Goal: Transaction & Acquisition: Purchase product/service

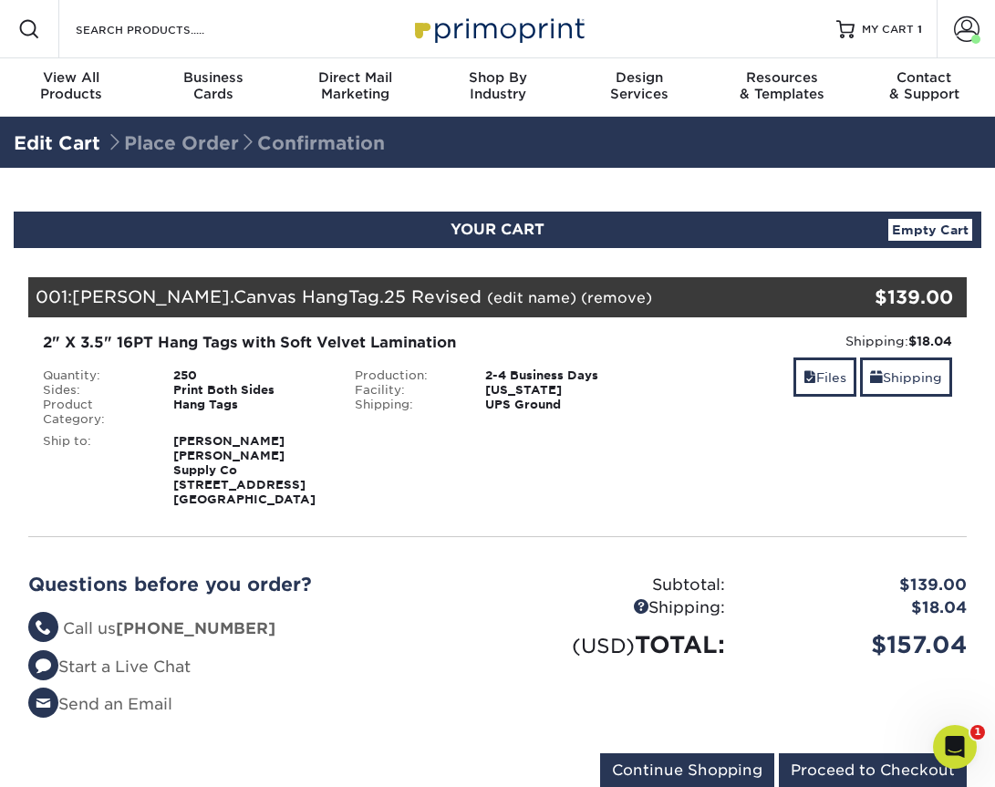
click at [481, 456] on div "Blind Ship:" at bounding box center [497, 467] width 312 height 80
click at [615, 368] on div "2-4 Business Days" at bounding box center [562, 375] width 182 height 15
click at [487, 296] on link "(edit name)" at bounding box center [531, 297] width 89 height 17
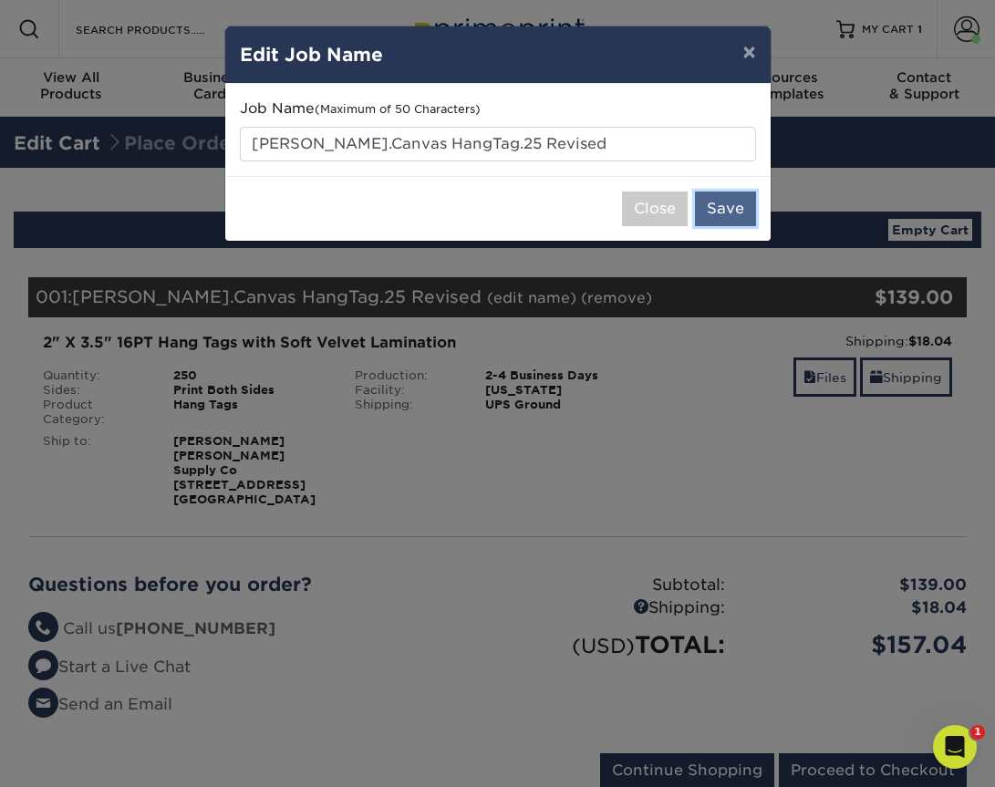
click at [738, 212] on button "Save" at bounding box center [725, 209] width 61 height 35
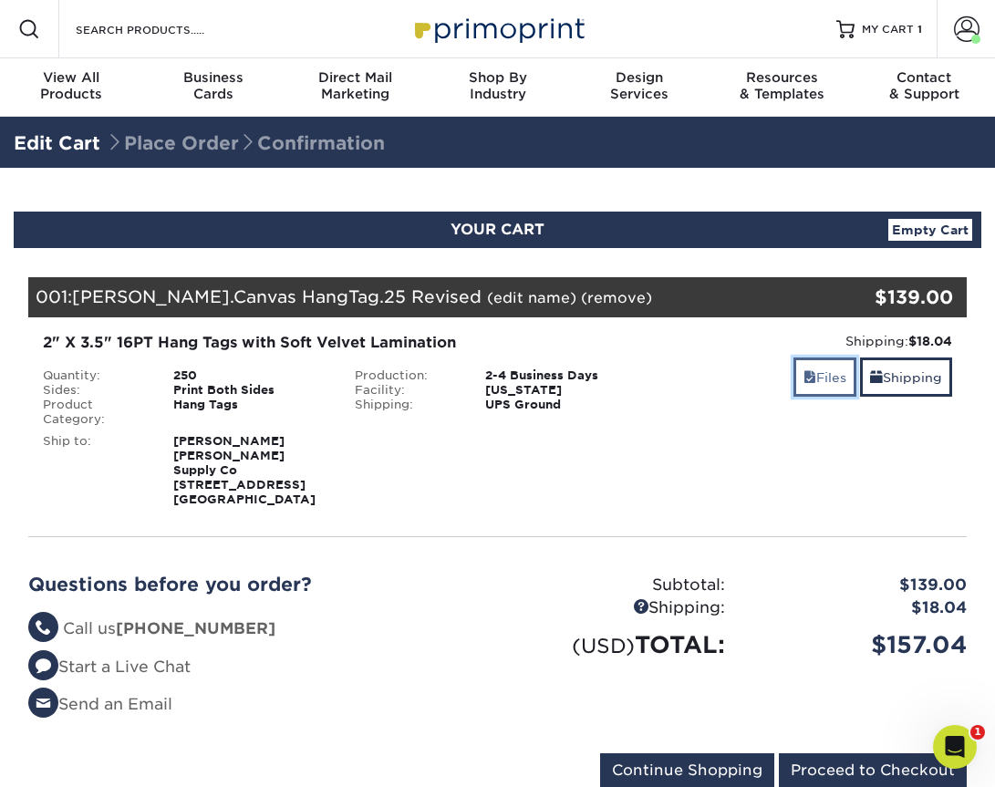
click at [832, 373] on link "Files" at bounding box center [824, 376] width 63 height 39
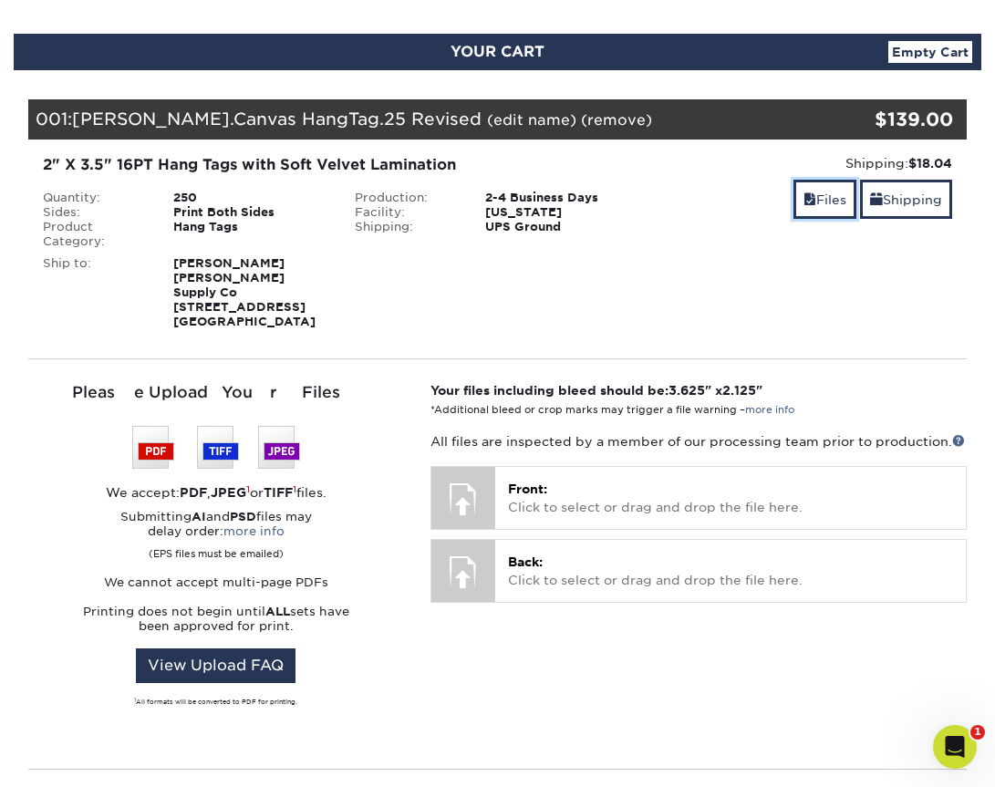
scroll to position [184, 0]
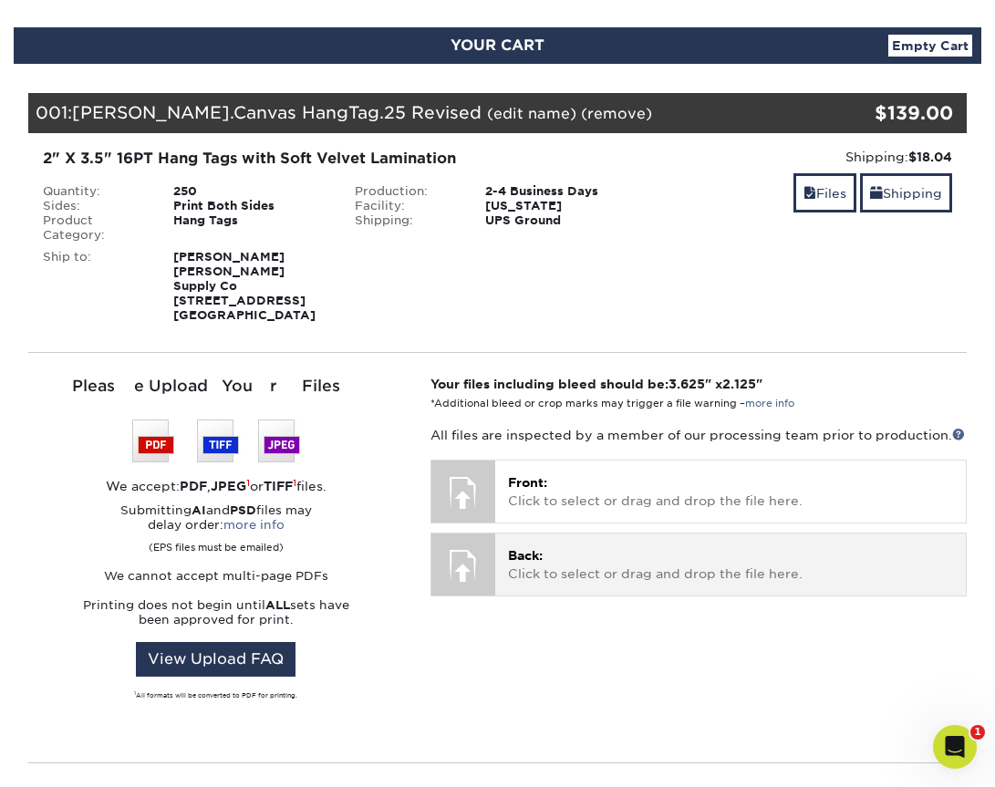
click at [650, 557] on p "Back: Click to select or drag and drop the file here." at bounding box center [730, 564] width 445 height 37
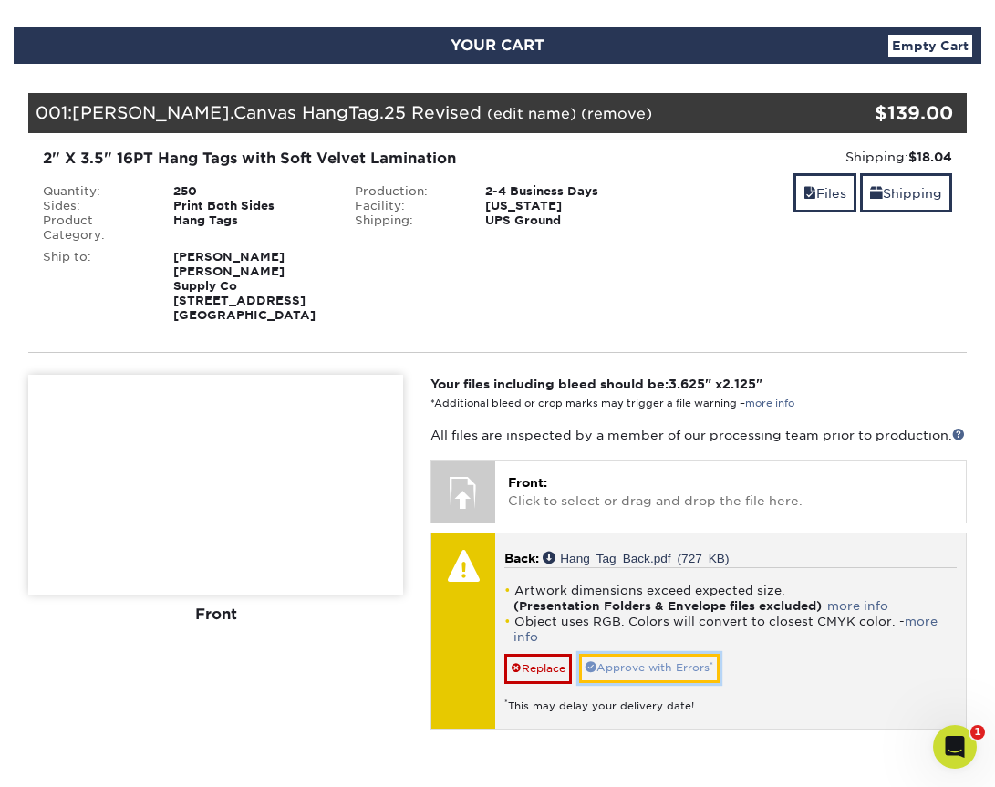
click at [673, 657] on link "Approve with Errors *" at bounding box center [649, 668] width 140 height 28
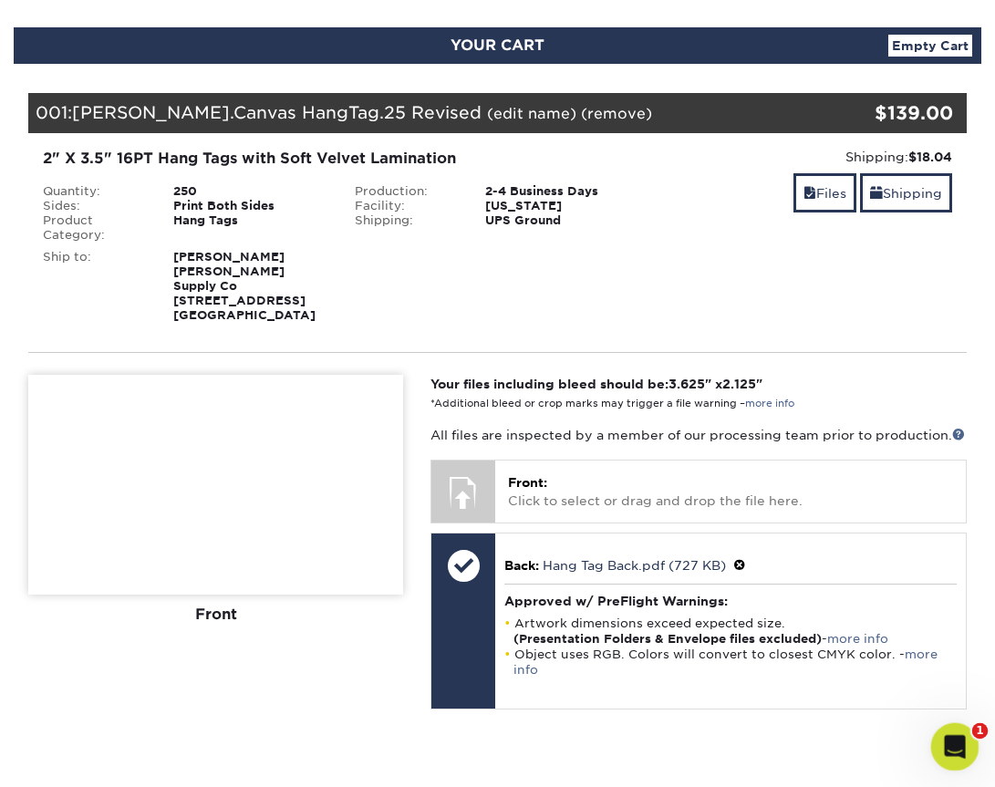
click at [940, 751] on div "Open Intercom Messenger" at bounding box center [952, 744] width 60 height 60
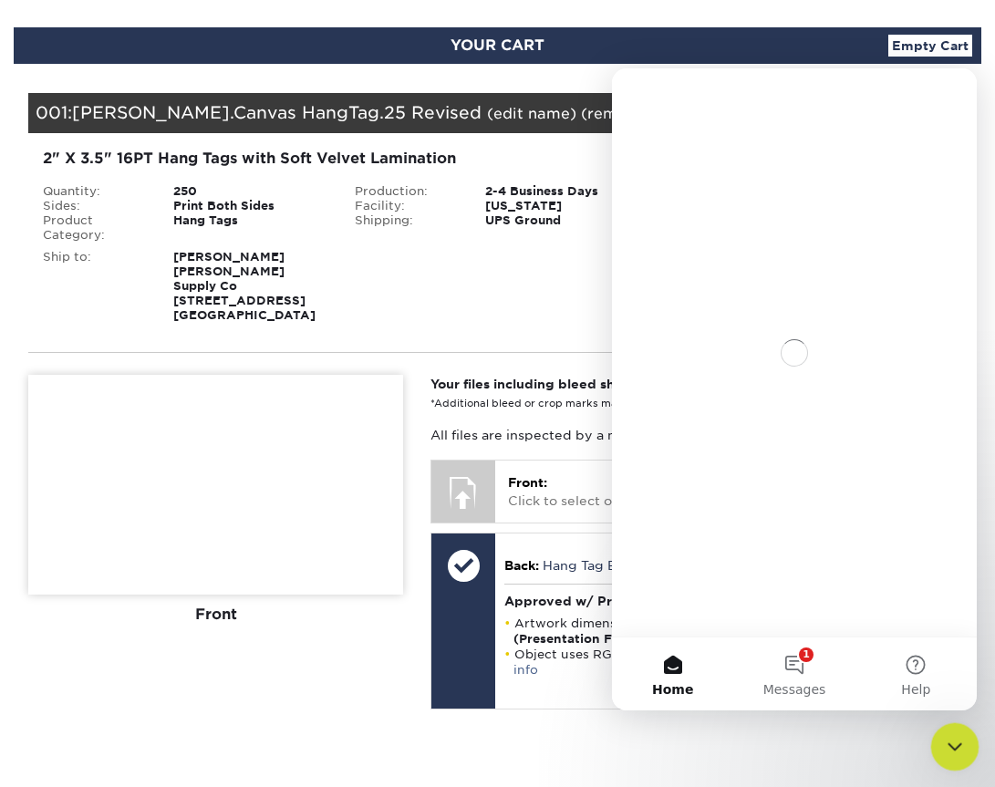
scroll to position [0, 0]
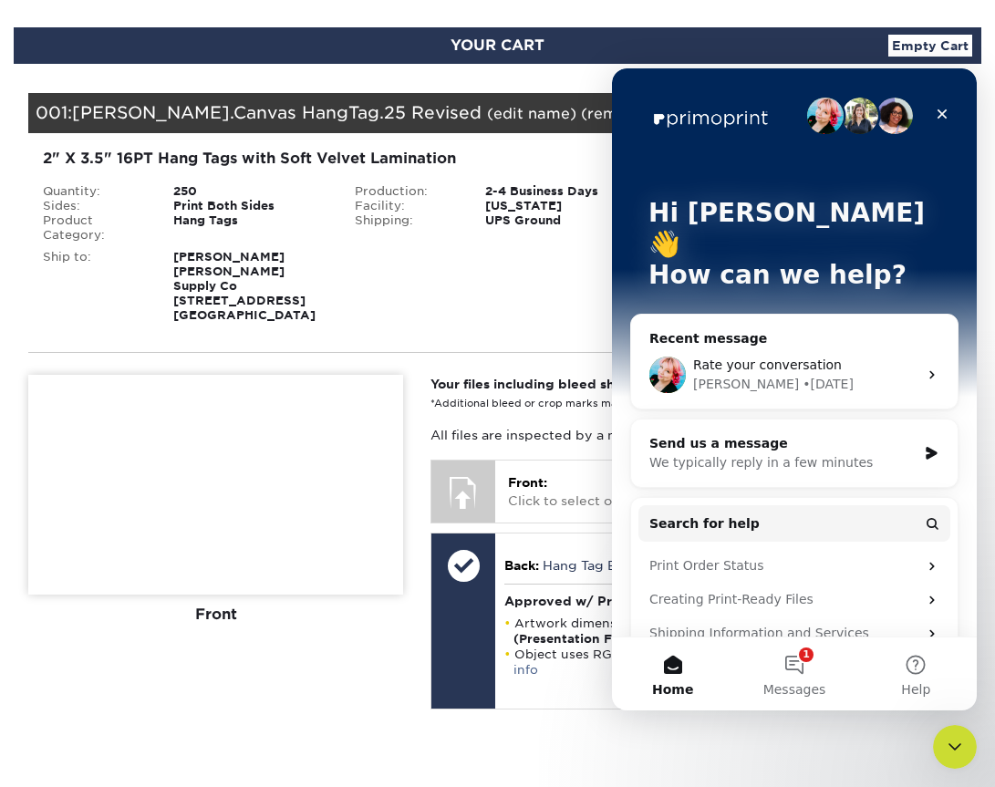
click at [838, 375] on div "Jenny • 1d ago" at bounding box center [805, 384] width 224 height 19
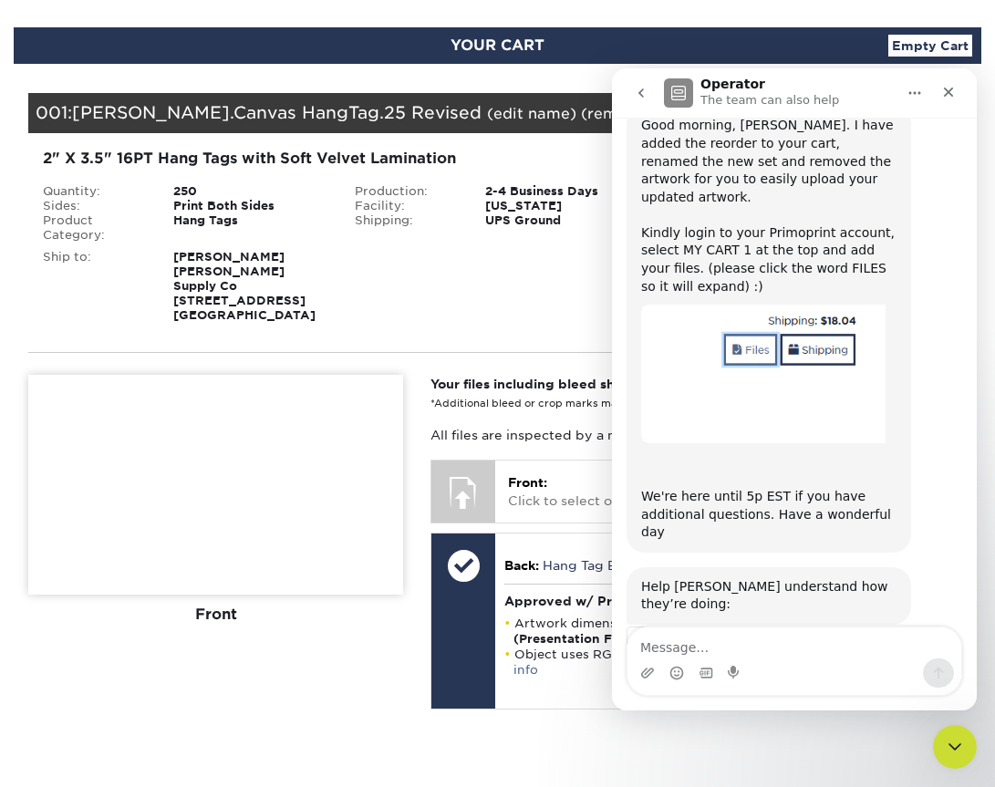
scroll to position [673, 0]
click at [792, 643] on textarea "Message…" at bounding box center [794, 642] width 334 height 31
click at [843, 677] on span "Amazing" at bounding box center [839, 693] width 33 height 33
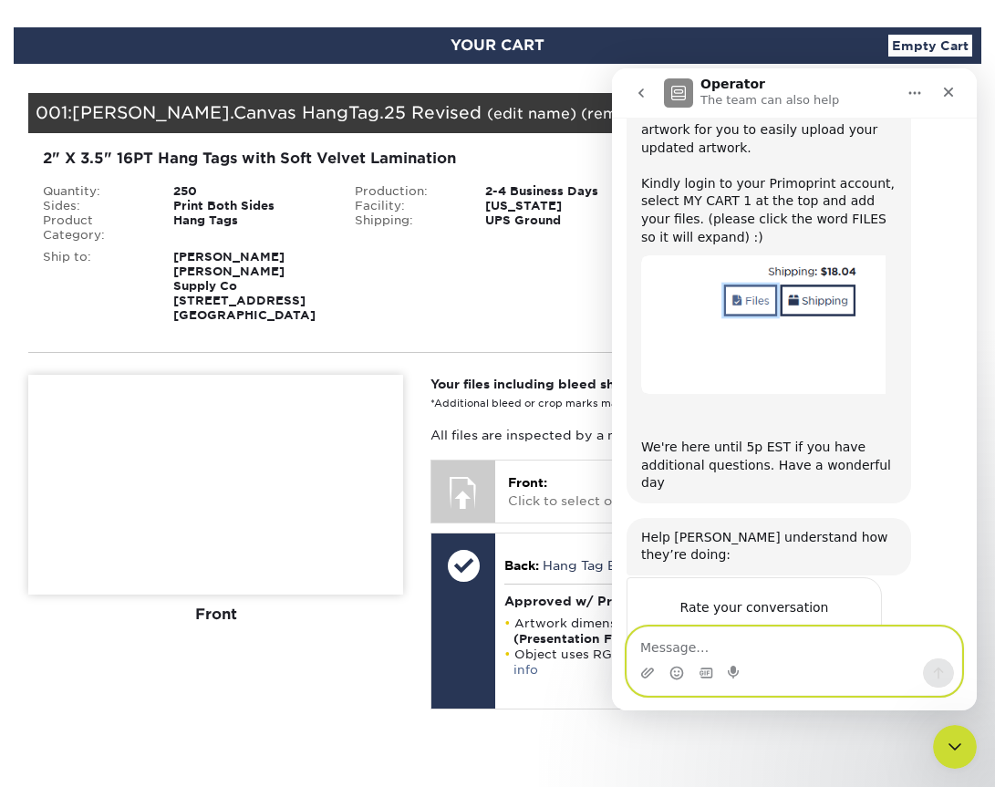
click at [769, 639] on textarea "Message…" at bounding box center [794, 642] width 334 height 31
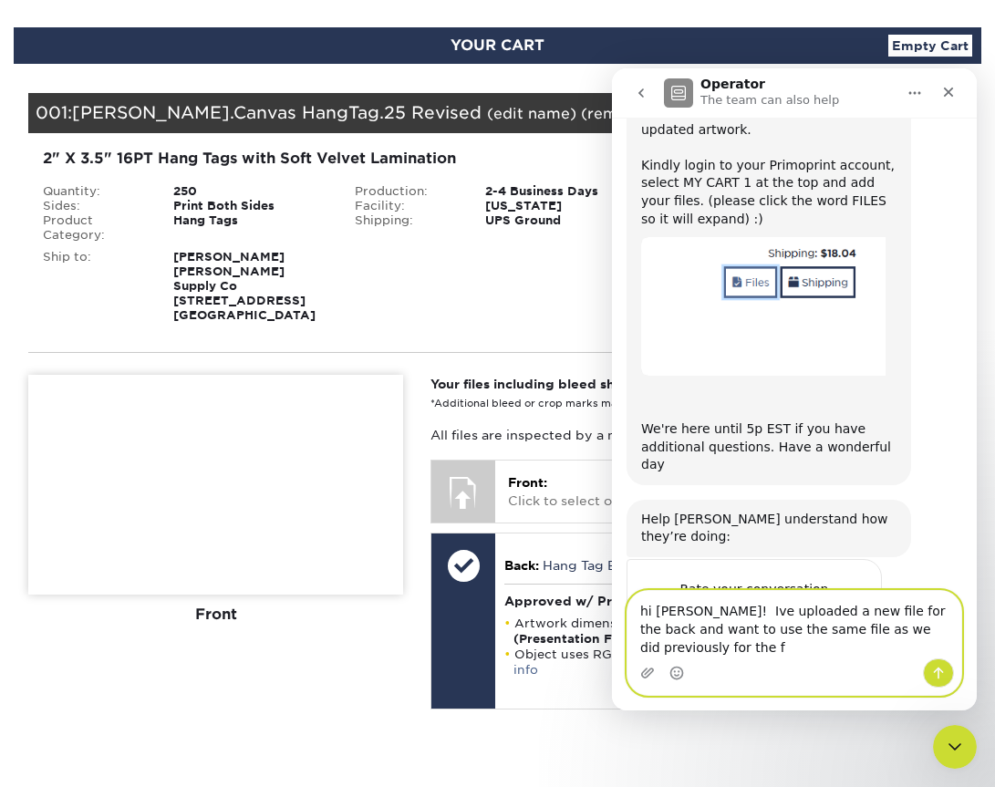
scroll to position [759, 0]
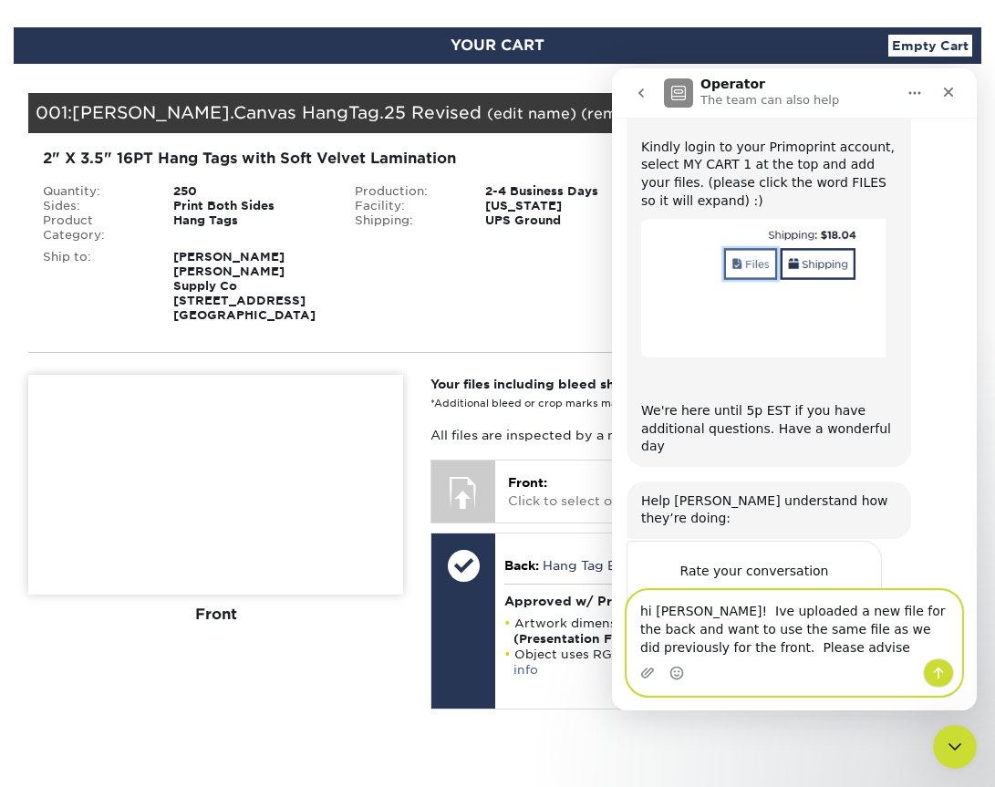
type textarea "hi [PERSON_NAME]! Ive uploaded a new file for the back and want to use the same…"
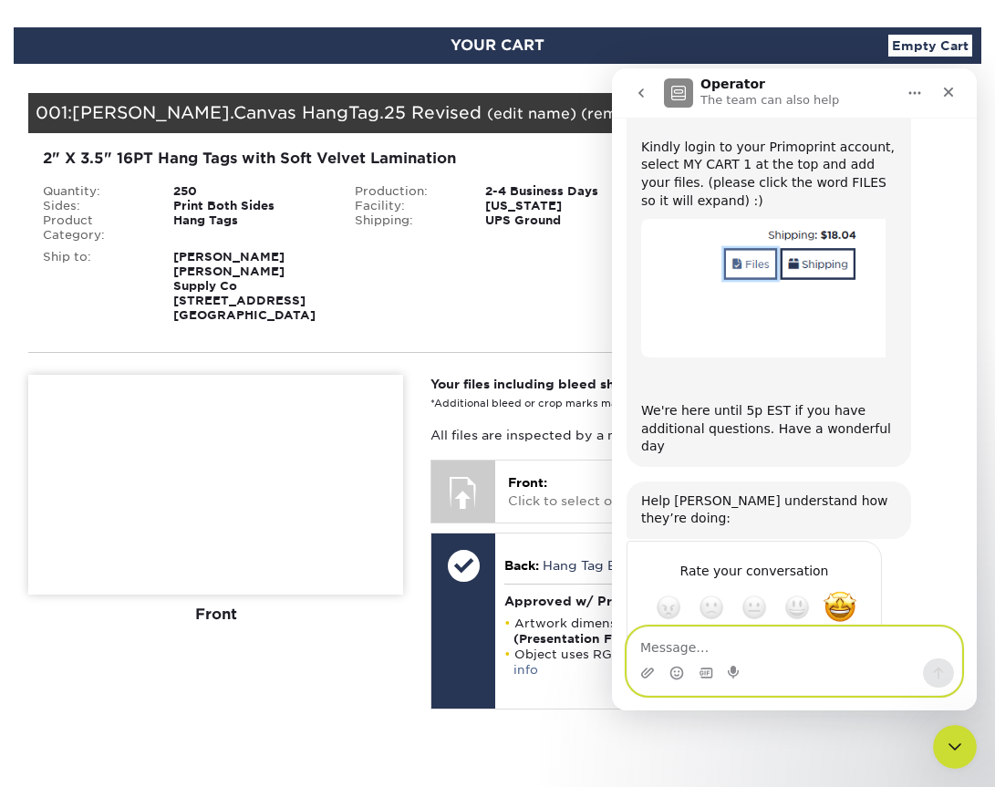
scroll to position [837, 0]
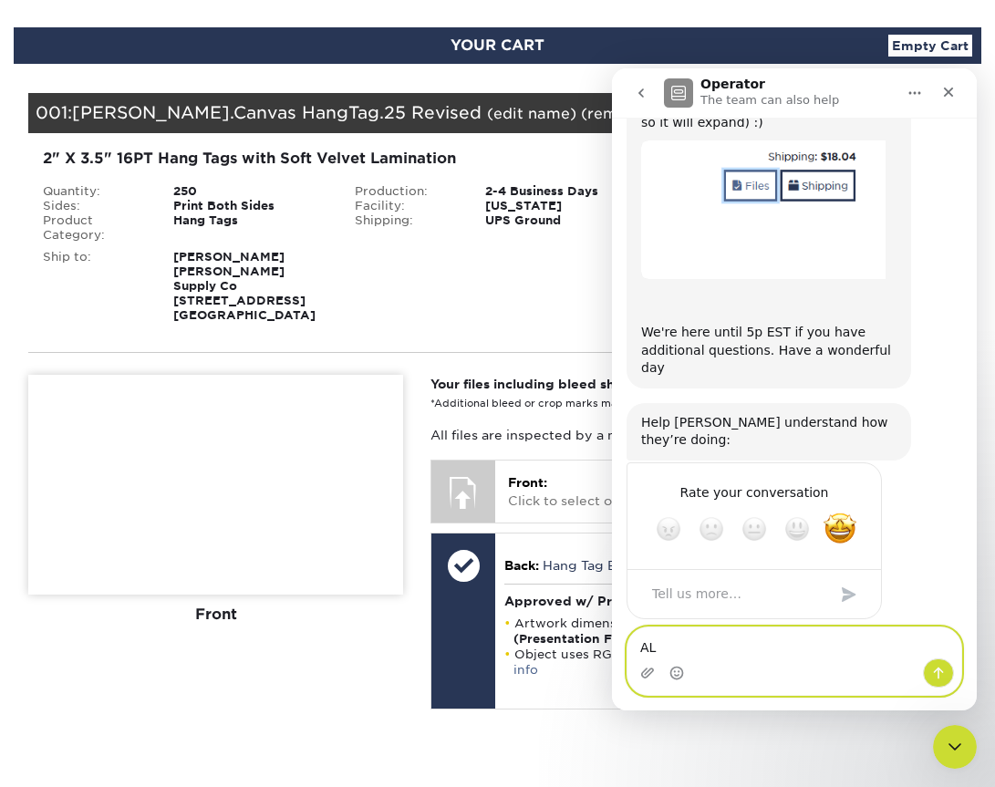
type textarea "A"
type textarea "Also, I'd love to order 600 of these please"
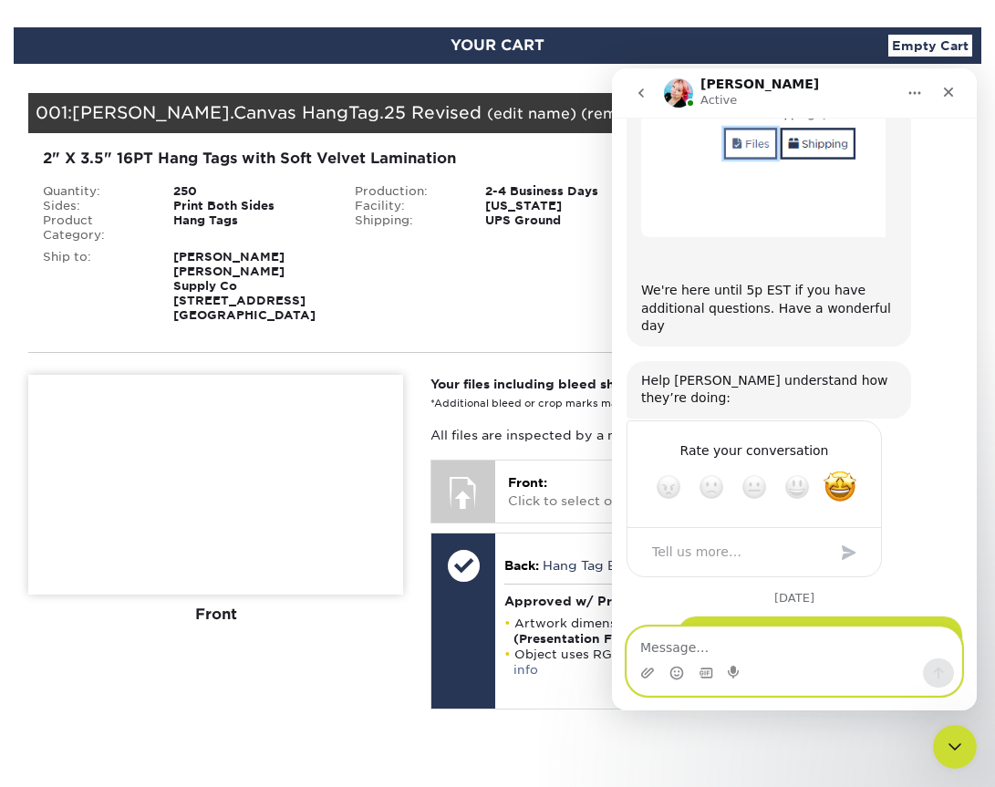
scroll to position [949, 0]
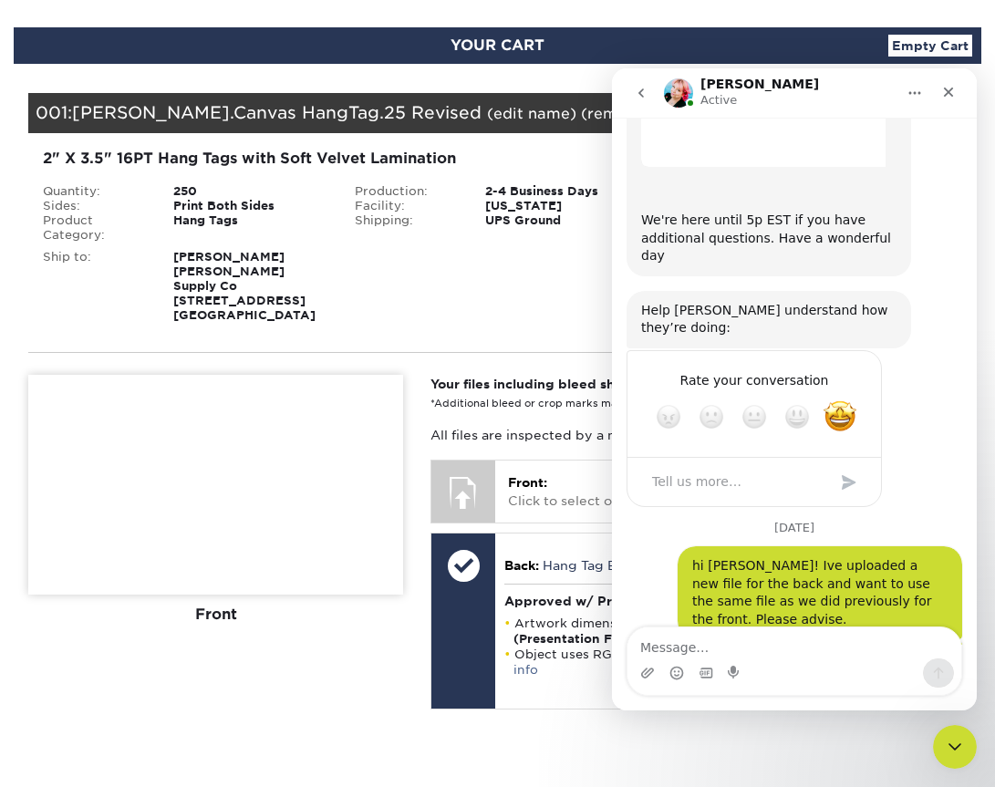
click at [920, 91] on icon "Home" at bounding box center [914, 93] width 15 height 15
click at [566, 280] on div "Blind Ship:" at bounding box center [497, 283] width 312 height 80
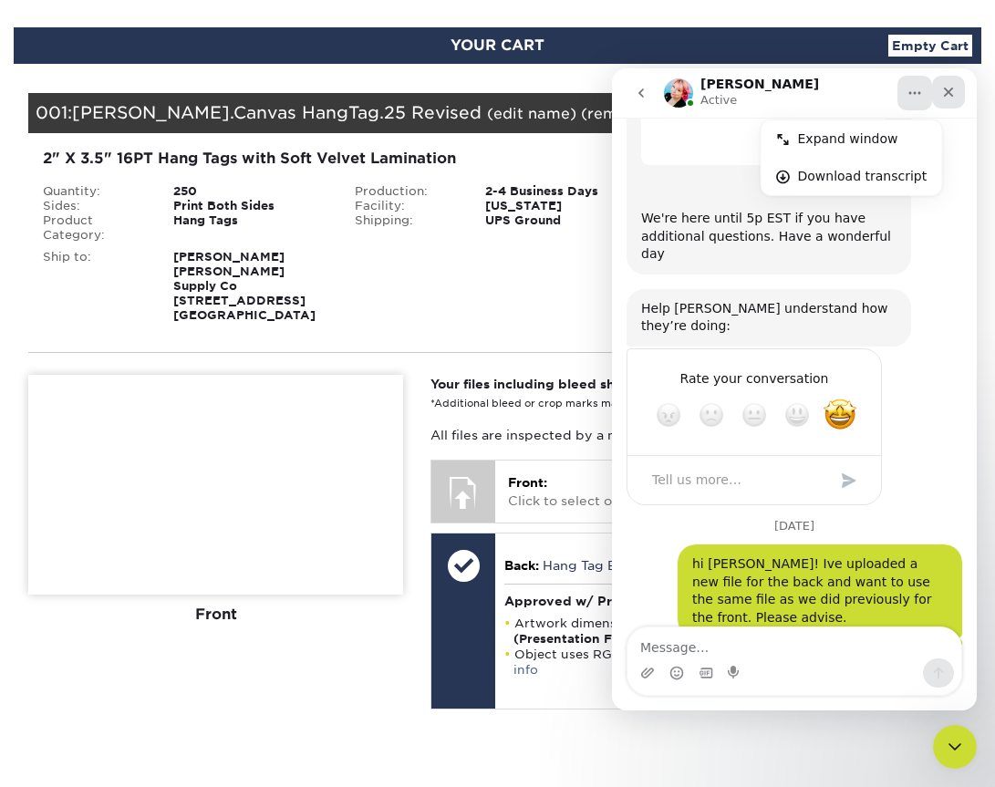
click at [947, 85] on icon "Close" at bounding box center [948, 92] width 15 height 15
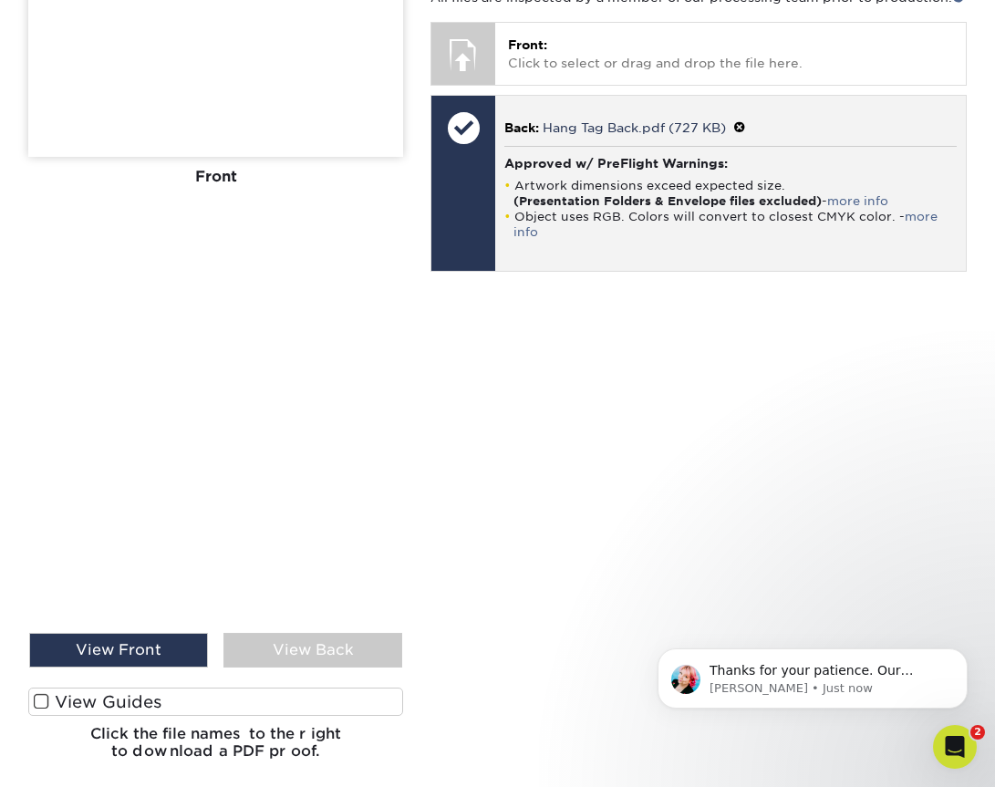
scroll to position [1047, 0]
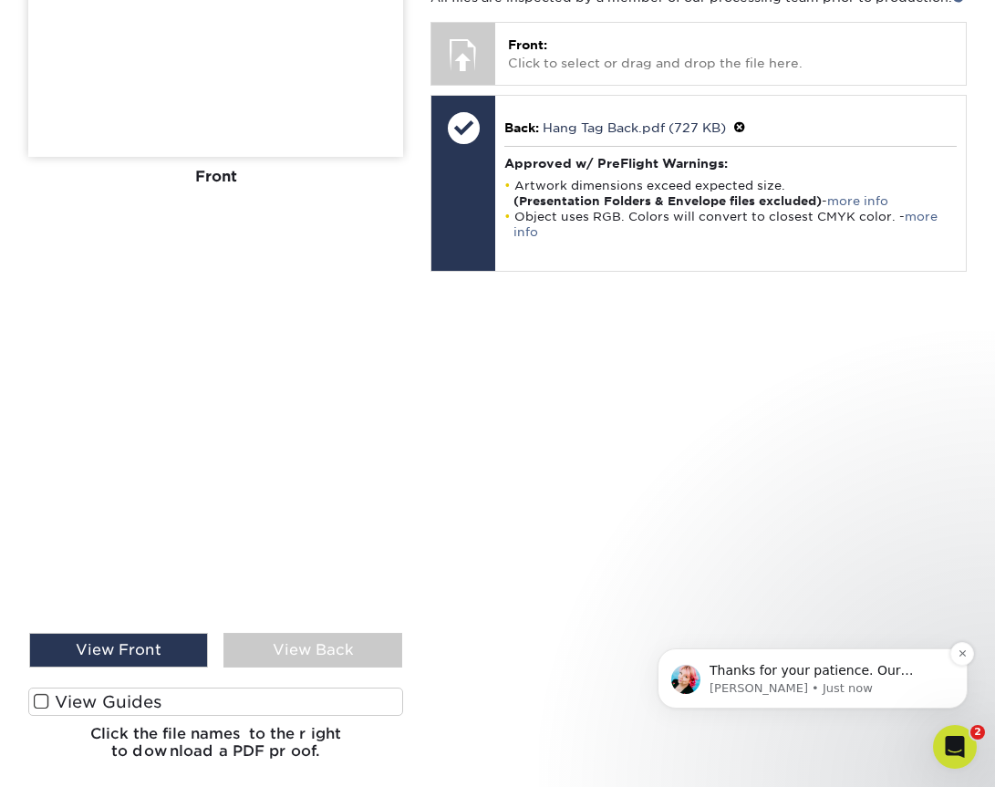
click at [837, 674] on span "Thanks for your patience. Our standard quantity options are 500 and if you'd li…" at bounding box center [826, 707] width 234 height 88
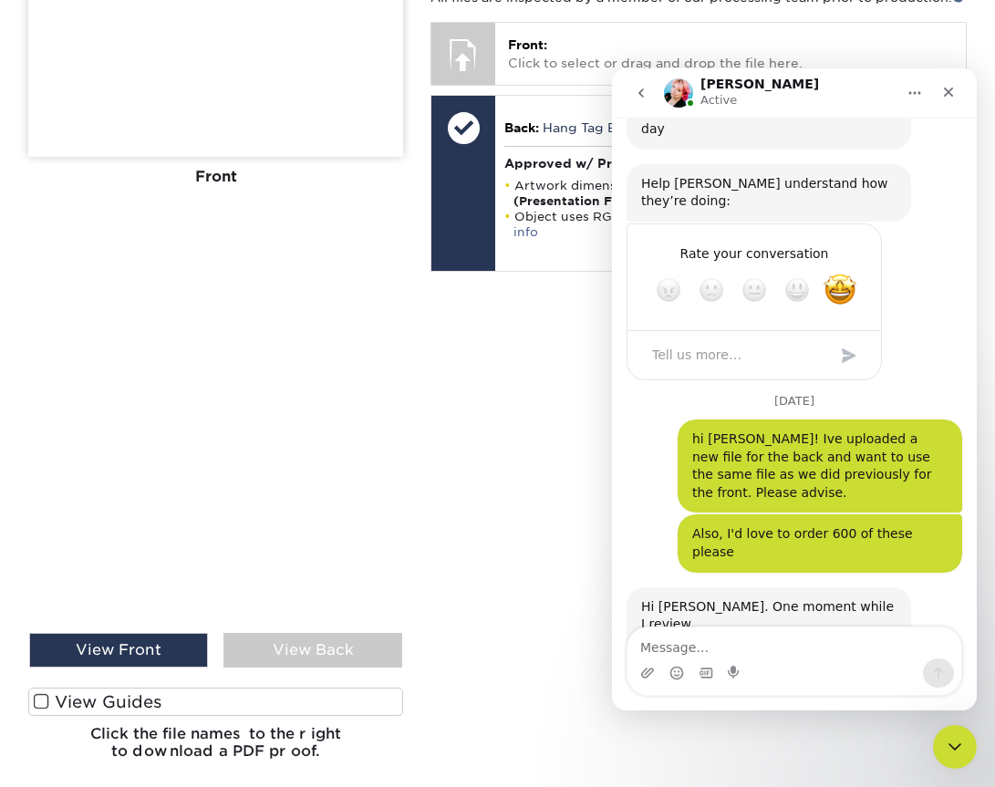
scroll to position [1077, 0]
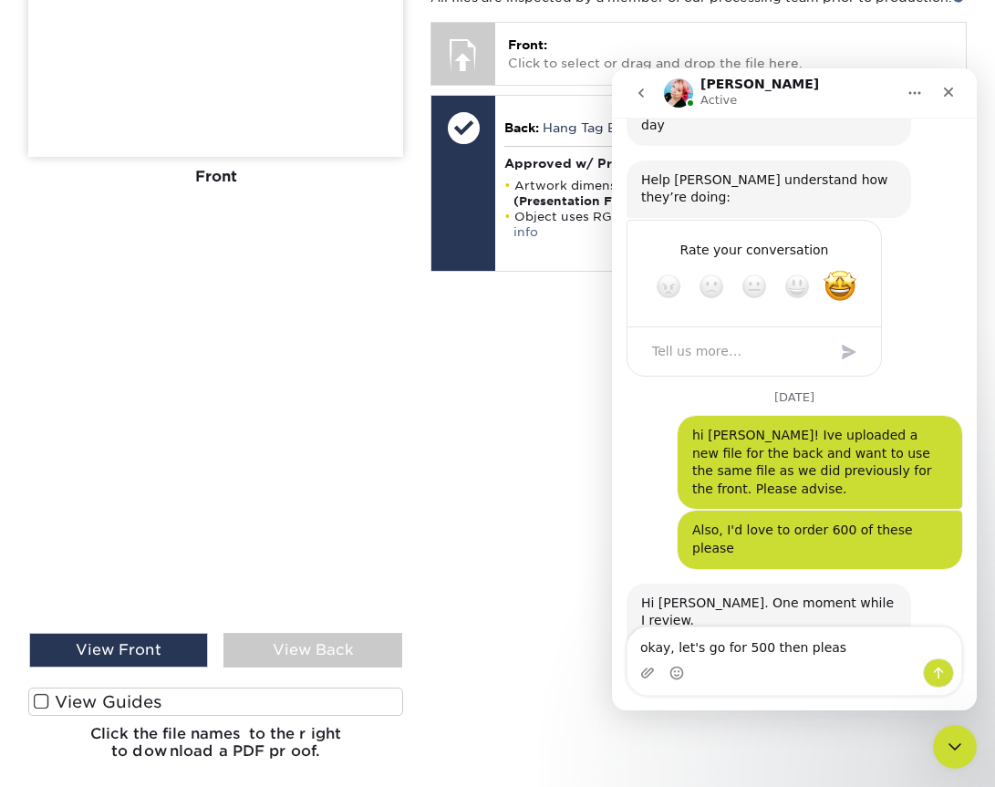
type textarea "okay, let's go for 500 then please"
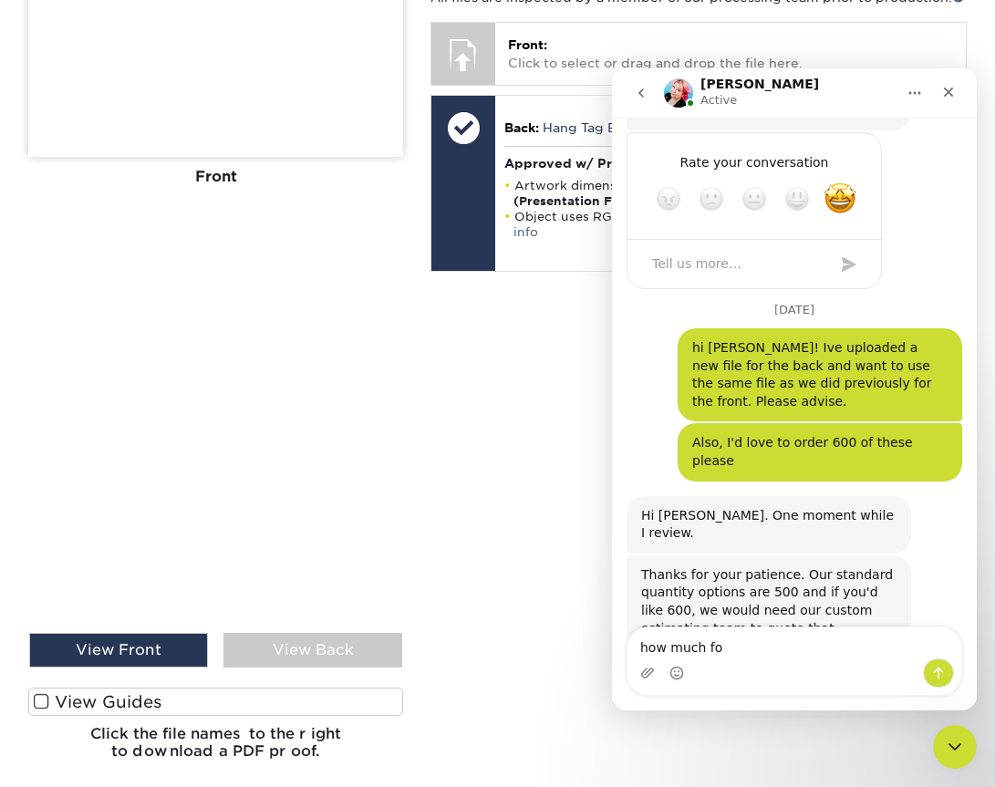
scroll to position [1171, 0]
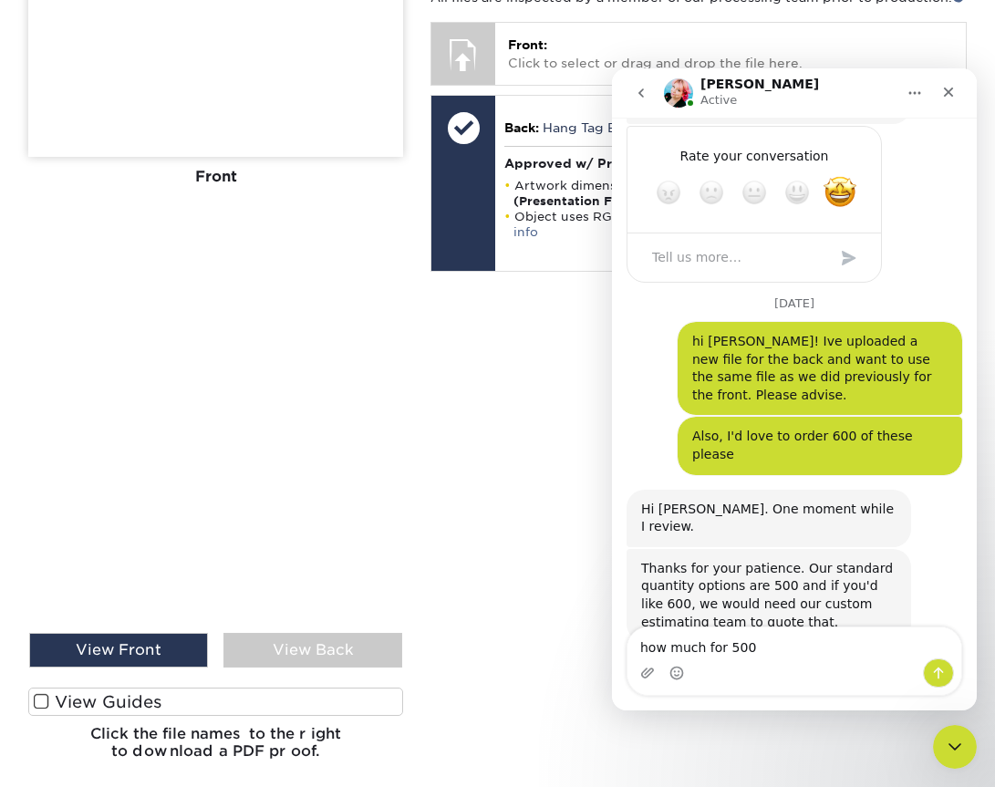
type textarea "how much for 500?"
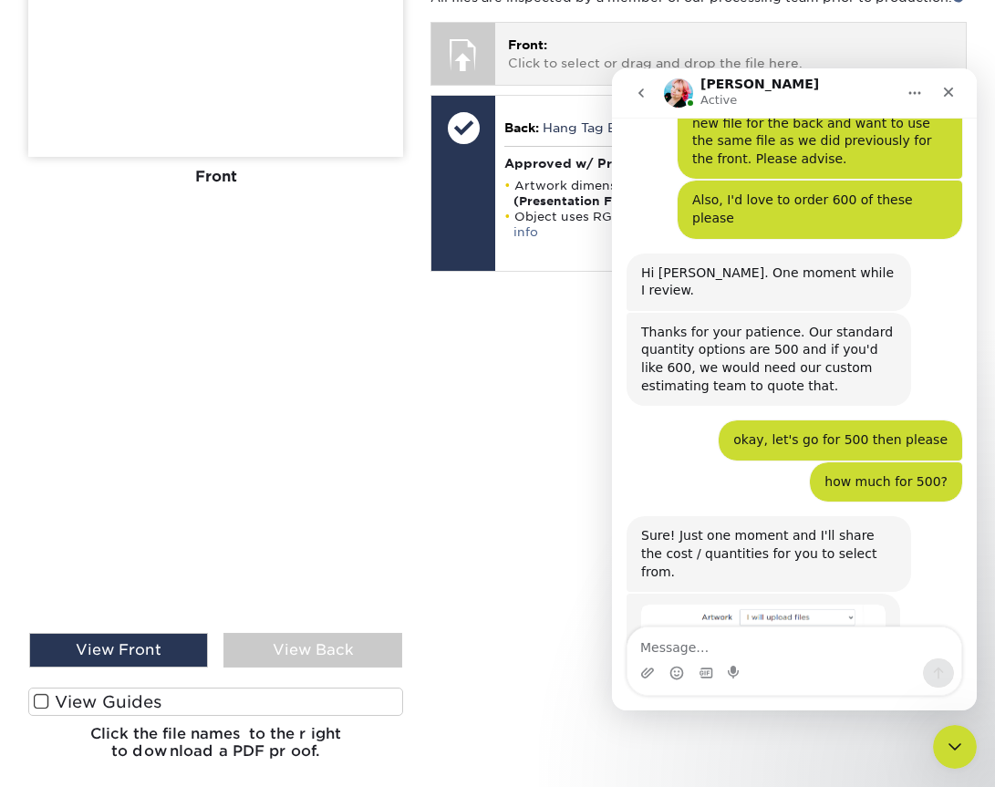
scroll to position [1408, 0]
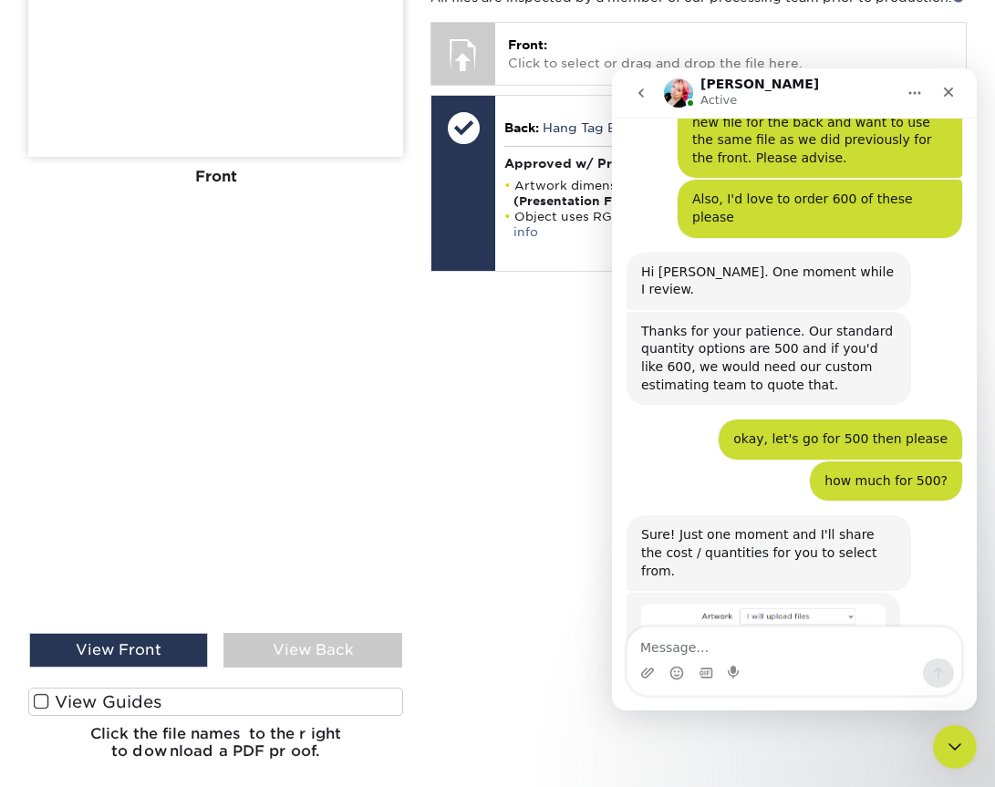
click at [842, 604] on img "Jenny says…" at bounding box center [763, 689] width 244 height 170
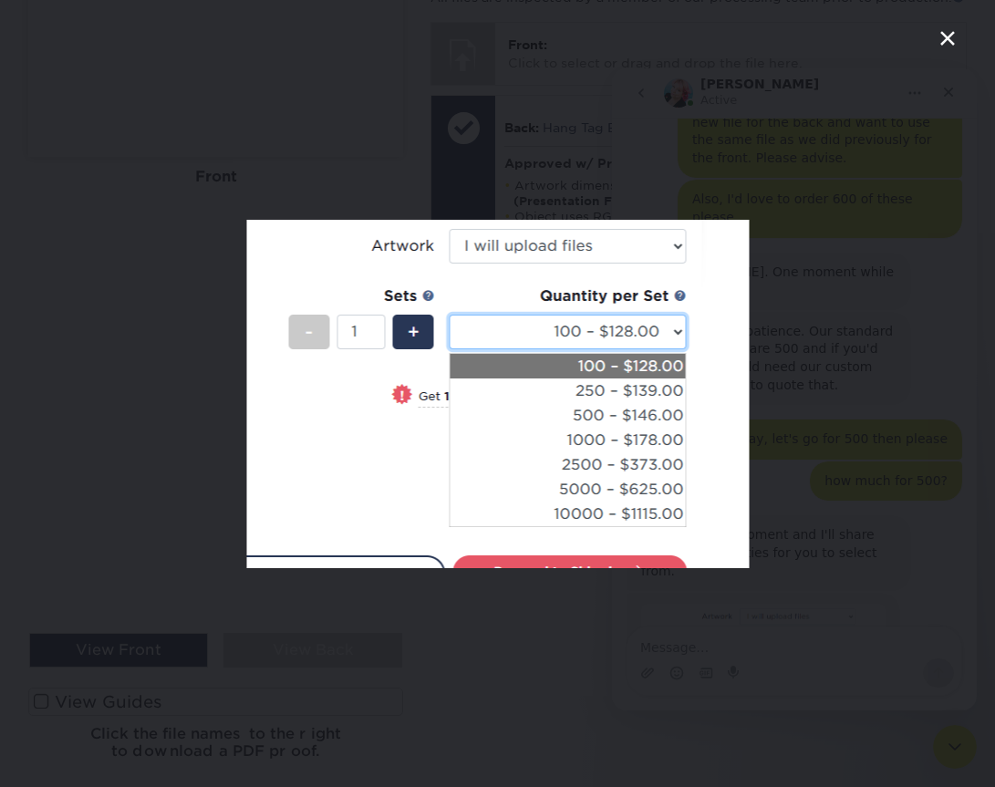
click at [943, 34] on icon "Close" at bounding box center [947, 38] width 15 height 15
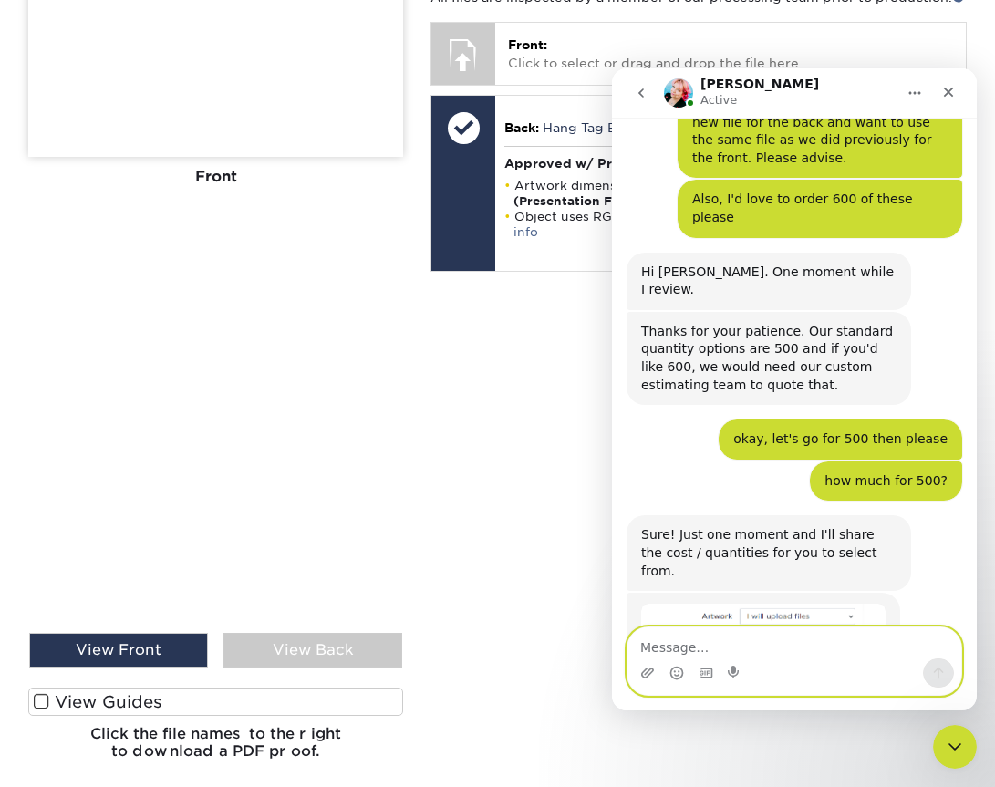
click at [762, 630] on textarea "Message…" at bounding box center [794, 642] width 334 height 31
type textarea "a"
type textarea "thanks. Actually-let's just do 1,000"
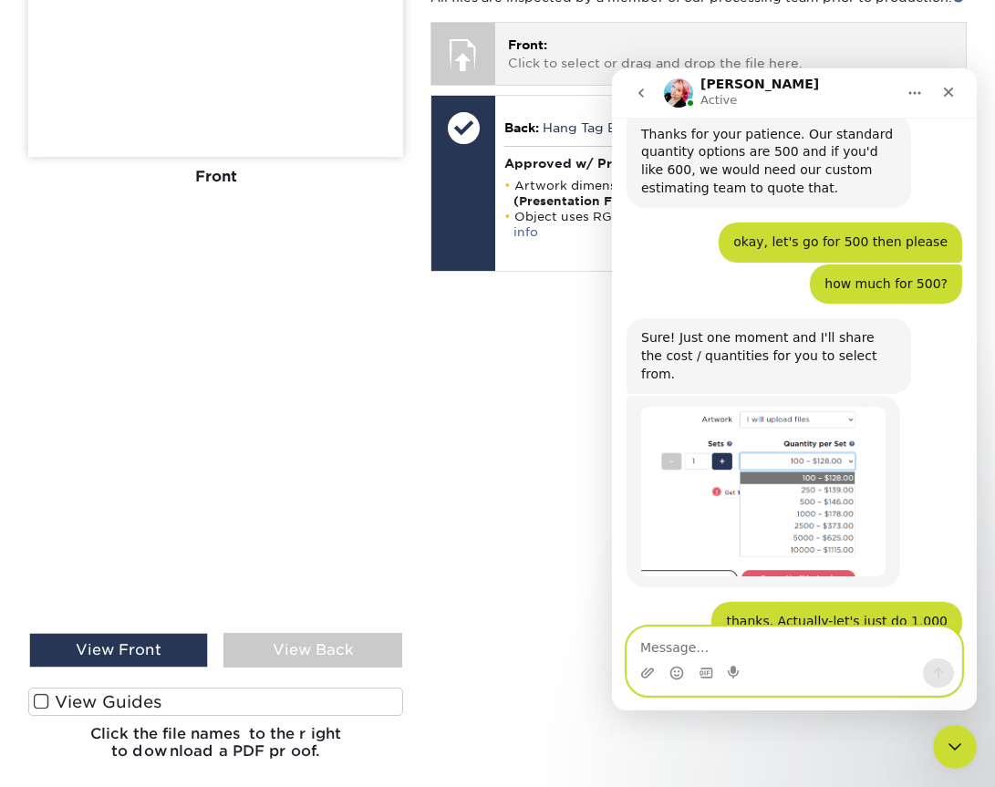
scroll to position [1630, 0]
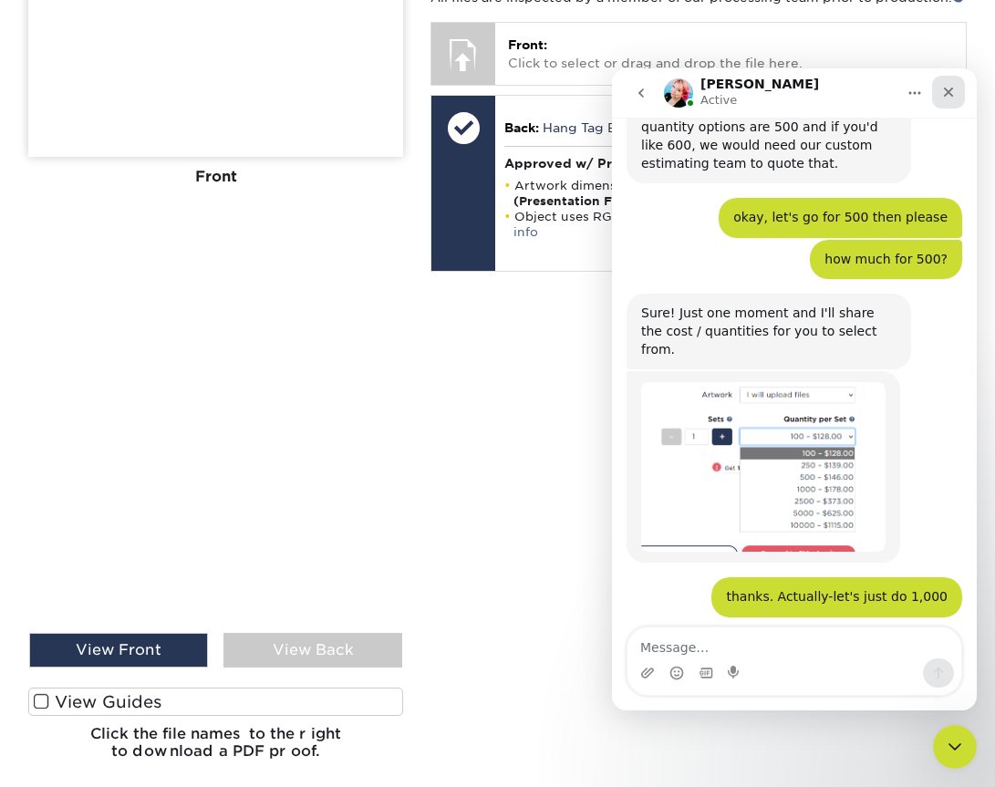
click at [952, 94] on icon "Close" at bounding box center [948, 92] width 15 height 15
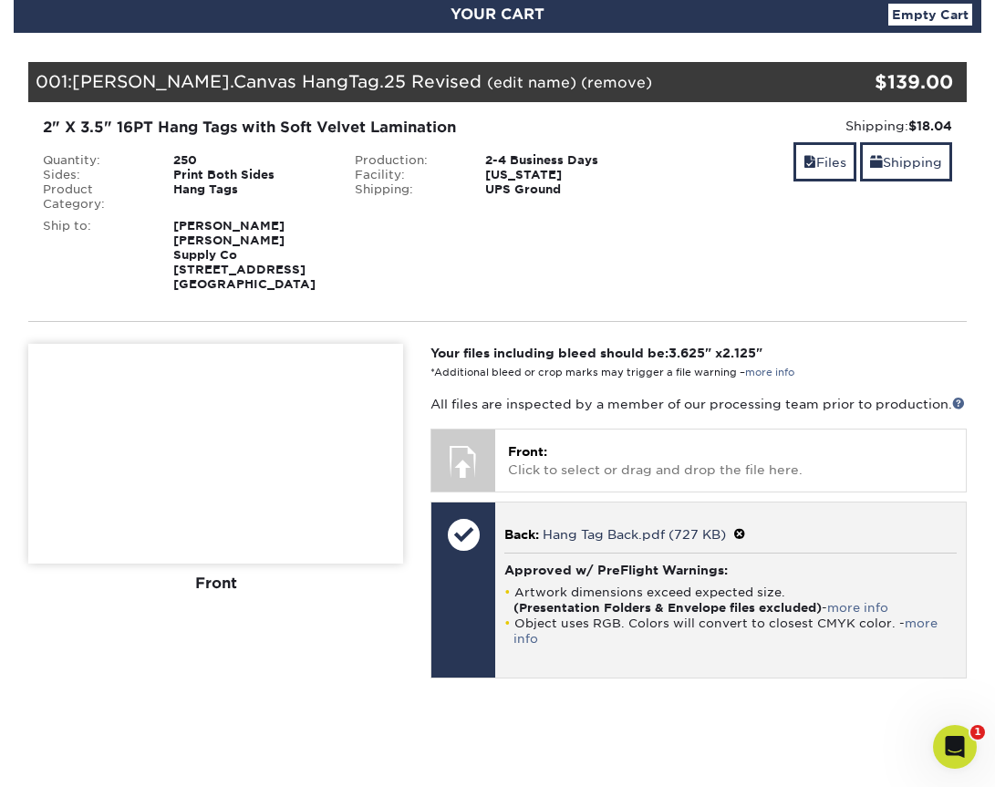
scroll to position [0, 0]
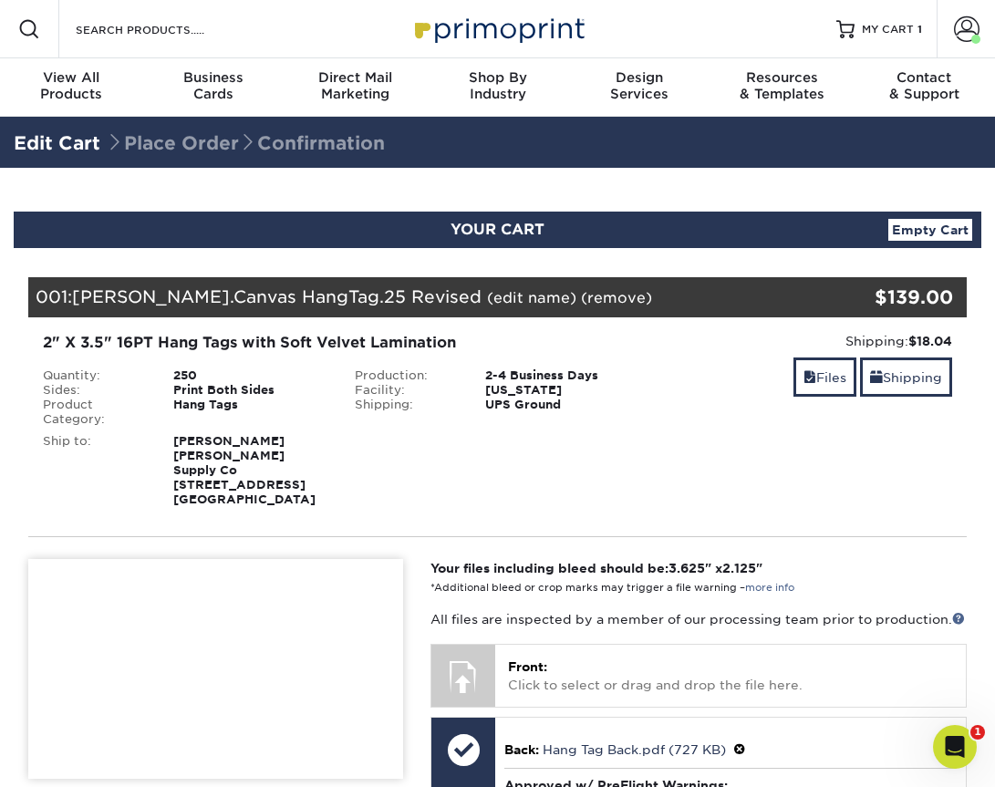
click at [481, 228] on span "YOUR CART" at bounding box center [497, 229] width 94 height 17
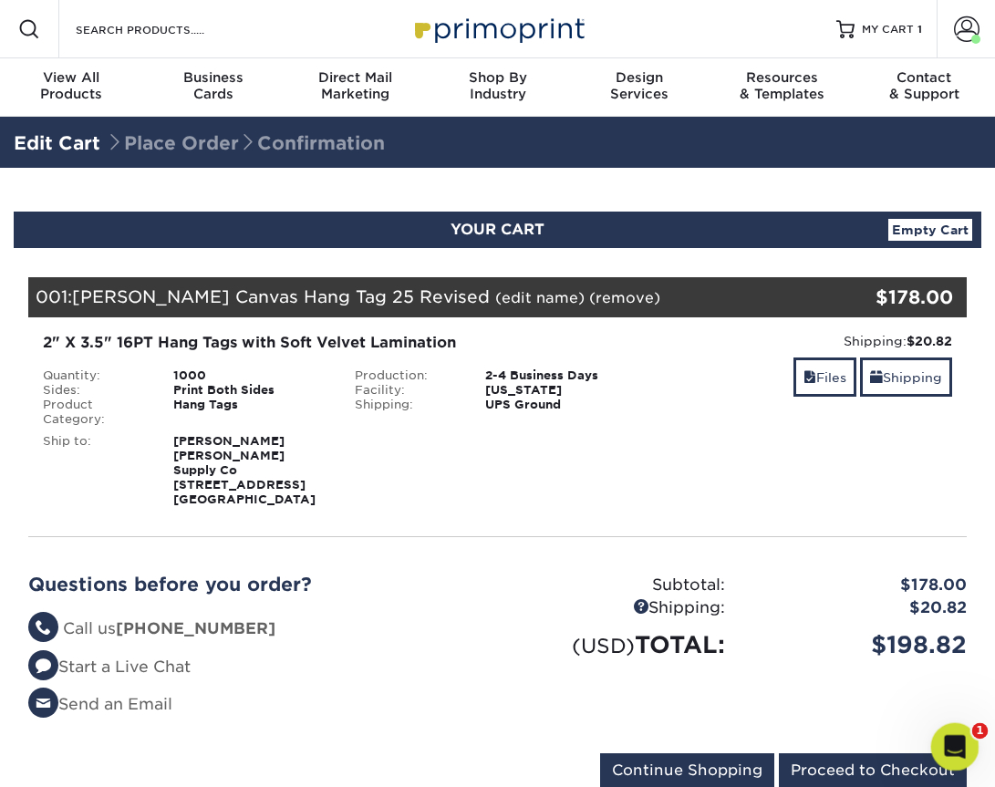
click at [956, 751] on icon "Open Intercom Messenger" at bounding box center [952, 745] width 30 height 30
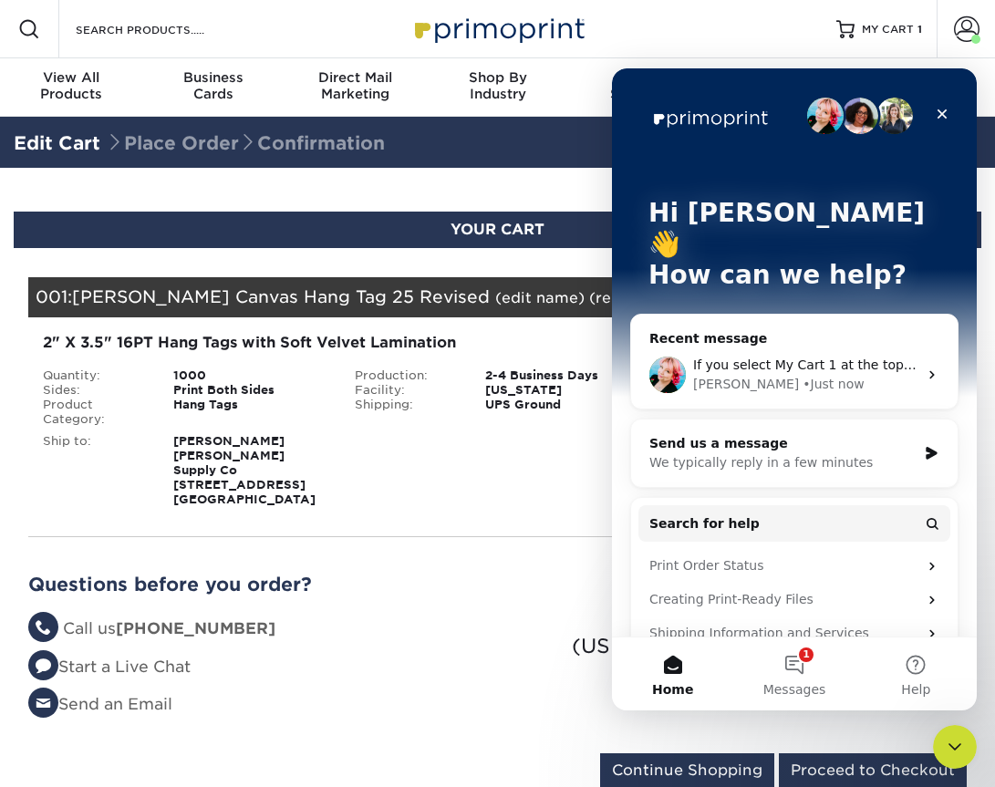
scroll to position [129, 0]
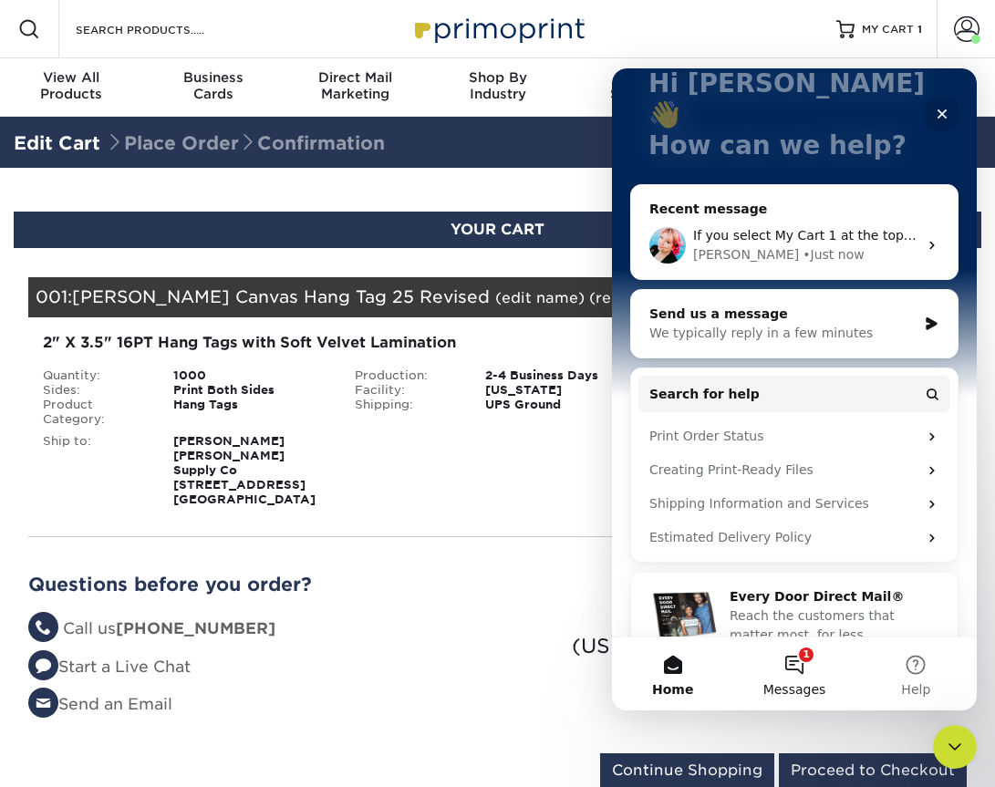
click at [773, 683] on span "Messages" at bounding box center [794, 689] width 63 height 13
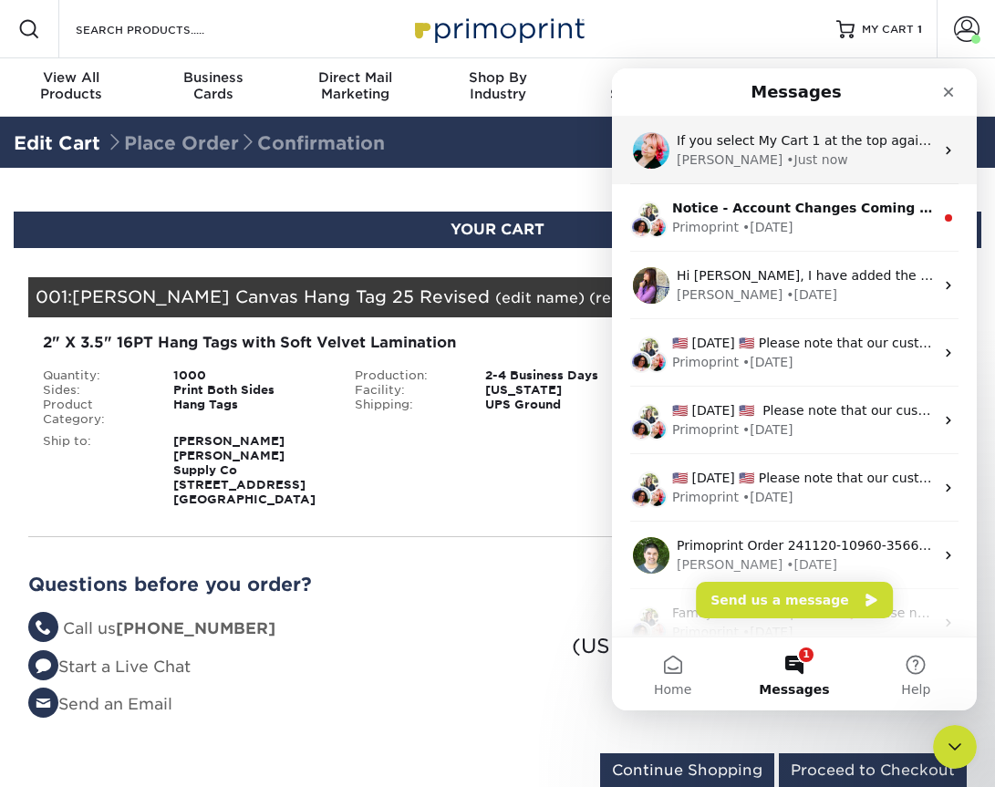
click at [786, 160] on div "Jenny • Just now" at bounding box center [805, 159] width 257 height 19
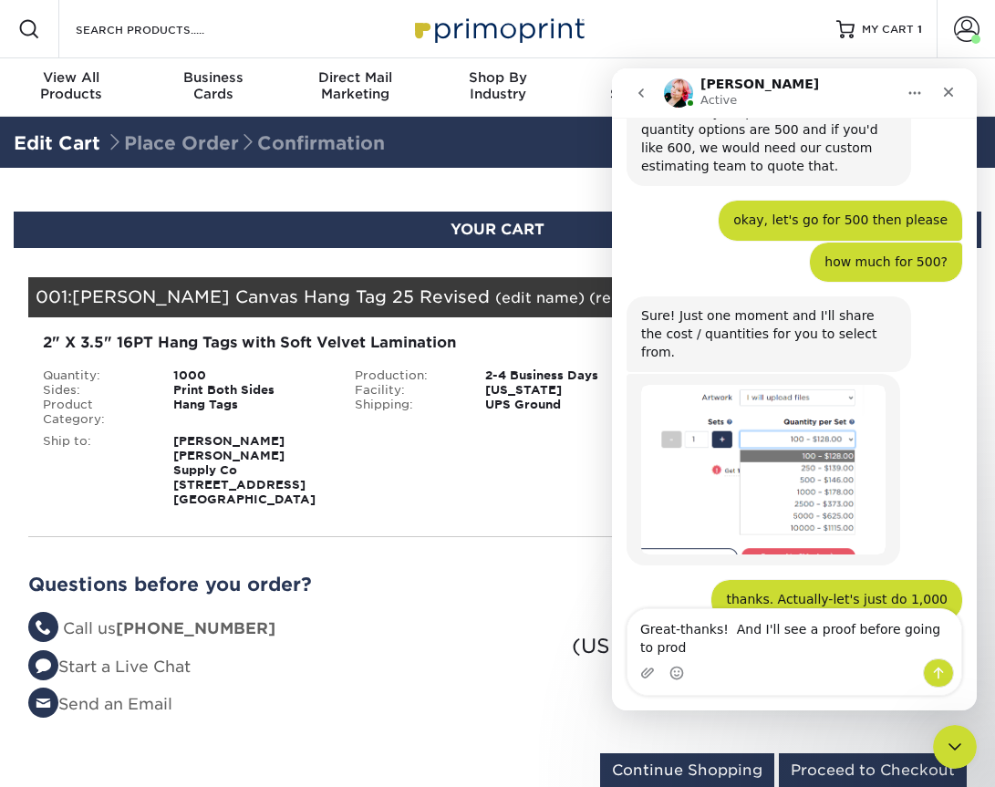
scroll to position [1648, 0]
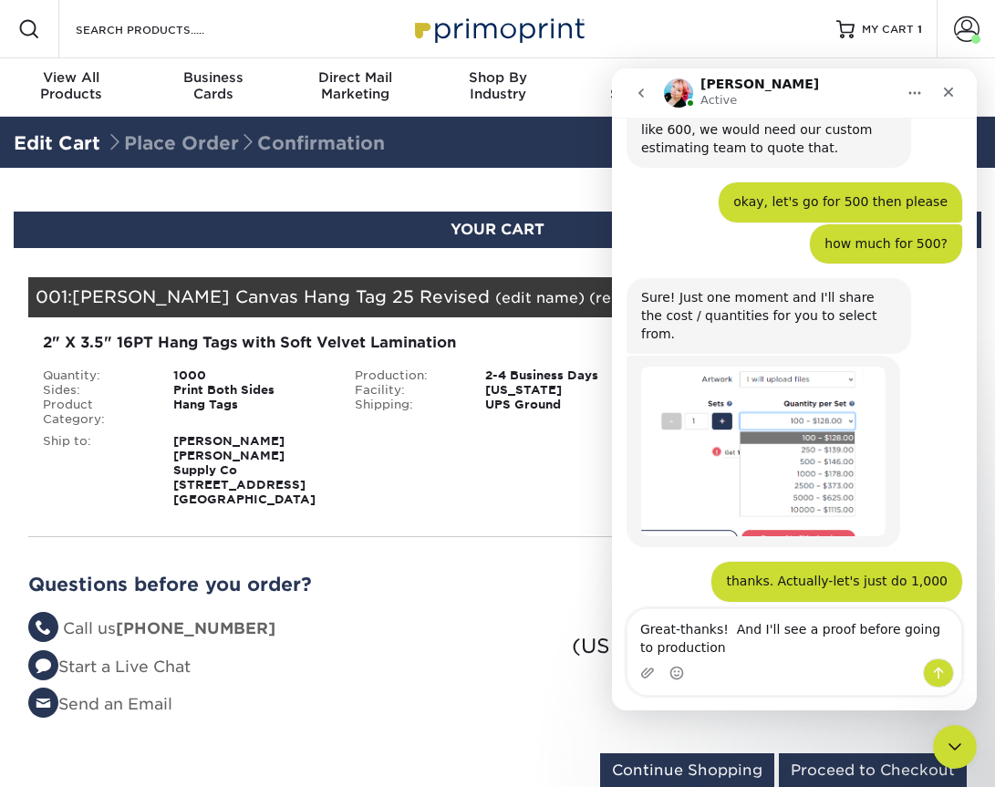
type textarea "Great-thanks! And I'll see a proof before going to production?"
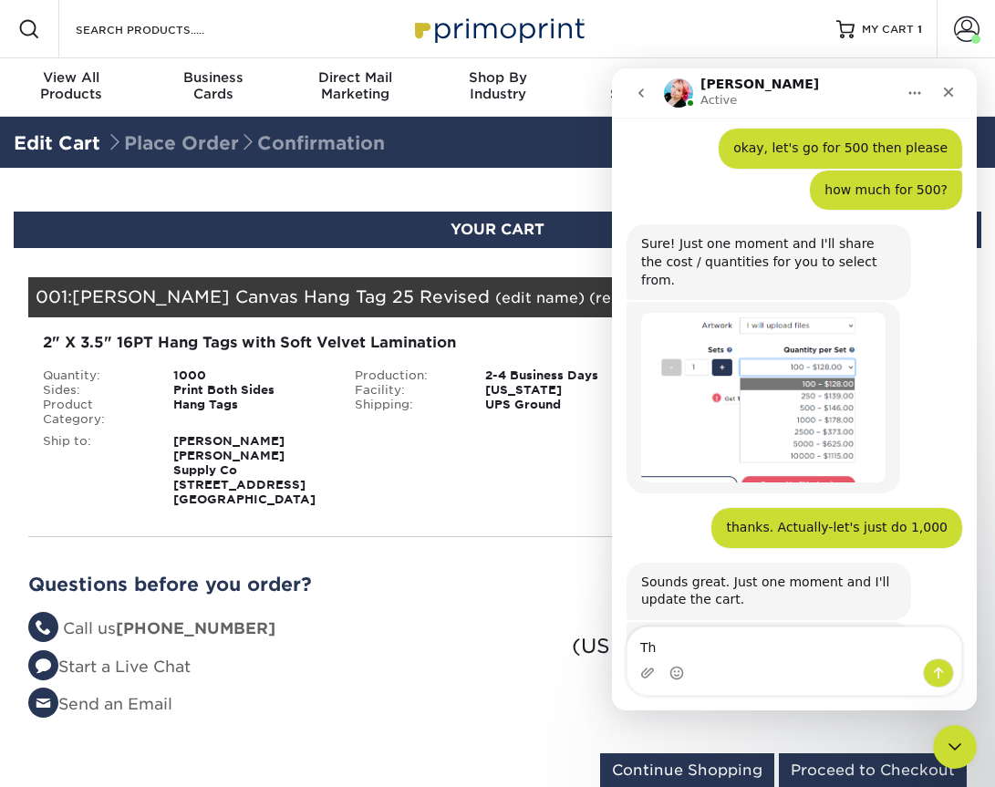
type textarea "T"
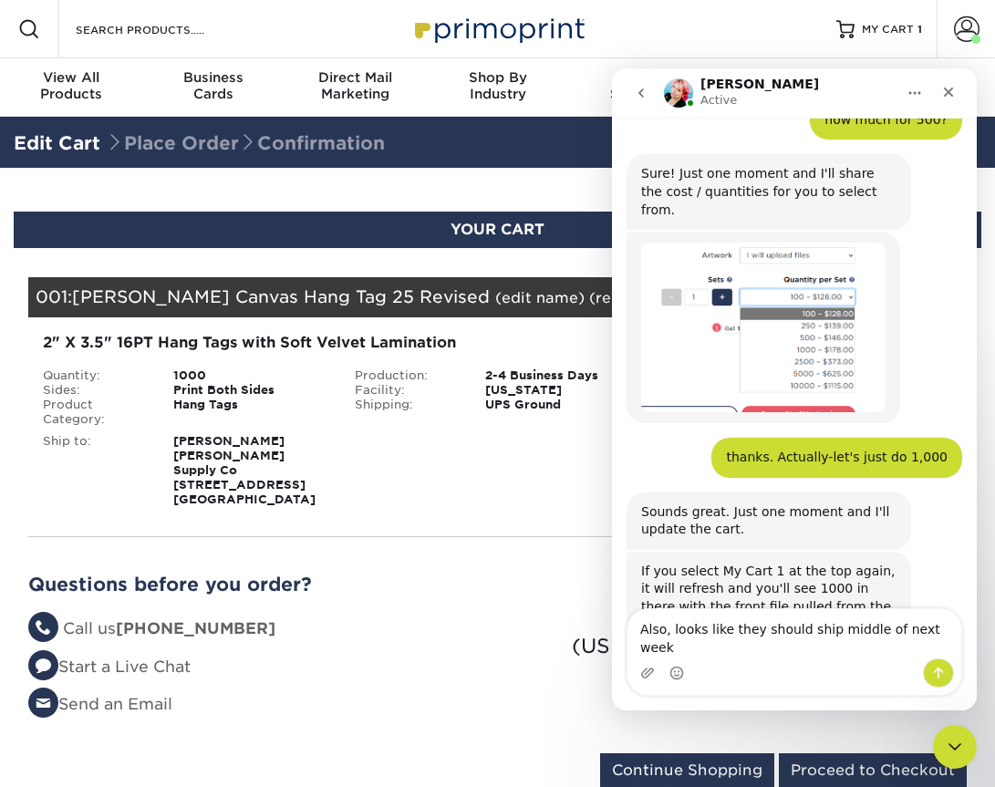
type textarea "Also, looks like they should ship middle of next week?"
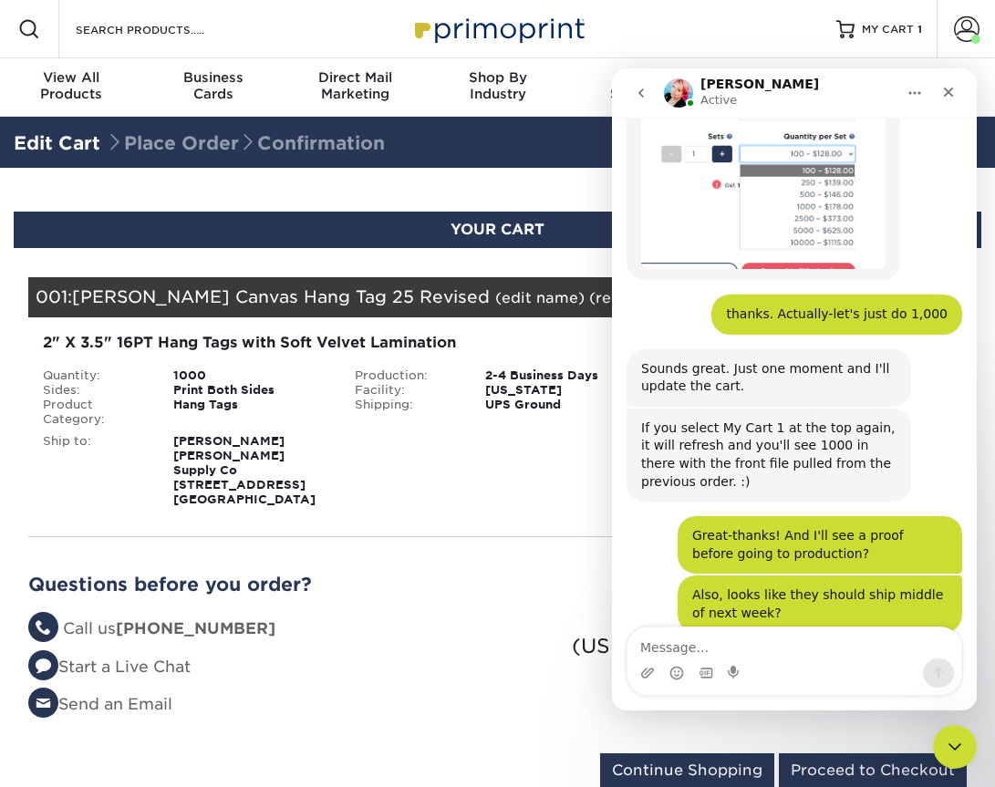
scroll to position [1921, 0]
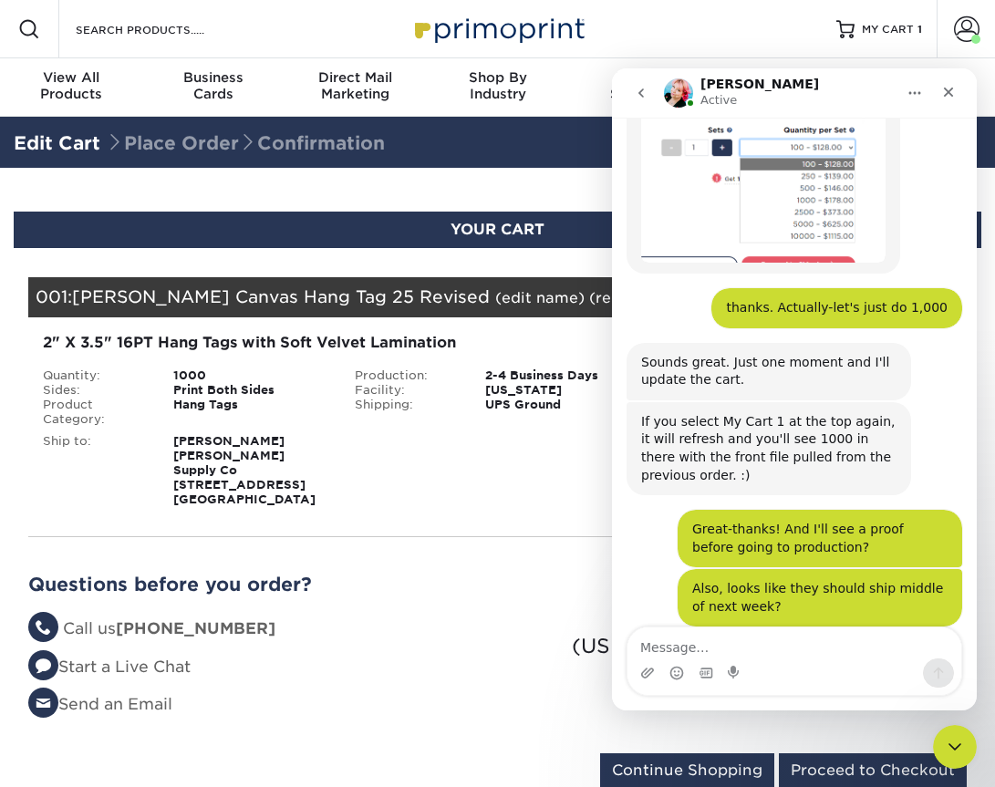
click at [451, 617] on li "Questions? Call us (888) 822-5815" at bounding box center [256, 629] width 456 height 24
click at [950, 89] on icon "Close" at bounding box center [949, 93] width 10 height 10
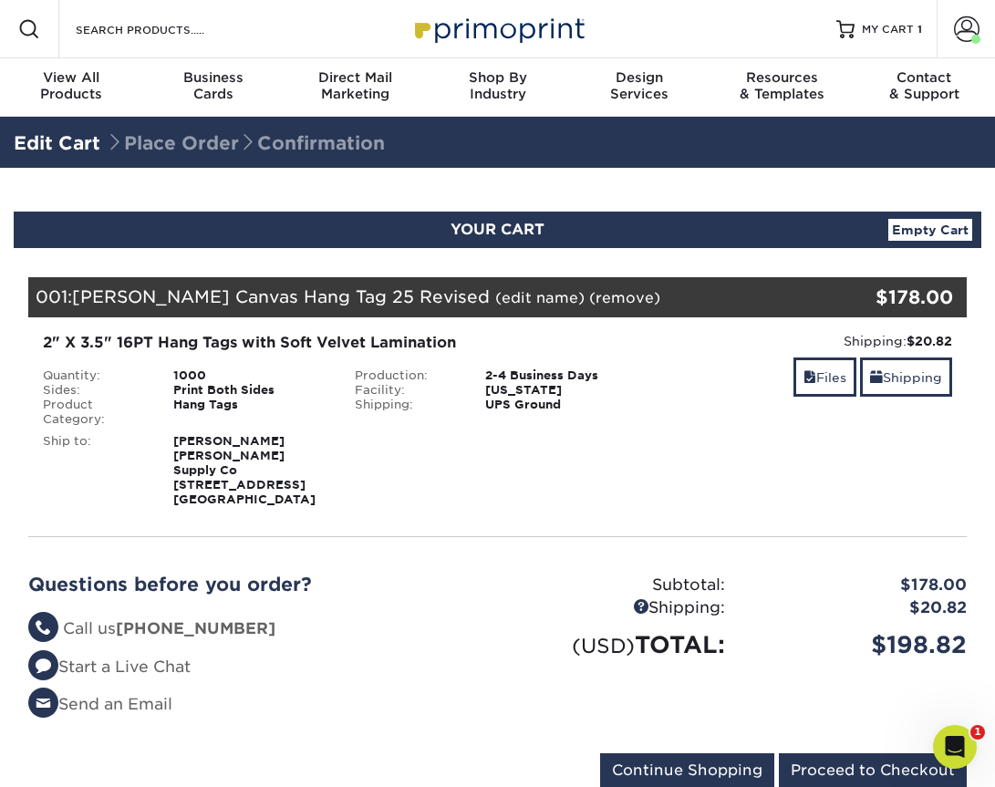
scroll to position [1851, 0]
click at [958, 740] on icon "Open Intercom Messenger" at bounding box center [952, 745] width 30 height 30
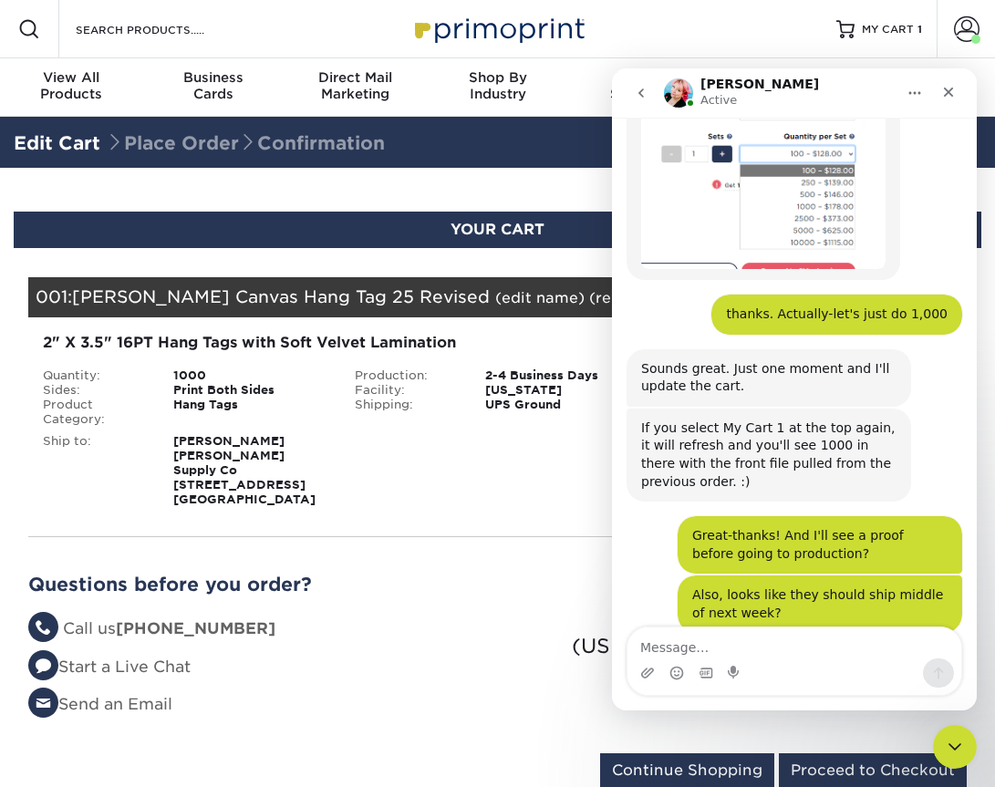
scroll to position [1921, 0]
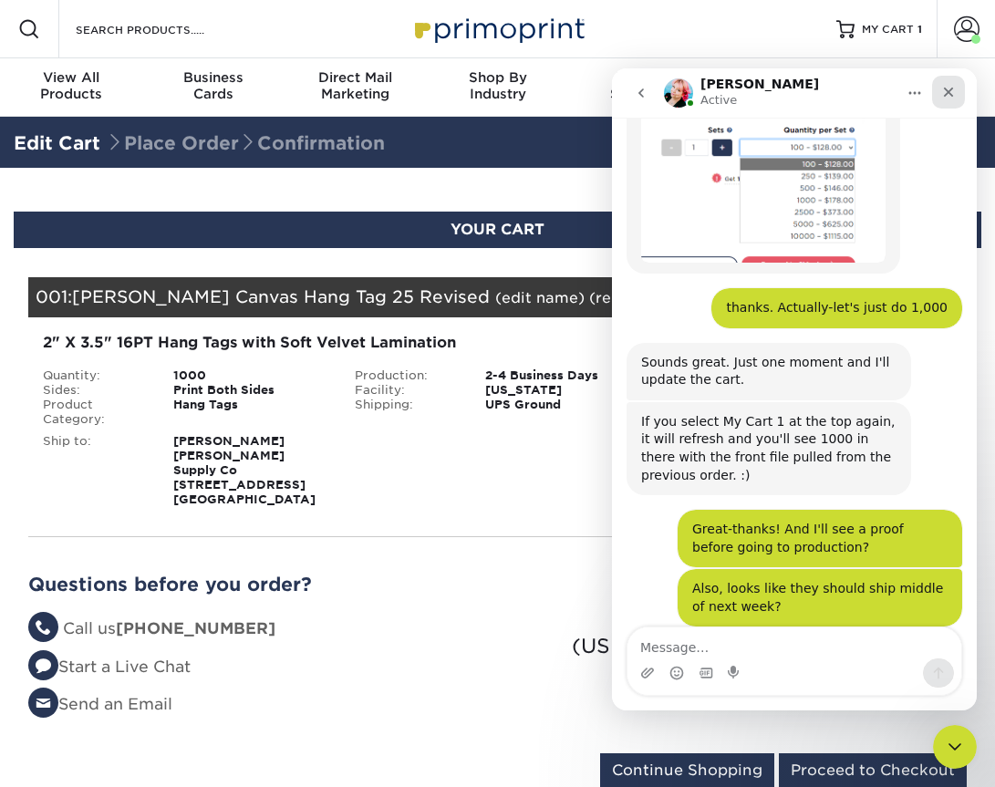
click at [954, 93] on icon "Close" at bounding box center [948, 92] width 15 height 15
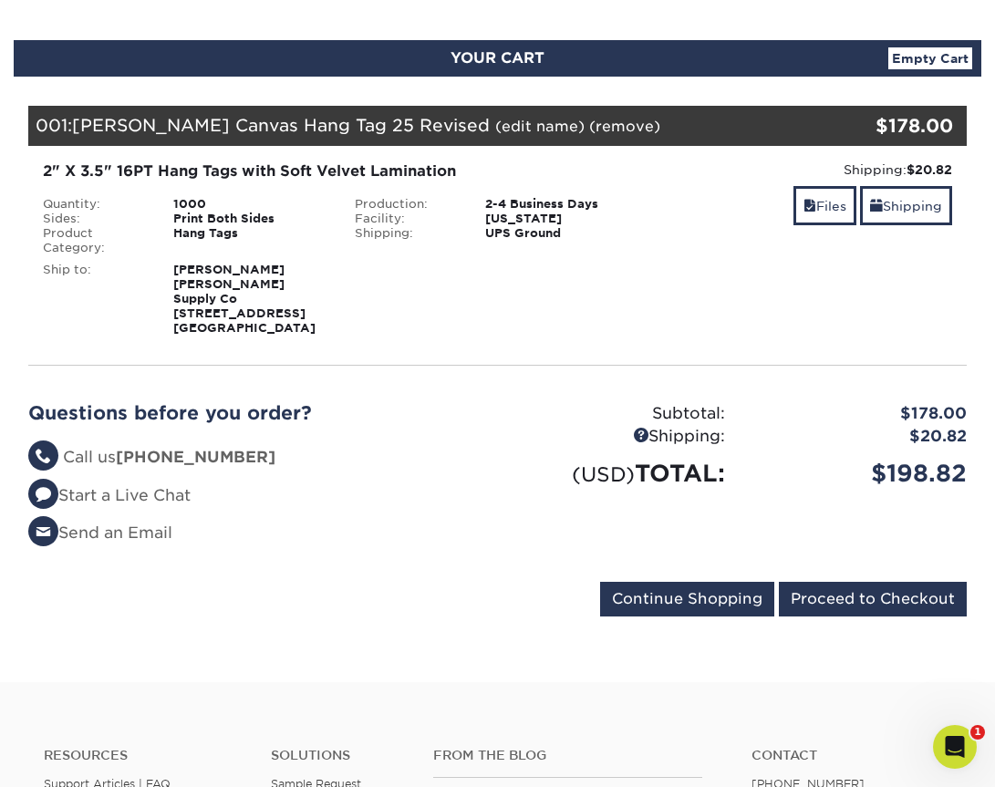
scroll to position [174, 0]
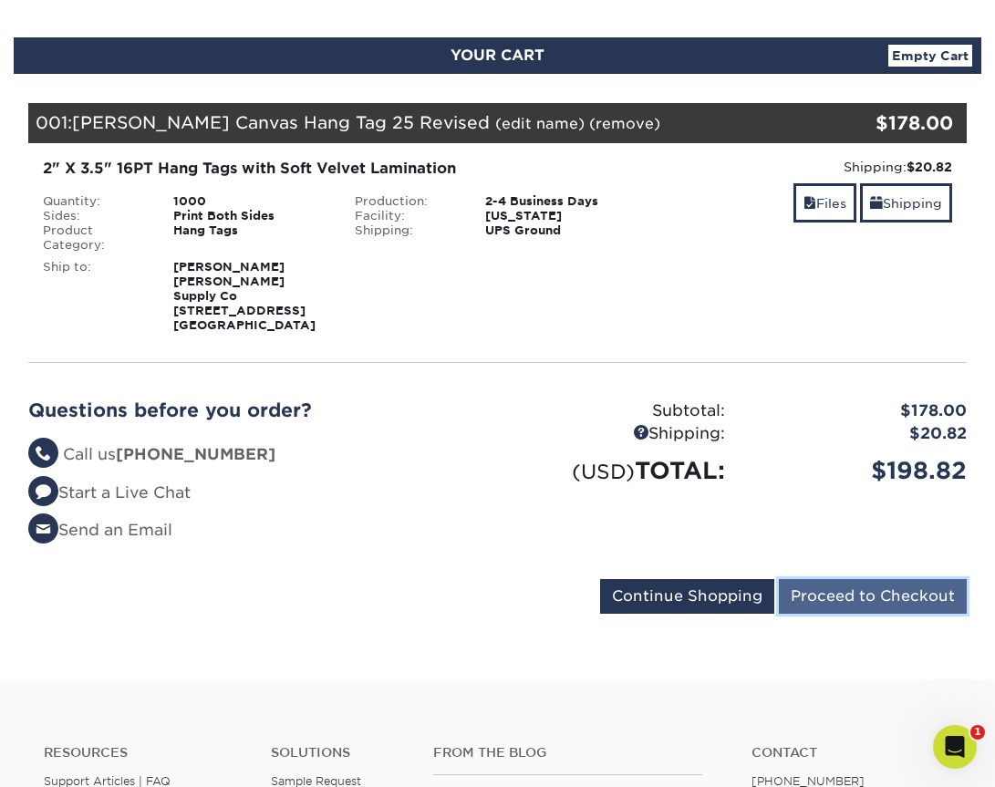
click at [903, 584] on input "Proceed to Checkout" at bounding box center [873, 596] width 188 height 35
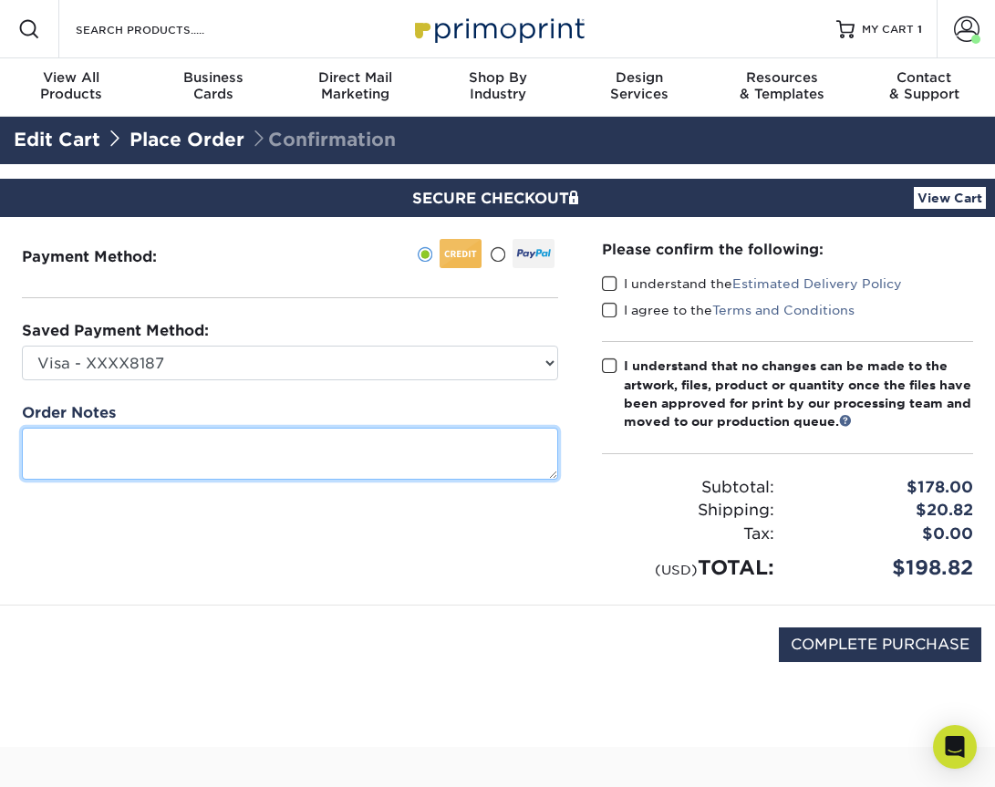
click at [363, 457] on textarea at bounding box center [290, 454] width 536 height 52
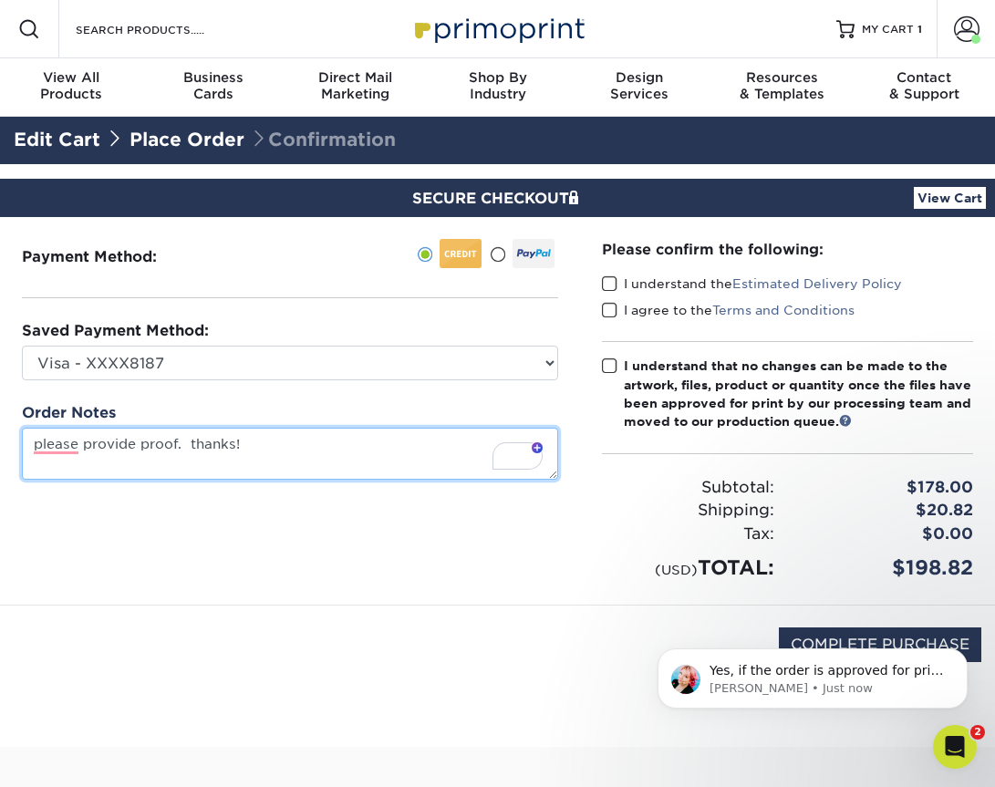
type textarea "please provide proof. thanks!"
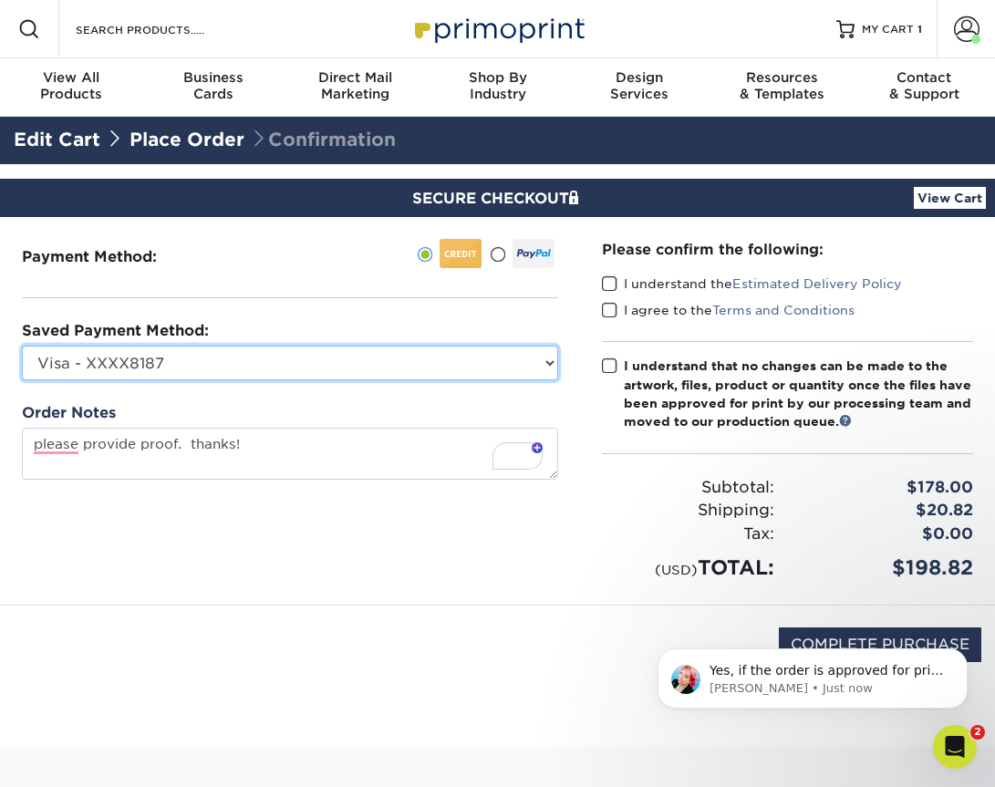
click at [536, 361] on select "Visa - XXXX8187 MasterCard - XXXX6198 New Credit Card" at bounding box center [290, 363] width 536 height 35
select select
click at [22, 346] on select "Visa - XXXX8187 MasterCard - XXXX6198 New Credit Card" at bounding box center [290, 363] width 536 height 35
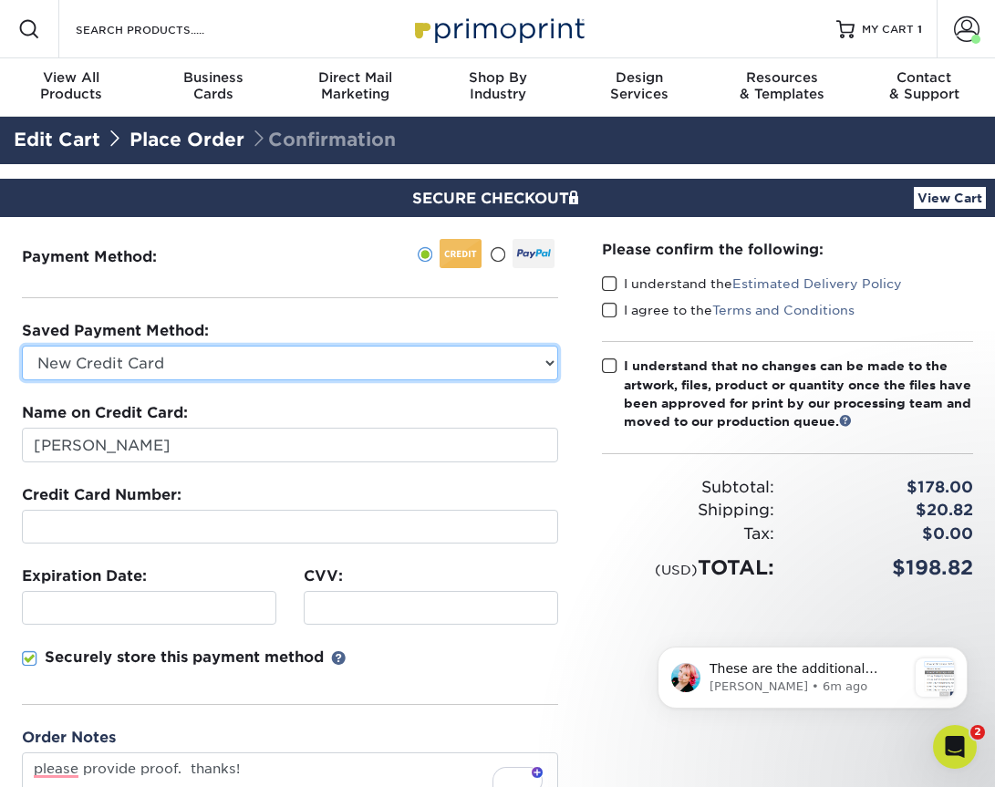
click at [320, 364] on select "Visa - XXXX8187 MasterCard - XXXX6198 New Credit Card" at bounding box center [290, 363] width 536 height 35
click at [22, 346] on select "Visa - XXXX8187 MasterCard - XXXX6198 New Credit Card" at bounding box center [290, 363] width 536 height 35
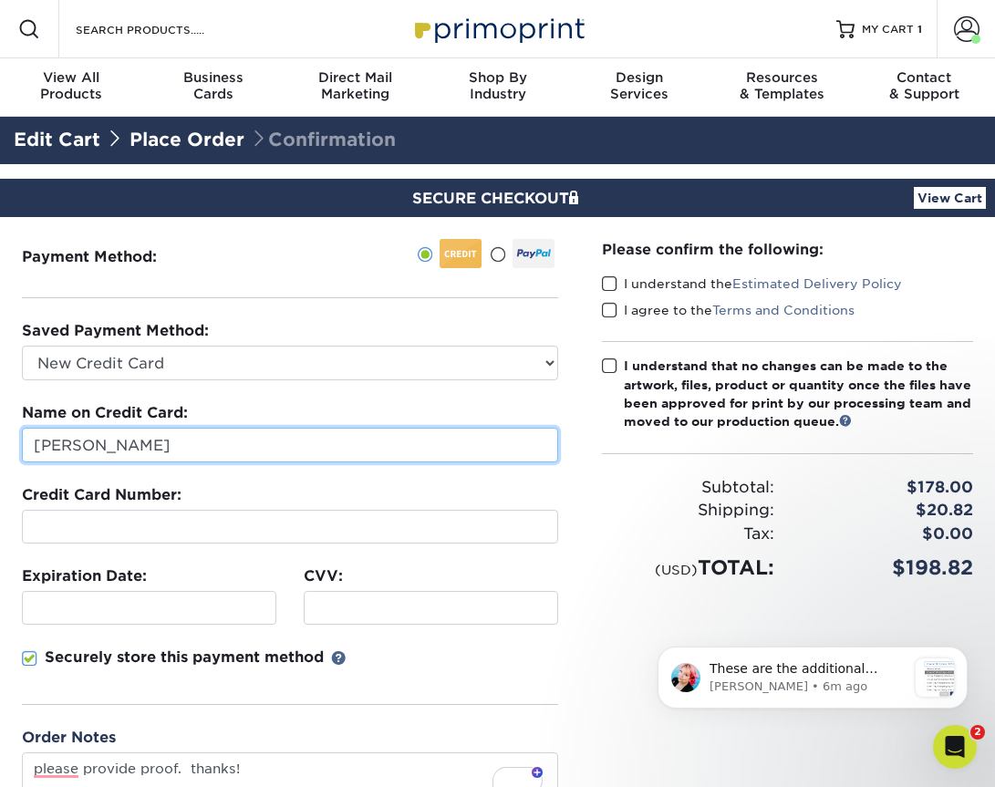
click at [223, 445] on input "[PERSON_NAME]" at bounding box center [290, 445] width 536 height 35
type input "Casey Hoskinson.Newton"
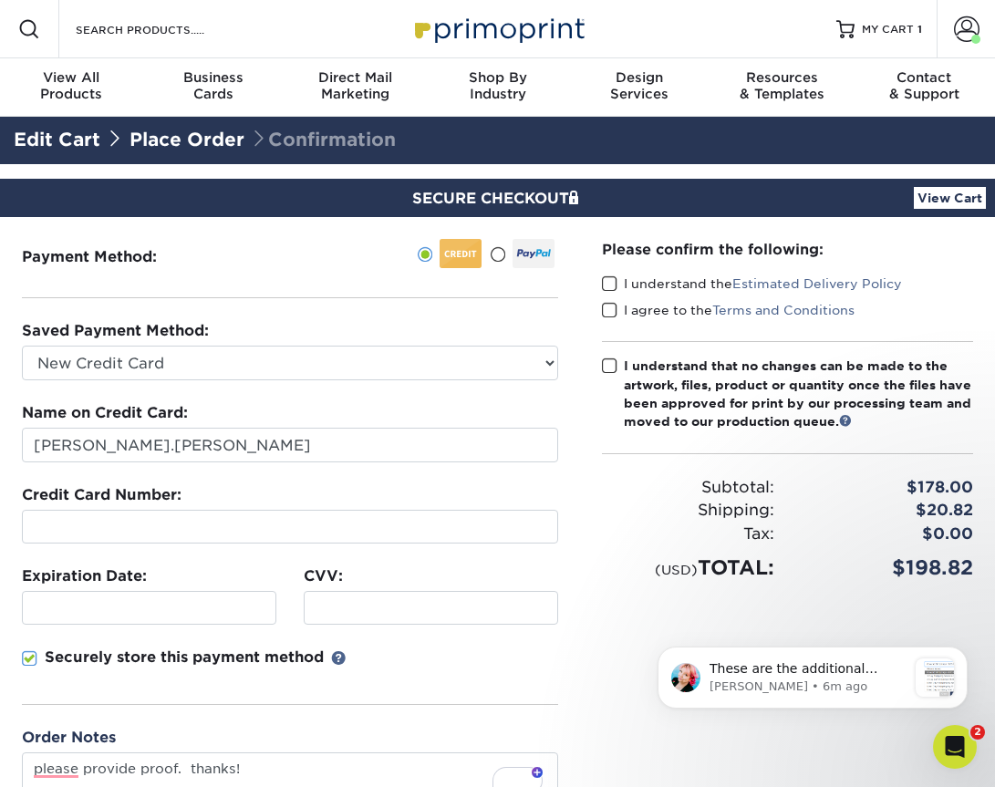
click at [198, 616] on div at bounding box center [149, 608] width 254 height 34
click at [570, 668] on div "Payment Method:" at bounding box center [290, 522] width 580 height 610
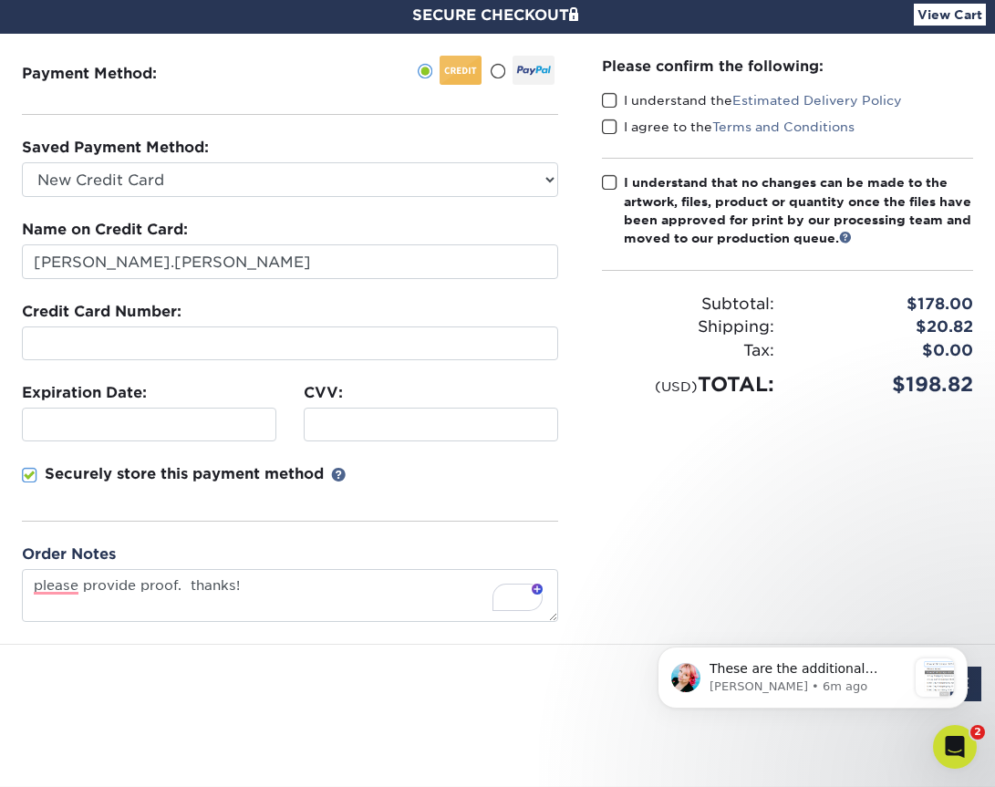
scroll to position [185, 0]
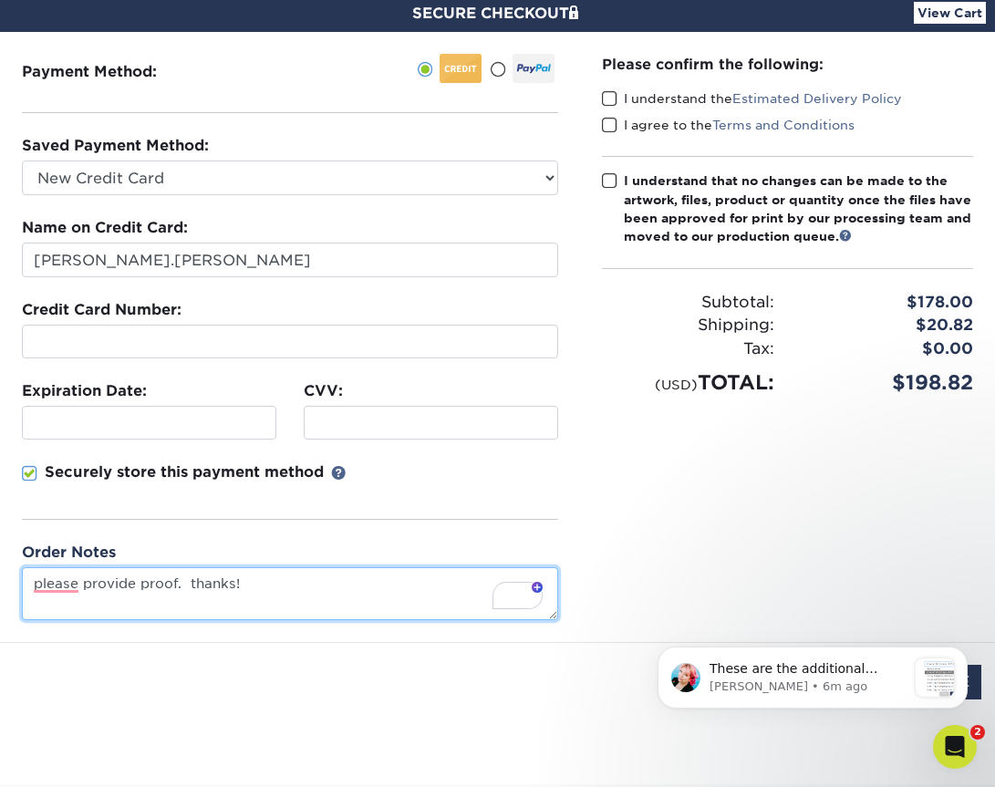
click at [281, 587] on textarea "please provide proof. thanks!" at bounding box center [290, 593] width 536 height 52
click at [179, 582] on textarea "please provide proof. thanks!" at bounding box center [290, 593] width 536 height 52
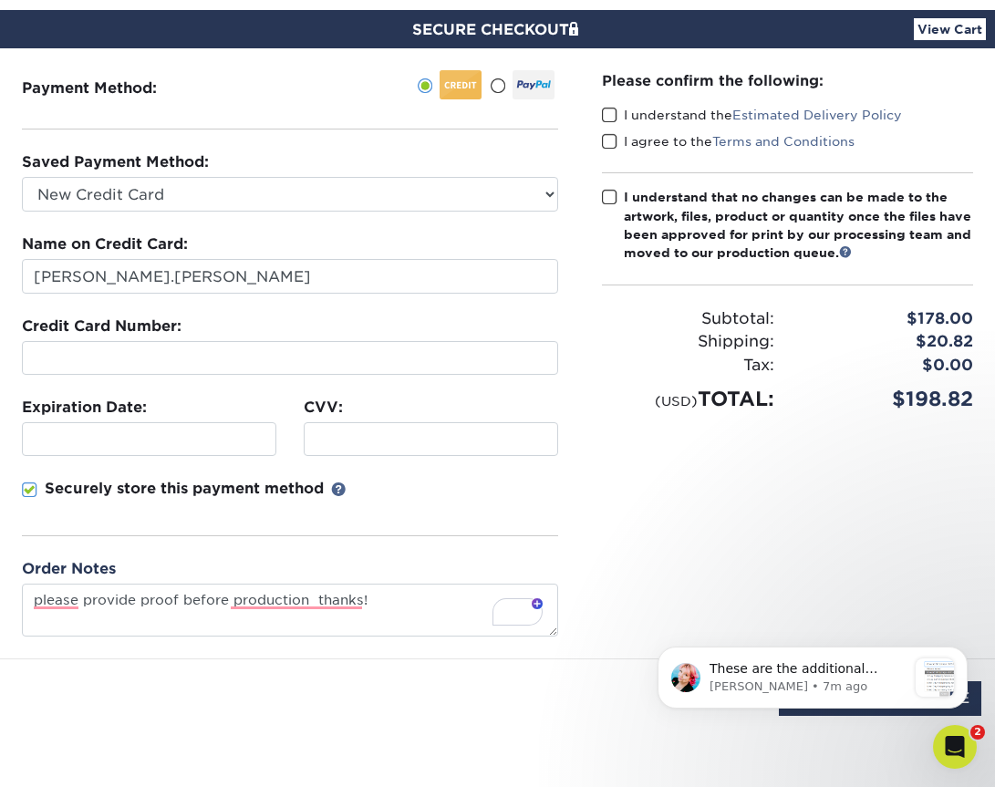
click at [611, 113] on span at bounding box center [610, 115] width 16 height 17
click at [0, 0] on input "I understand the Estimated Delivery Policy" at bounding box center [0, 0] width 0 height 0
click at [607, 141] on span at bounding box center [610, 141] width 16 height 17
click at [0, 0] on input "I agree to the Terms and Conditions" at bounding box center [0, 0] width 0 height 0
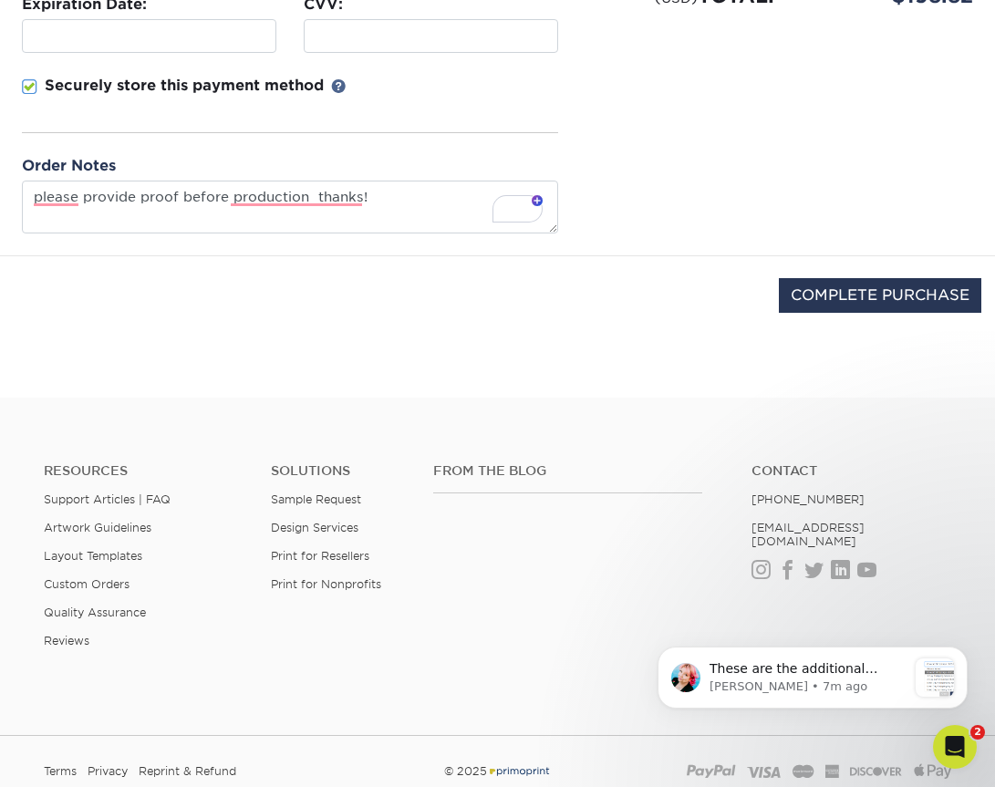
scroll to position [576, 0]
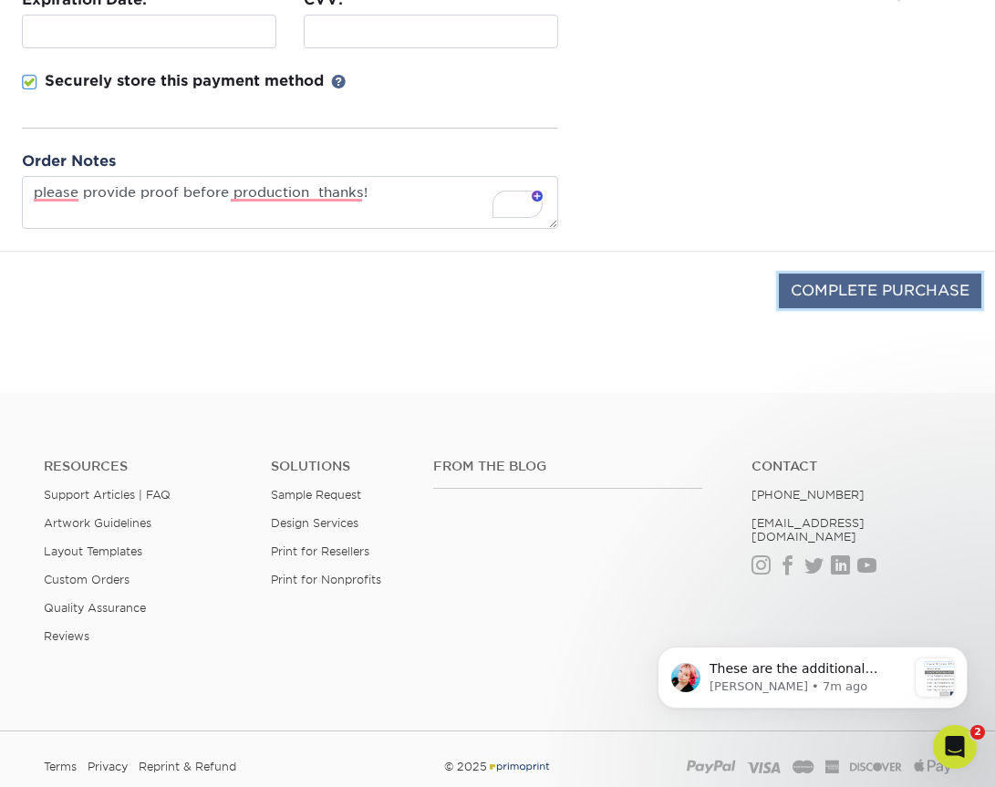
click at [879, 296] on input "COMPLETE PURCHASE" at bounding box center [880, 291] width 202 height 35
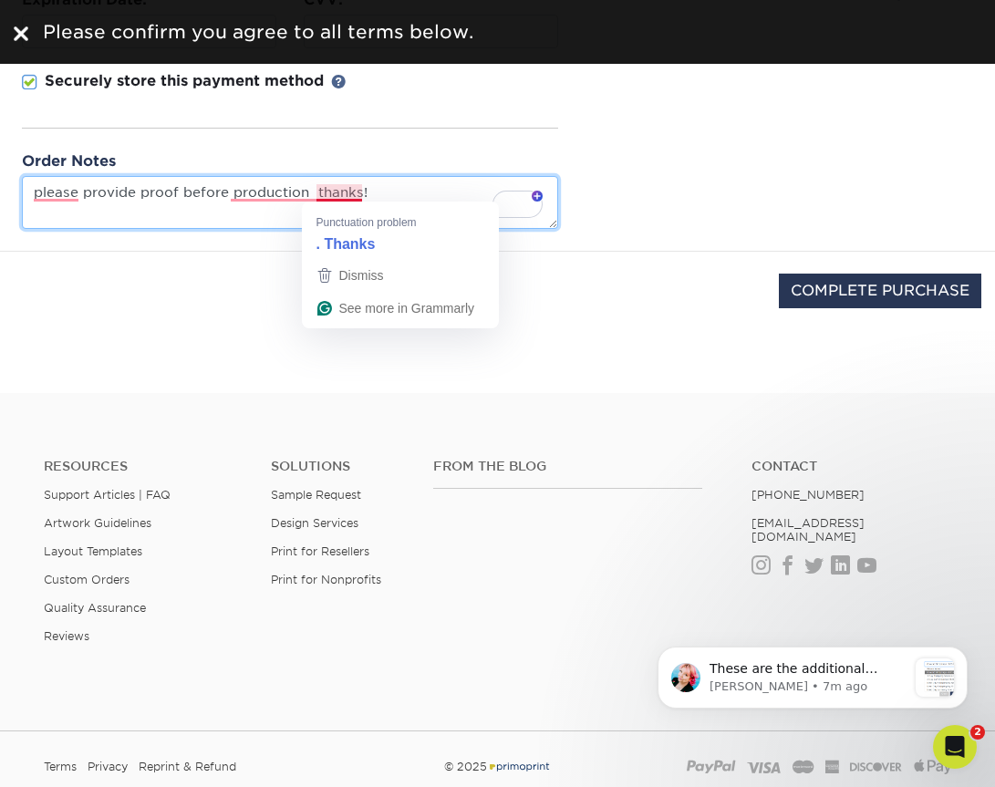
click at [325, 194] on textarea "please provide proof before production thanks!" at bounding box center [290, 202] width 536 height 52
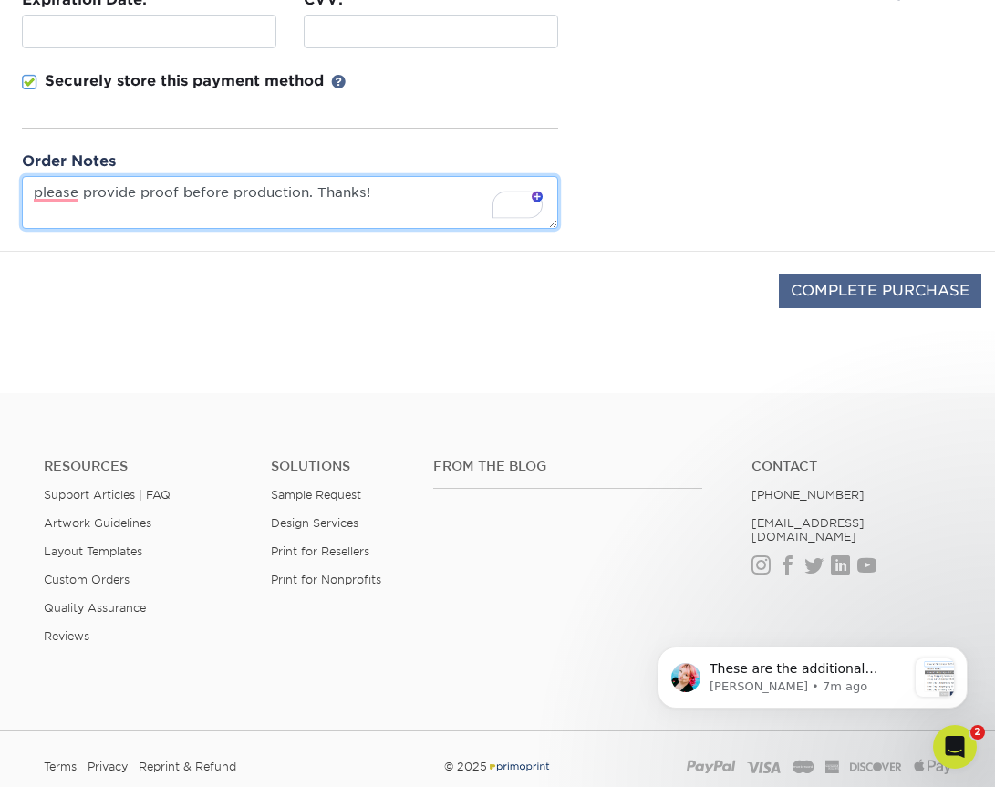
type textarea "please provide proof before production. Thanks!"
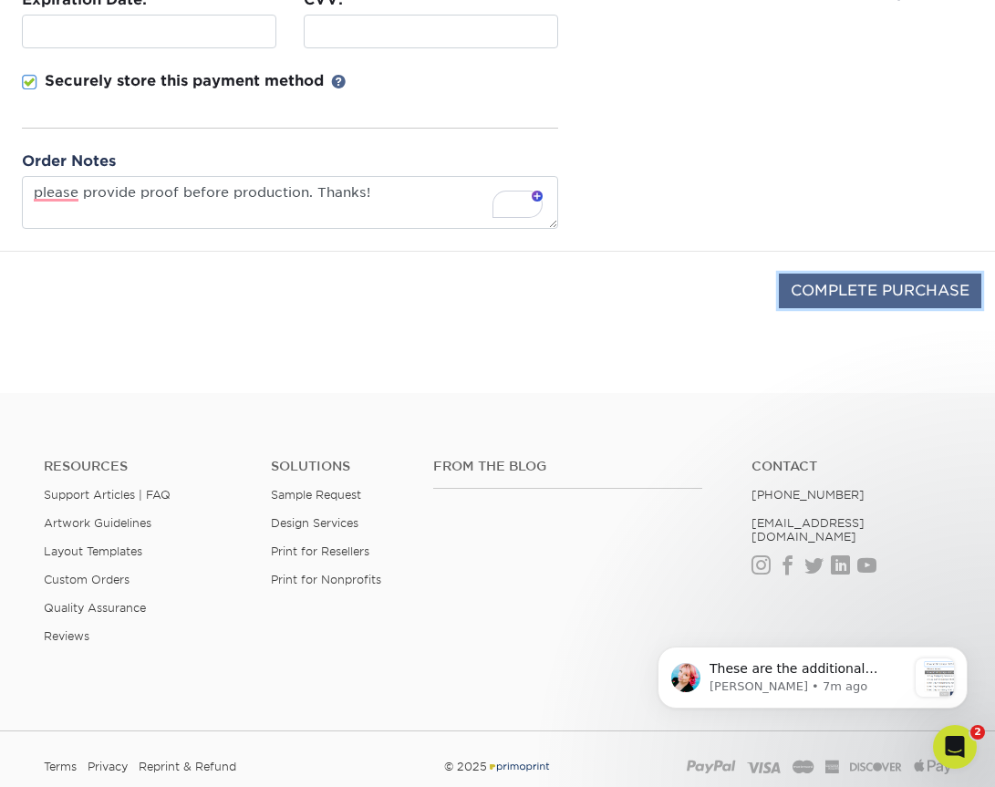
click at [864, 295] on input "COMPLETE PURCHASE" at bounding box center [880, 291] width 202 height 35
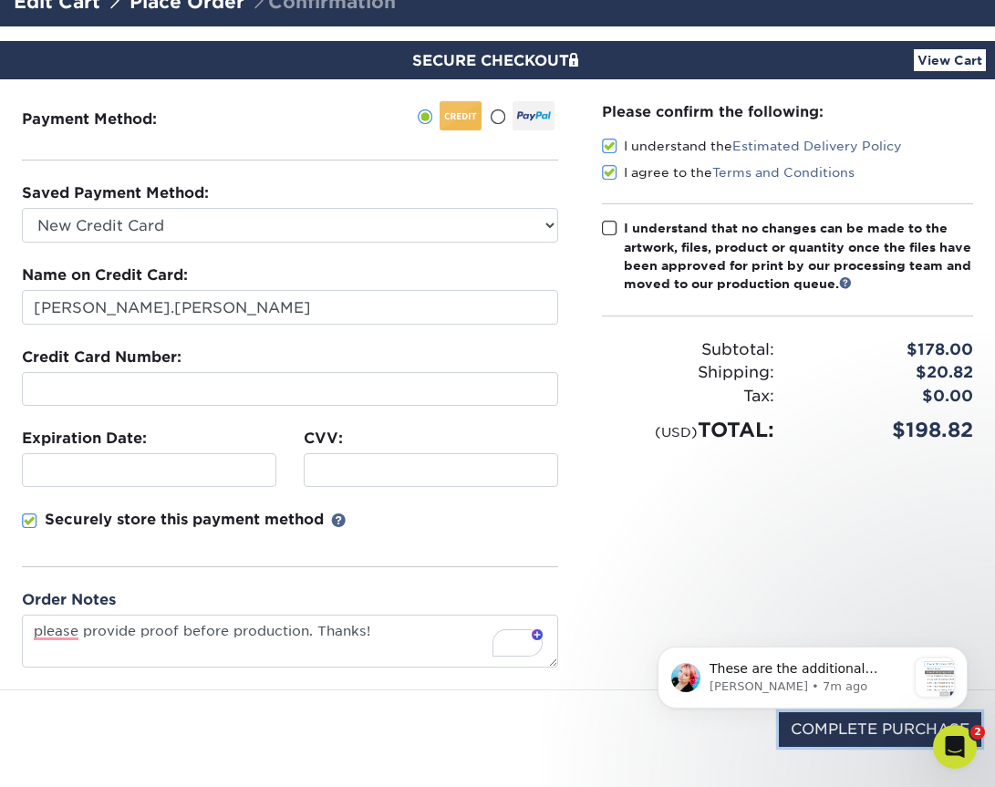
scroll to position [140, 0]
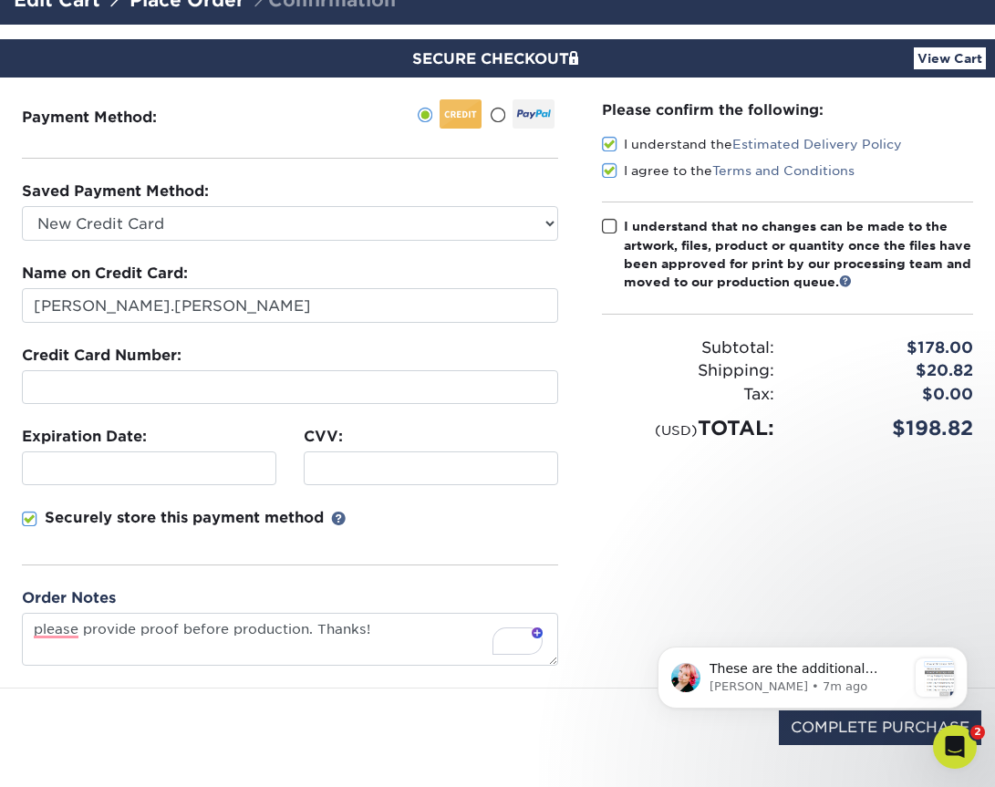
click at [612, 224] on span at bounding box center [610, 226] width 16 height 17
click at [0, 0] on input "I understand that no changes can be made to the artwork, files, product or quan…" at bounding box center [0, 0] width 0 height 0
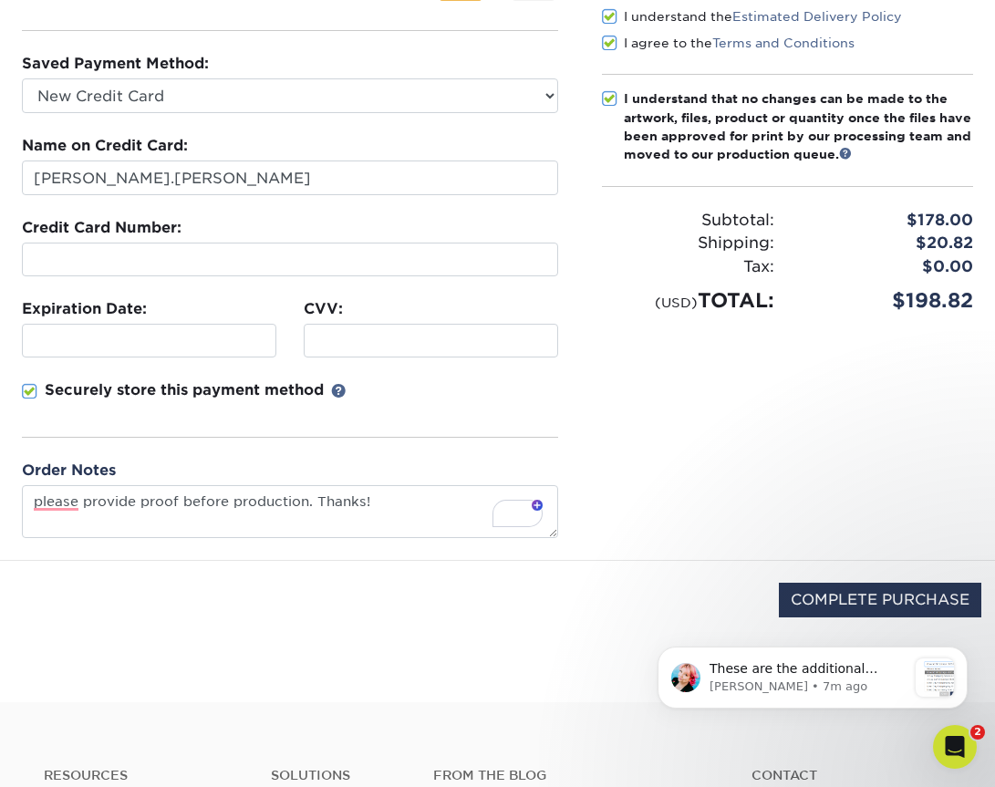
scroll to position [272, 0]
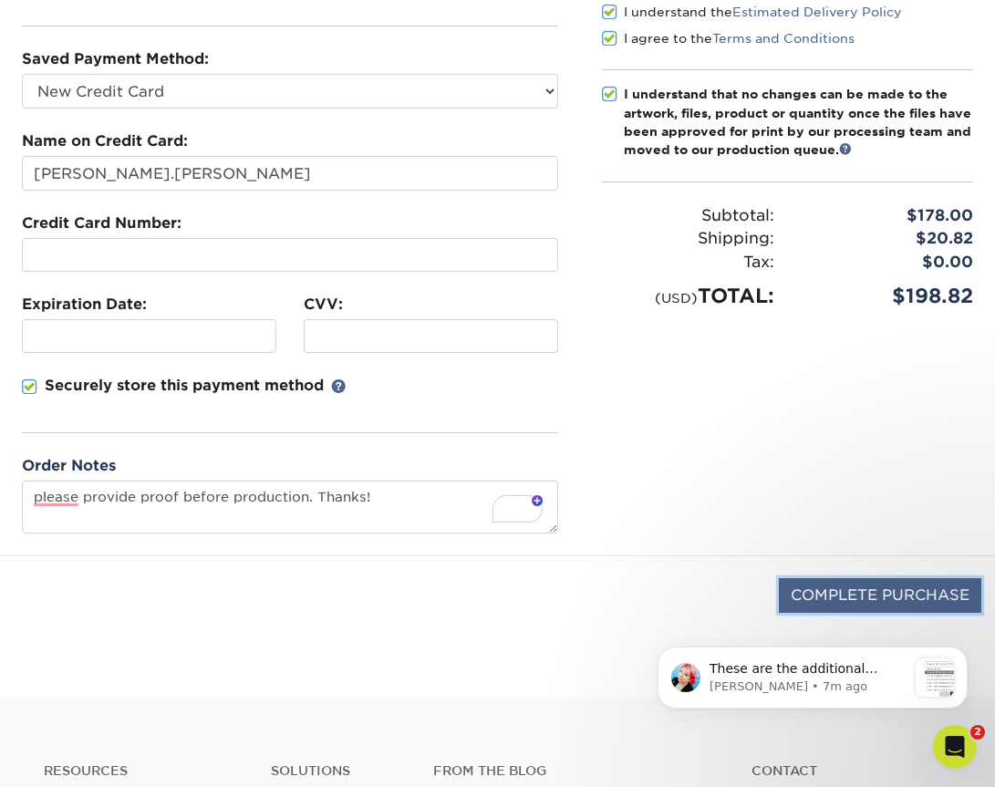
click at [930, 603] on input "COMPLETE PURCHASE" at bounding box center [880, 595] width 202 height 35
type input "PROCESSING, PLEASE WAIT..."
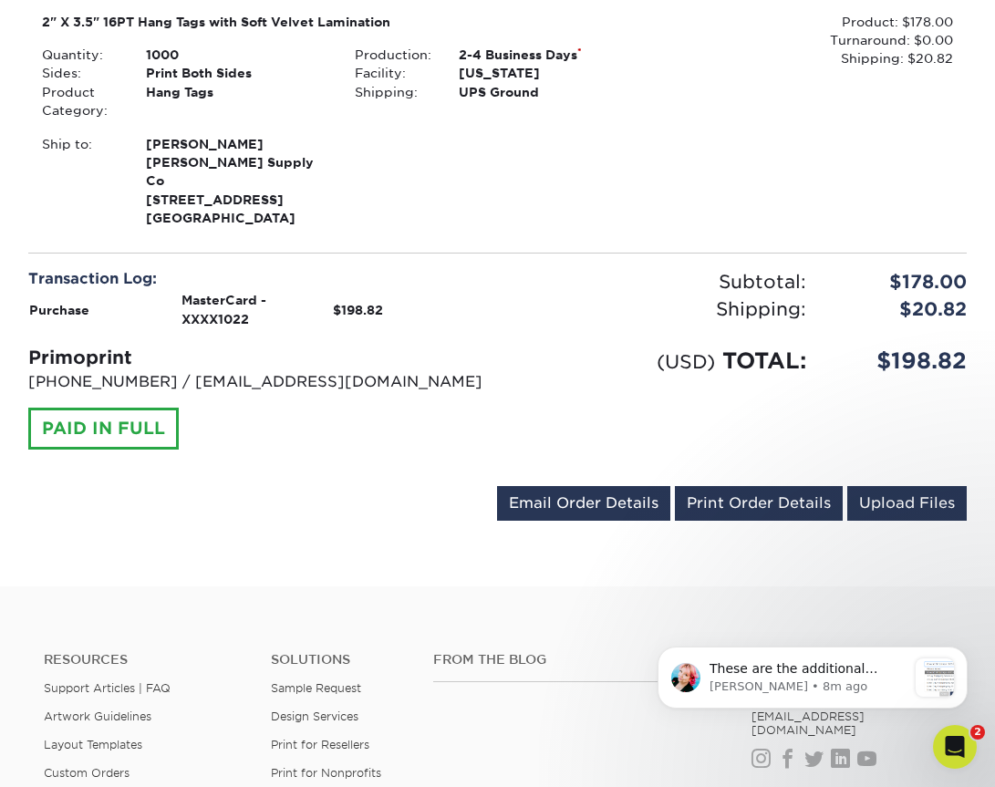
scroll to position [547, 0]
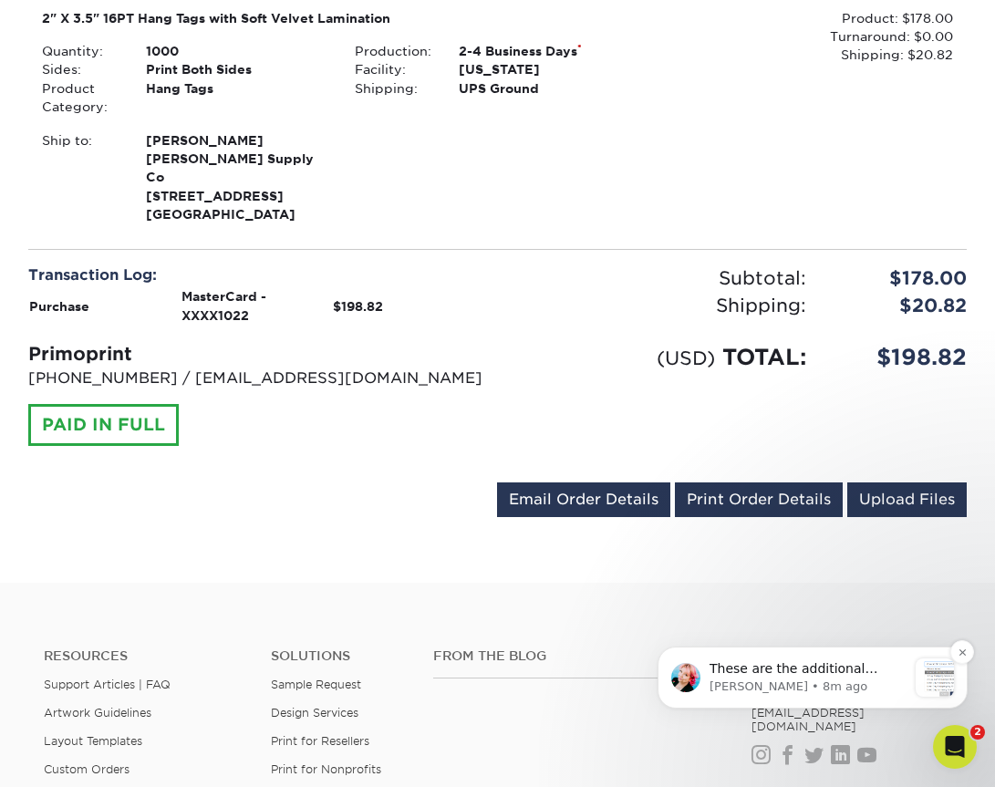
click at [925, 679] on div "message notification from Jenny, 8m ago. These are the additional shipping meth…" at bounding box center [935, 677] width 38 height 38
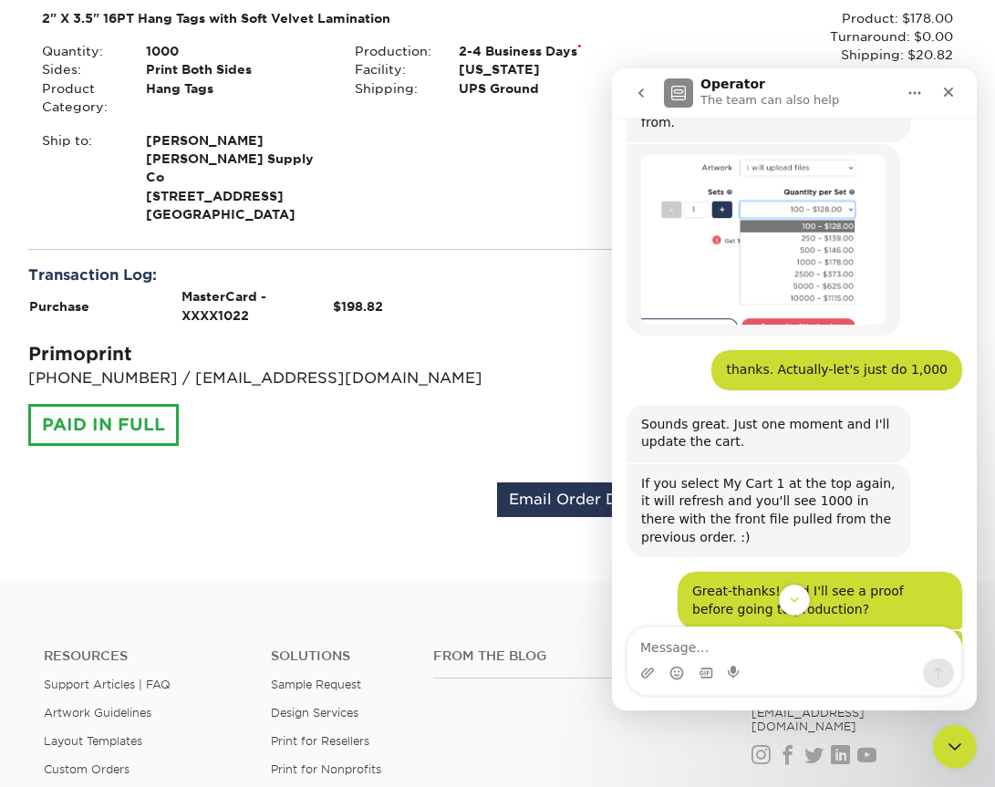
scroll to position [2173, 0]
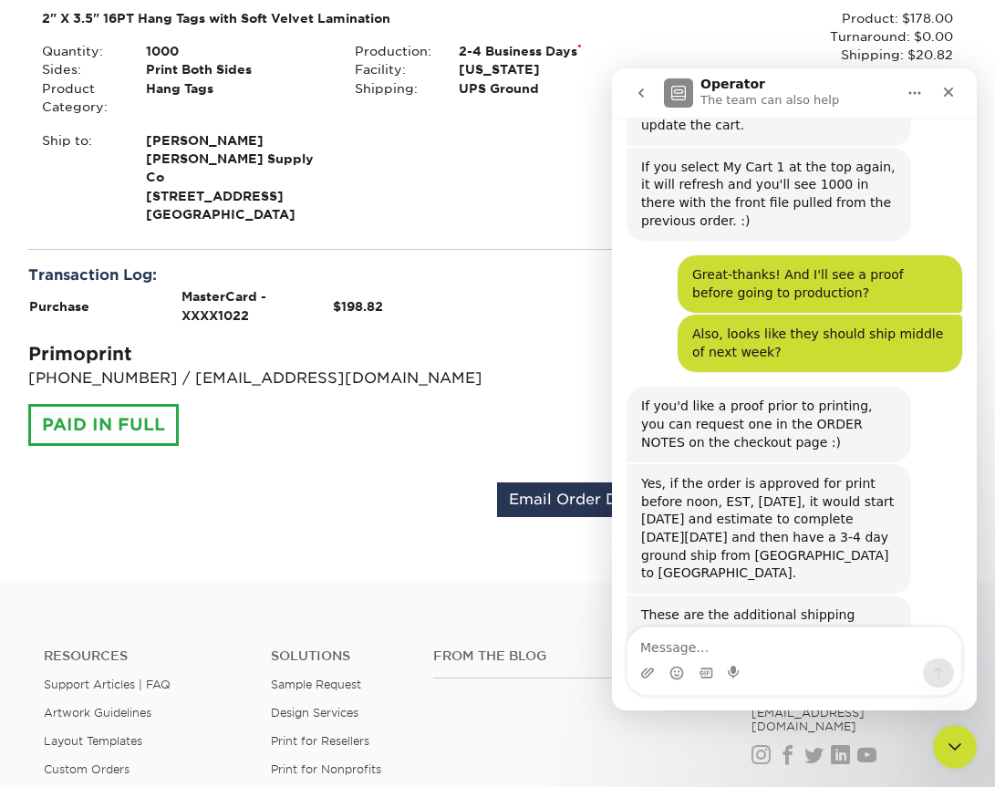
click at [833, 663] on div "Intercom messenger" at bounding box center [794, 672] width 334 height 29
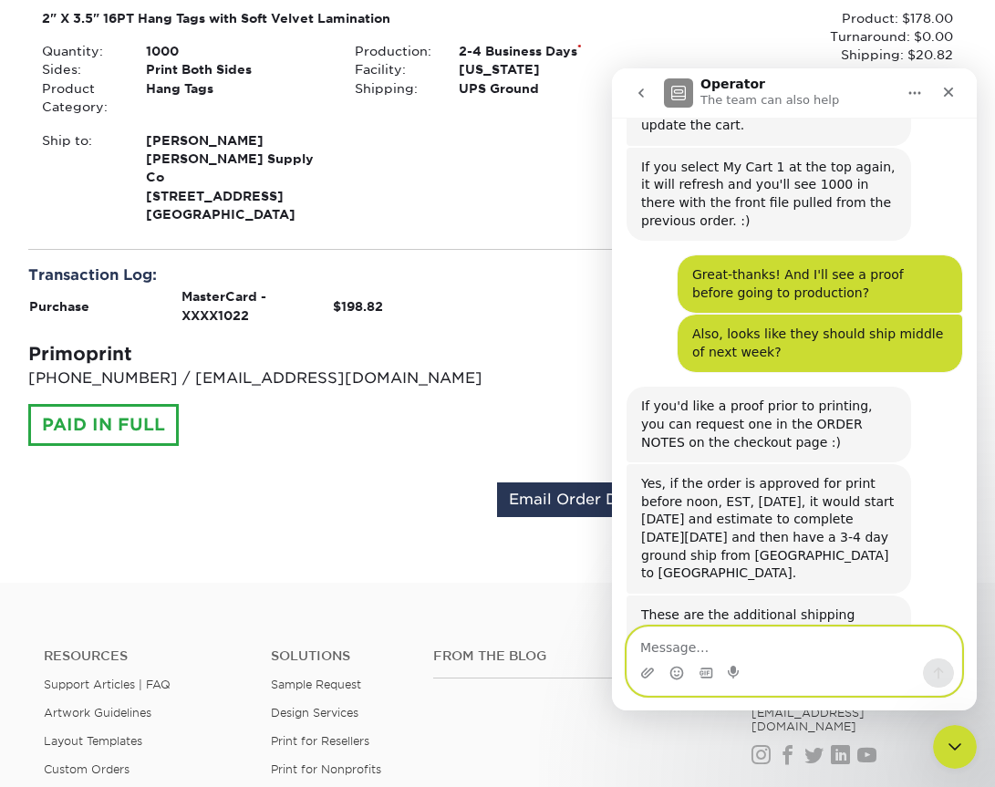
click at [819, 642] on textarea "Message…" at bounding box center [794, 642] width 334 height 31
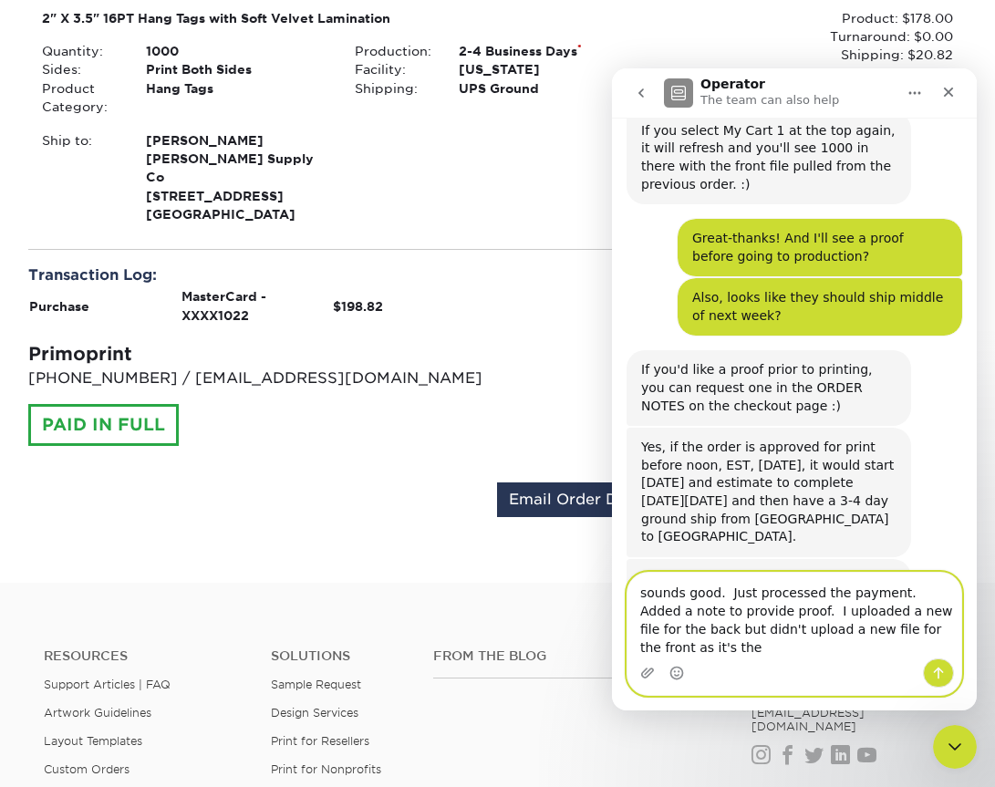
scroll to position [2228, 0]
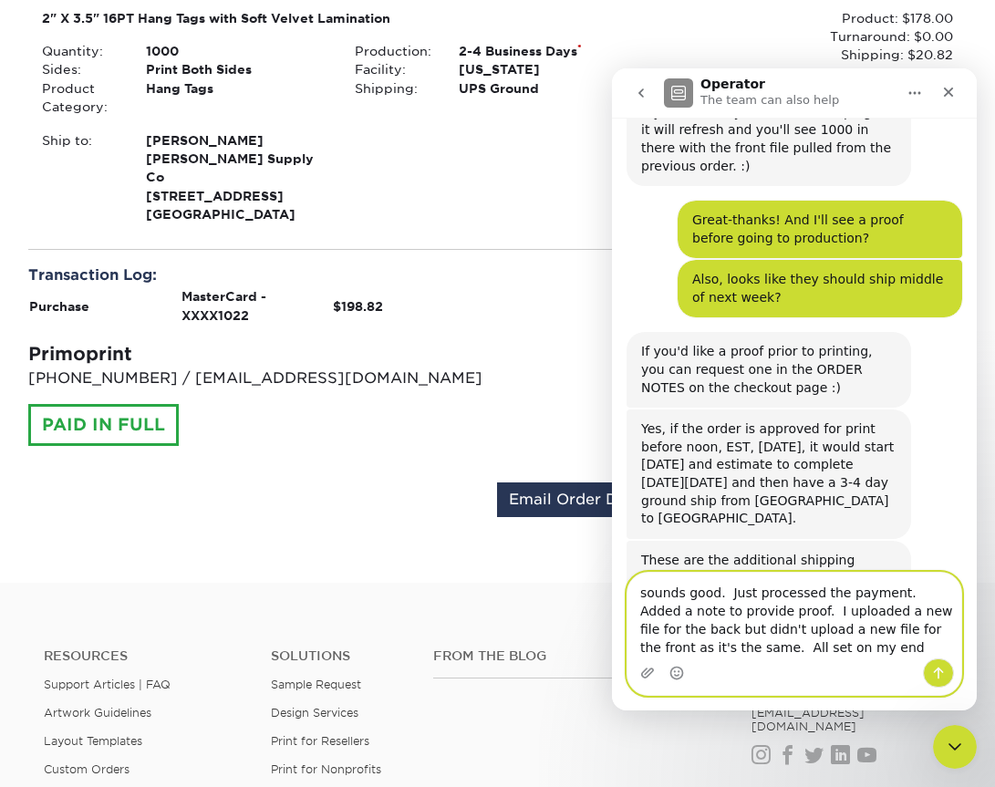
type textarea "sounds good. Just processed the payment. Added a note to provide proof. I uploa…"
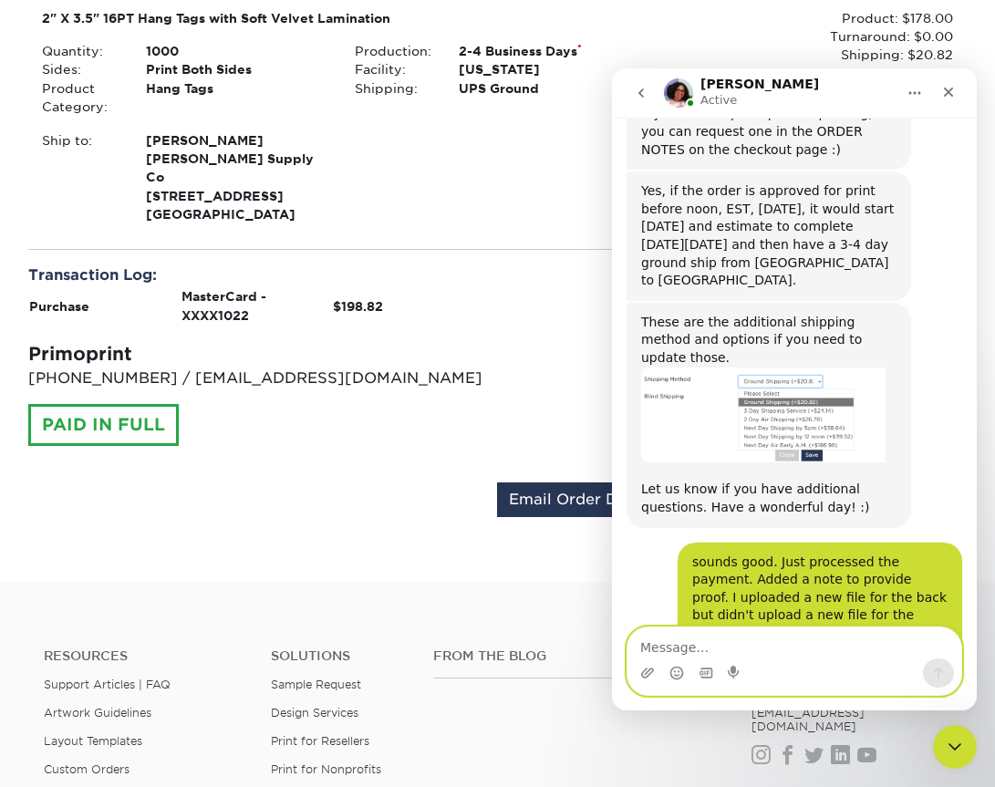
scroll to position [2490, 0]
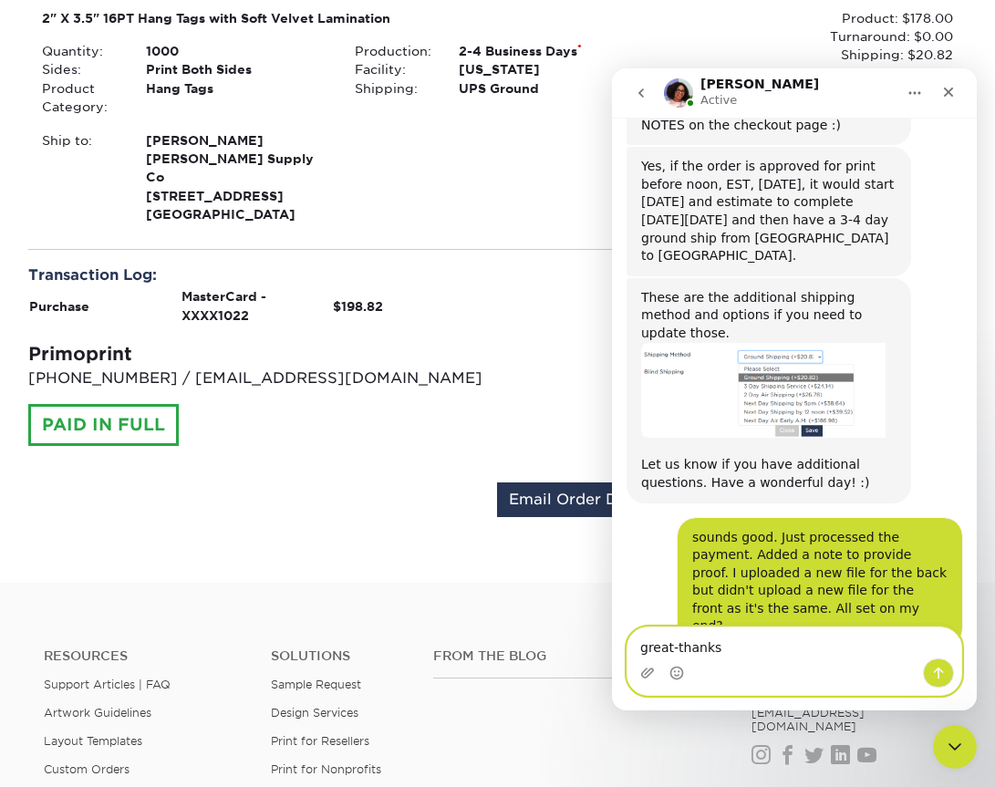
type textarea "great-thanks!"
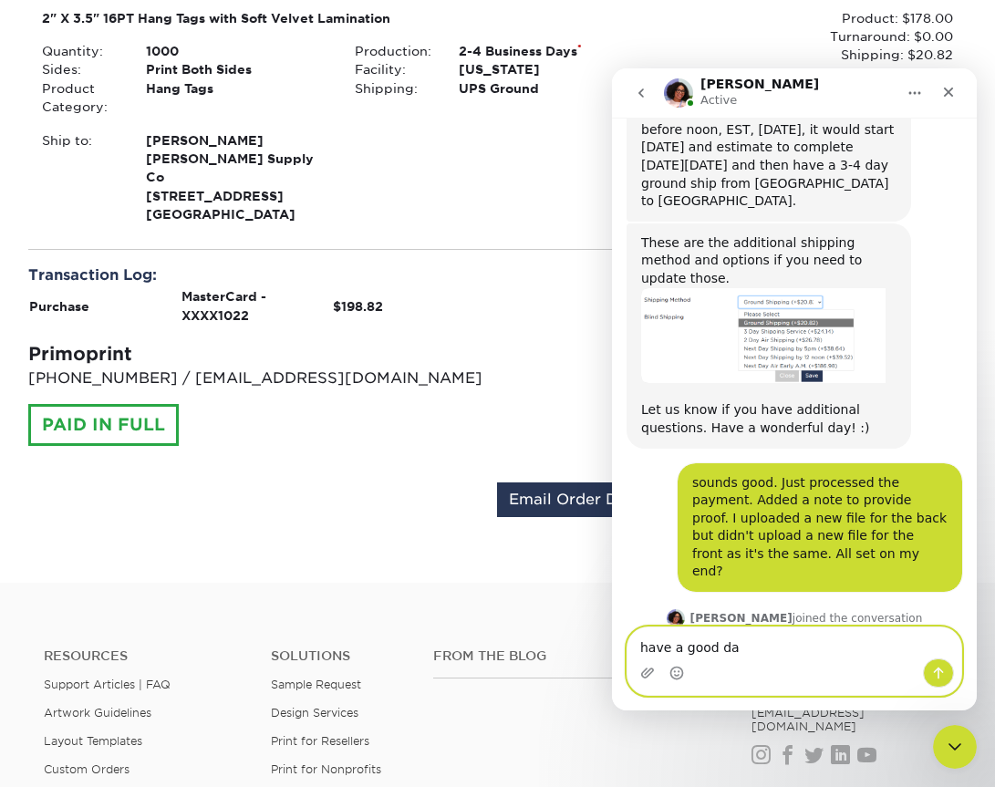
type textarea "have a good day"
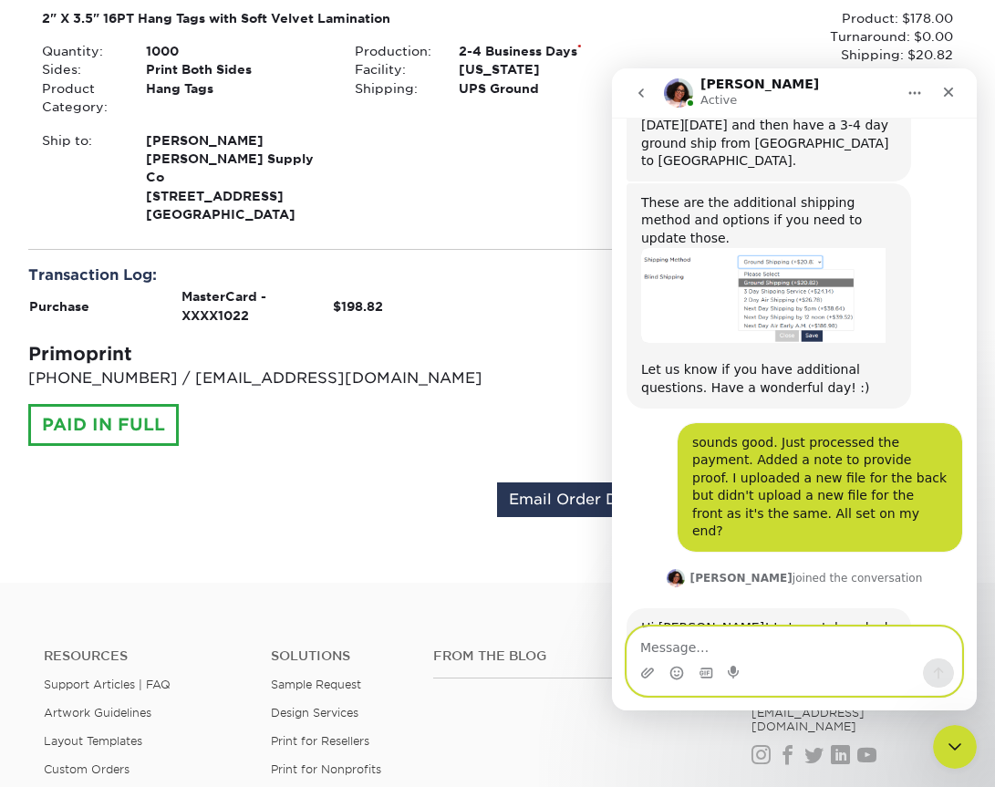
scroll to position [2586, 0]
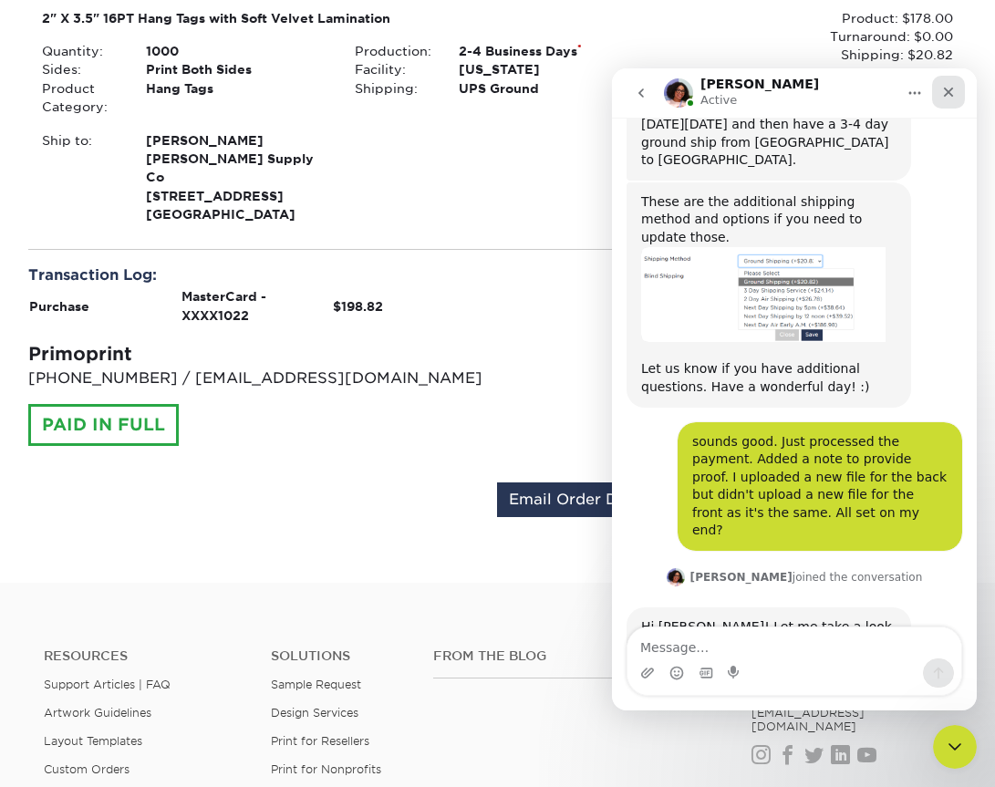
click at [947, 92] on icon "Close" at bounding box center [949, 93] width 10 height 10
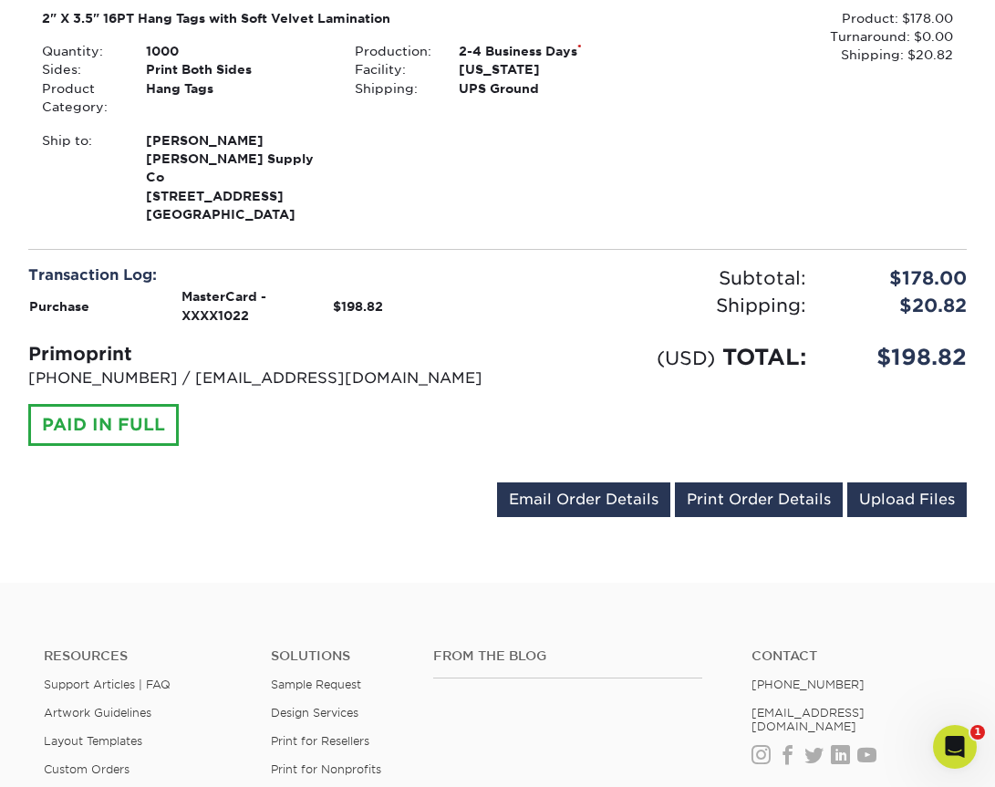
scroll to position [2656, 0]
click at [495, 292] on div "Transaction Log: Purchase MasterCard - XXXX1022 $198.82 Primoprint [PHONE_NUMBE…" at bounding box center [256, 354] width 483 height 181
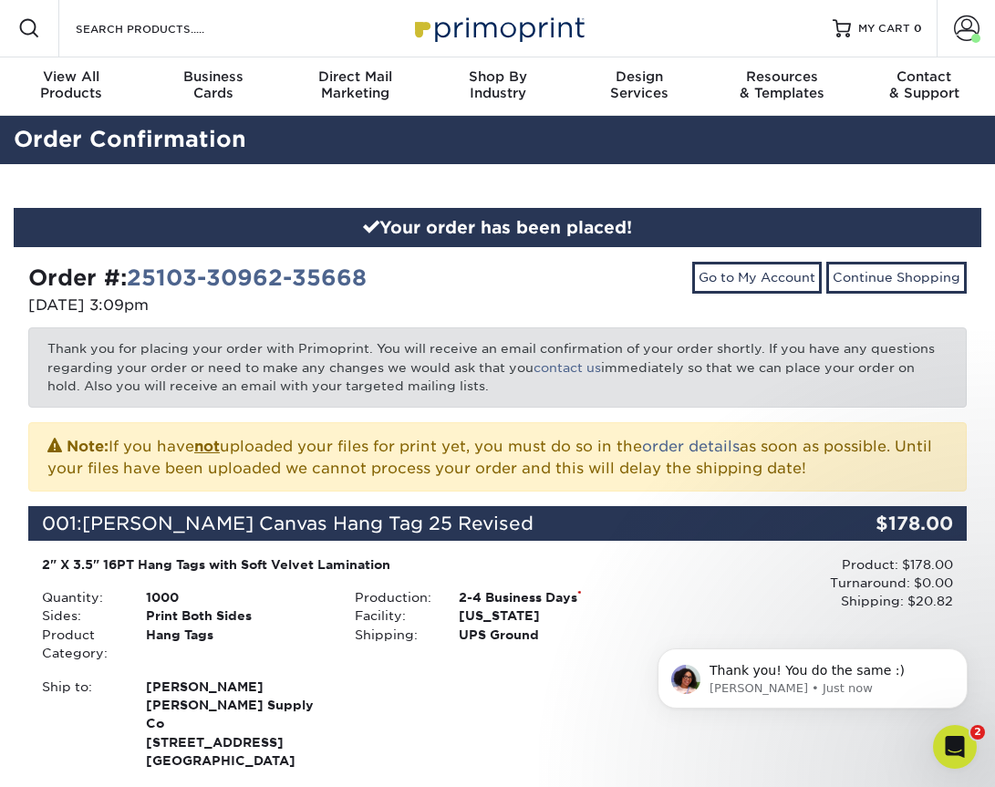
scroll to position [2641, 0]
click at [791, 680] on p "[PERSON_NAME] • Just now" at bounding box center [826, 688] width 235 height 16
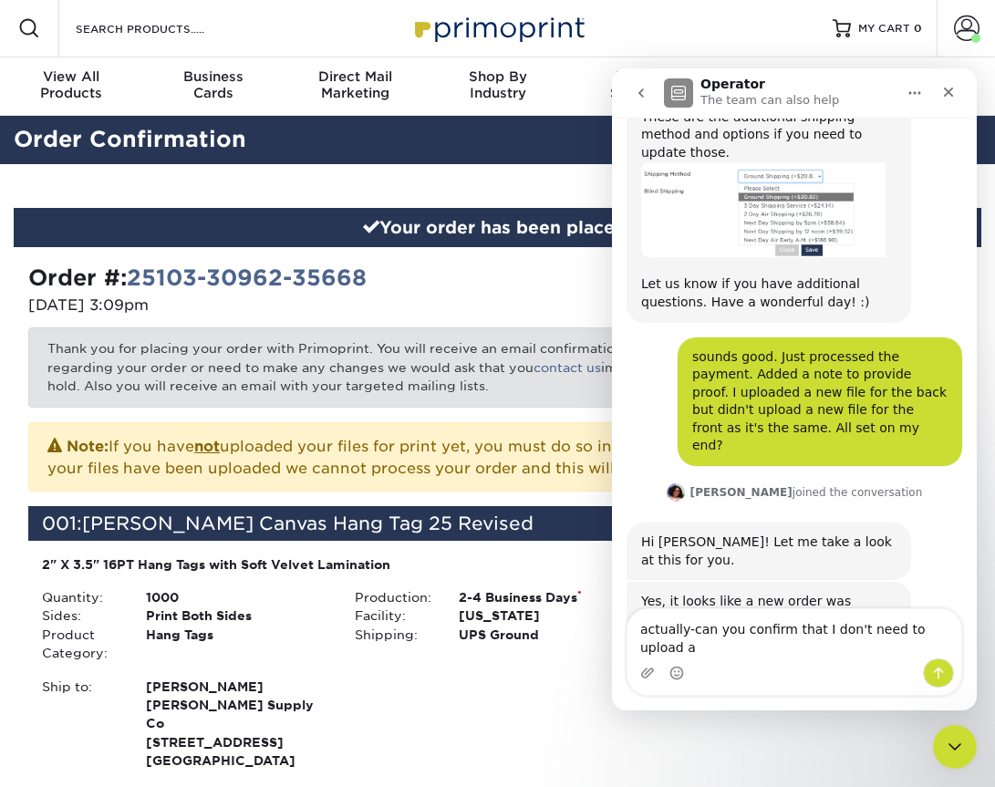
scroll to position [2689, 0]
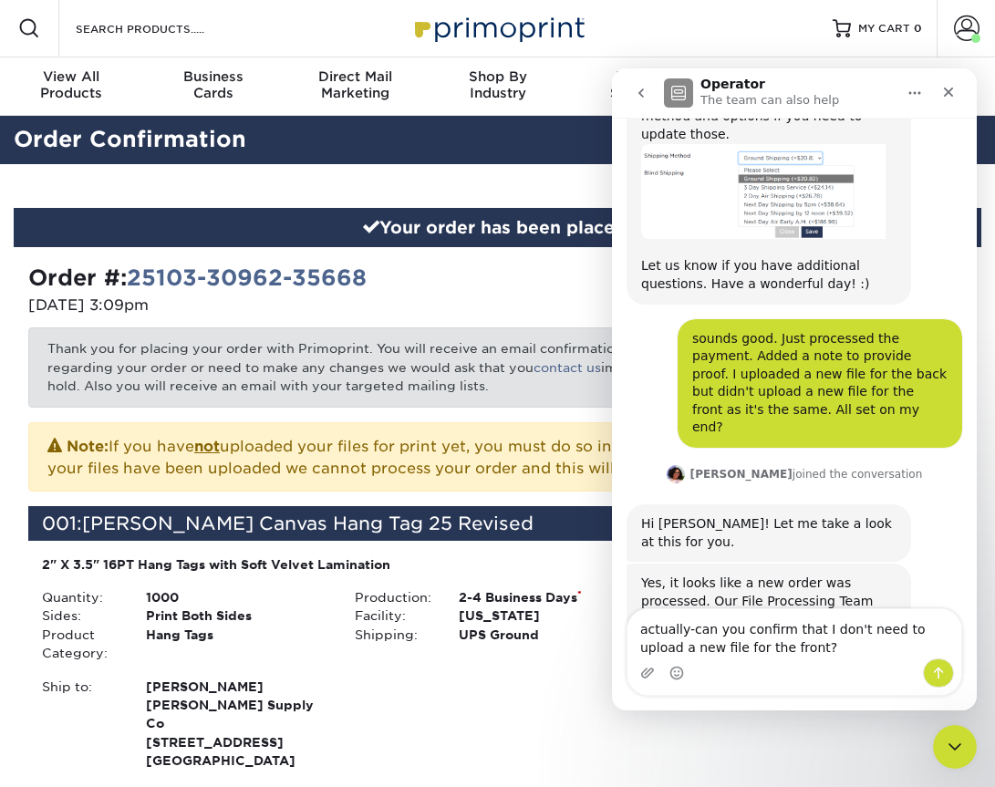
type textarea "actually-can you confirm that I don't need to upload a new file for the front?"
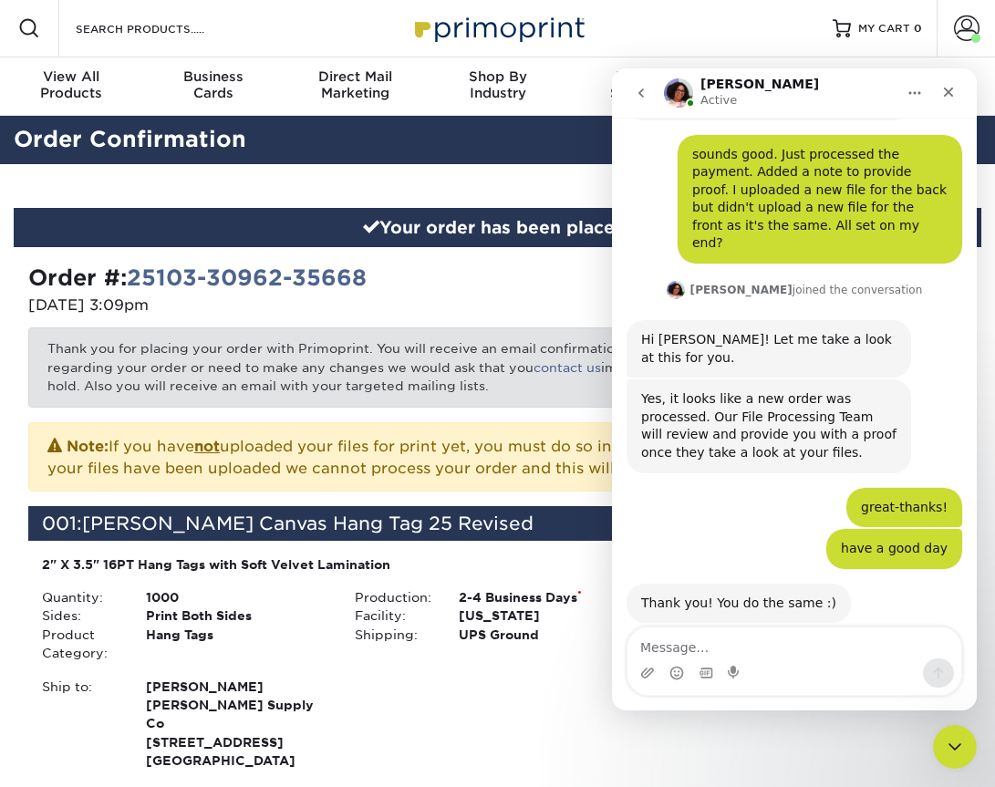
scroll to position [2883, 0]
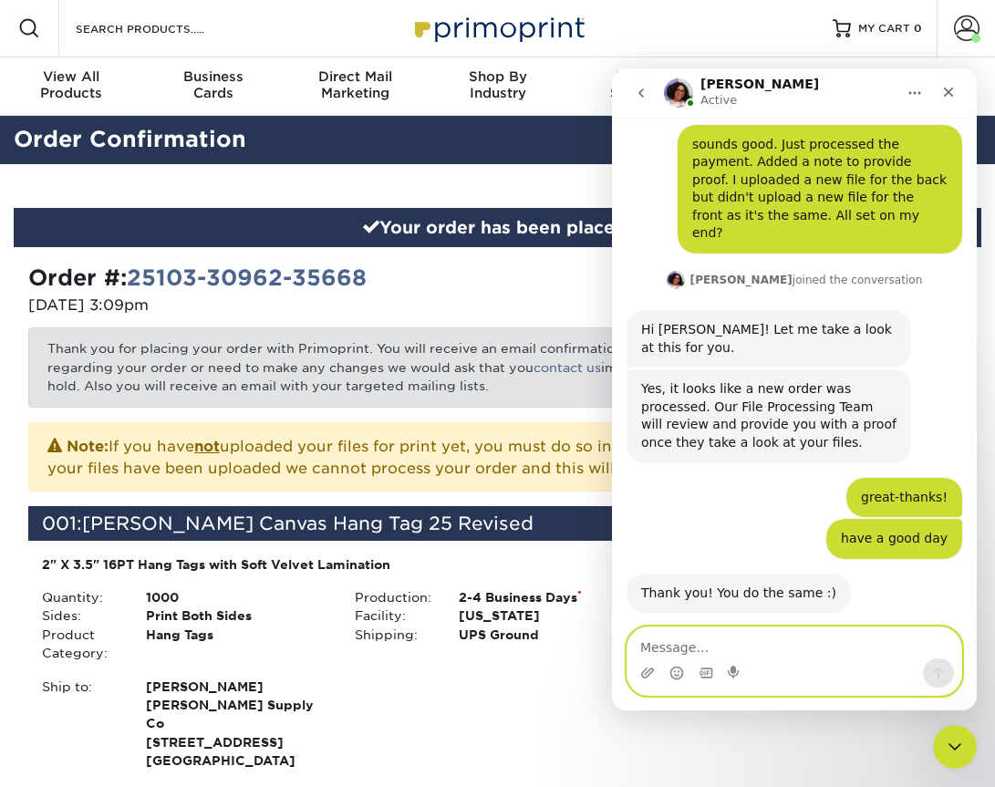
click at [784, 657] on textarea "Message…" at bounding box center [794, 642] width 334 height 31
type textarea "thanks"
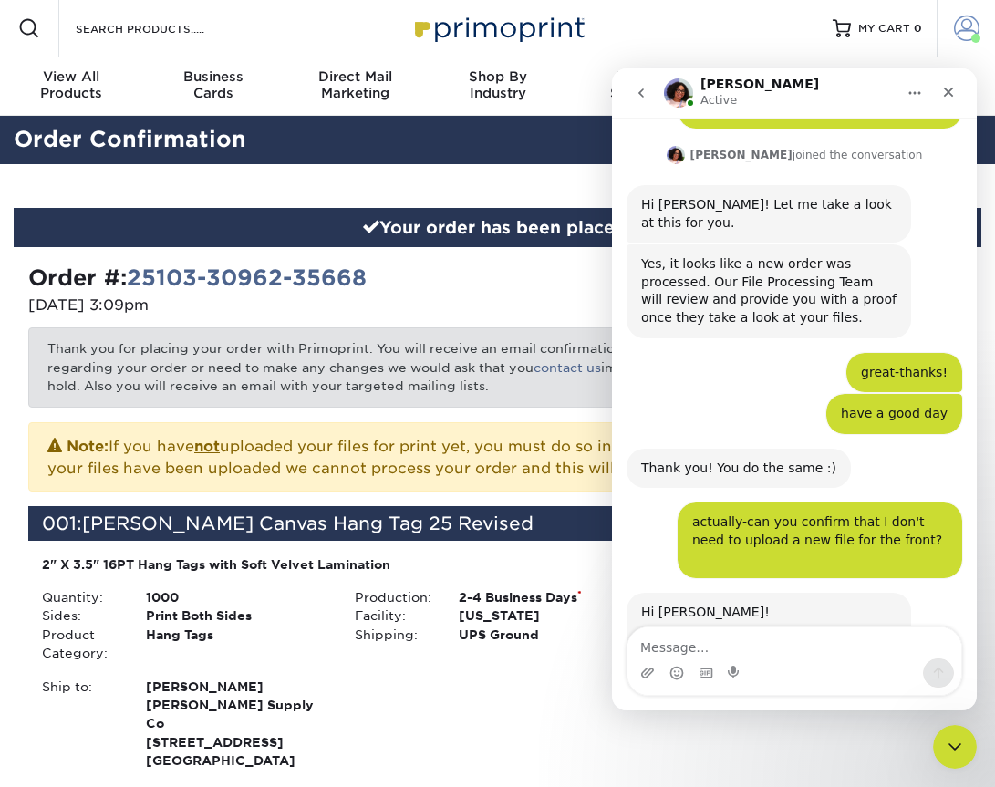
scroll to position [3010, 0]
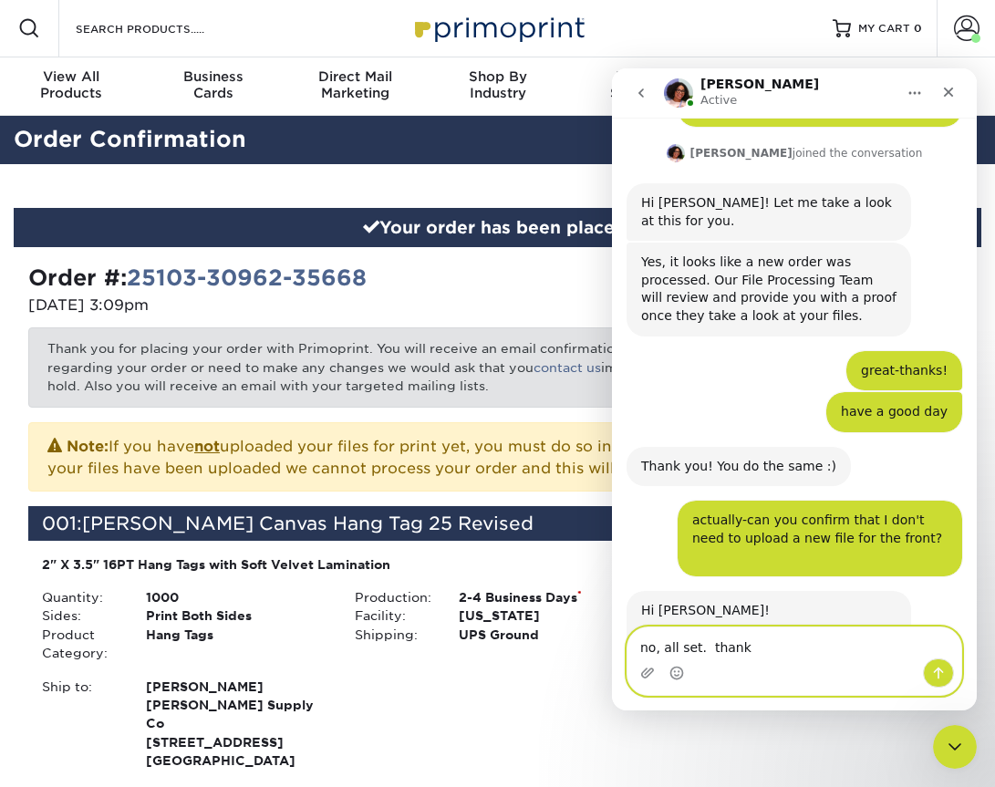
type textarea "no, all set. thanks"
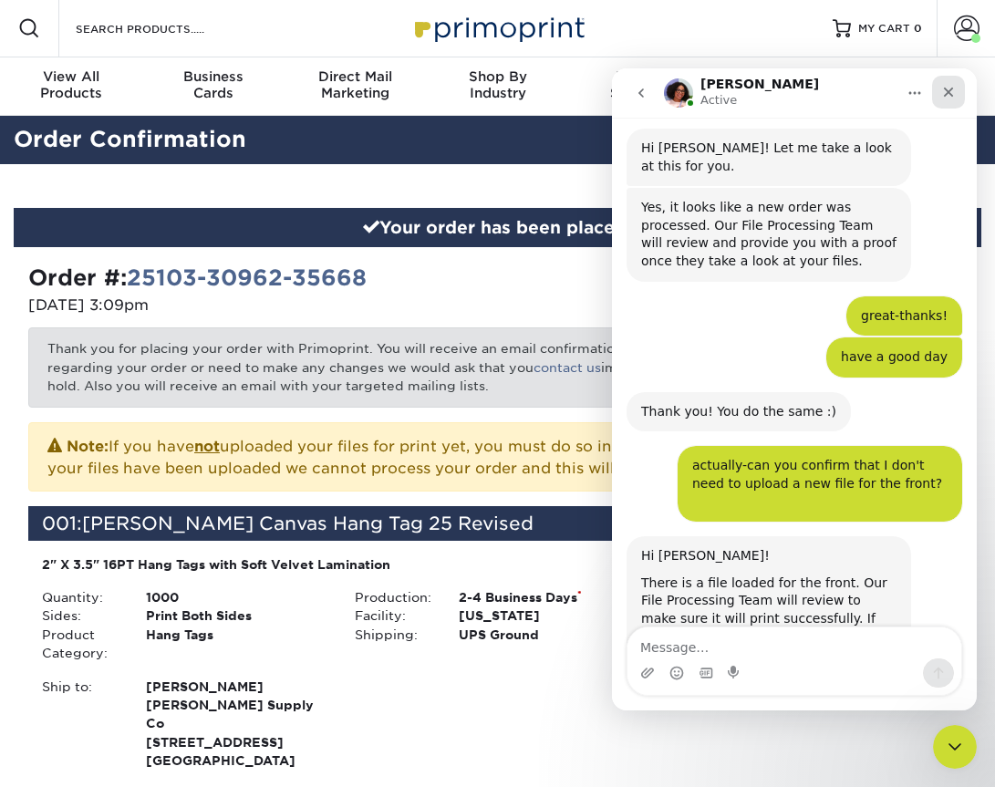
click at [942, 98] on icon "Close" at bounding box center [948, 92] width 15 height 15
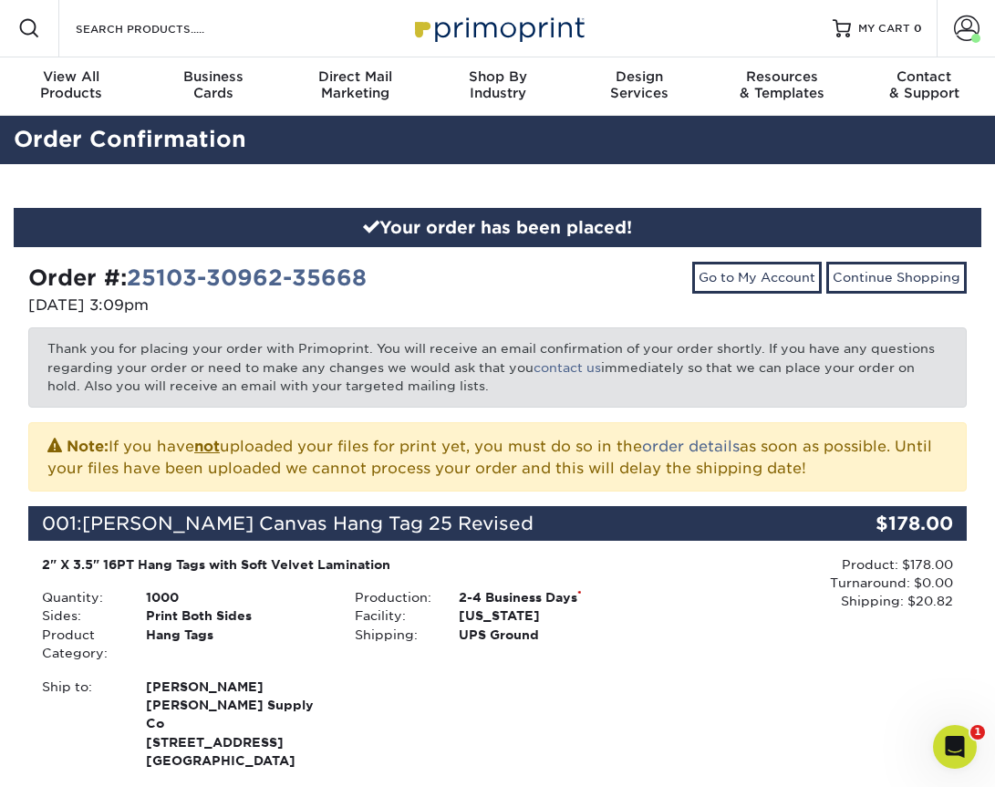
click at [790, 585] on div "Product: $178.00 Turnaround: $0.00 Shipping: $20.82 Discount: - $0.00" at bounding box center [803, 583] width 299 height 56
